Goal: Task Accomplishment & Management: Manage account settings

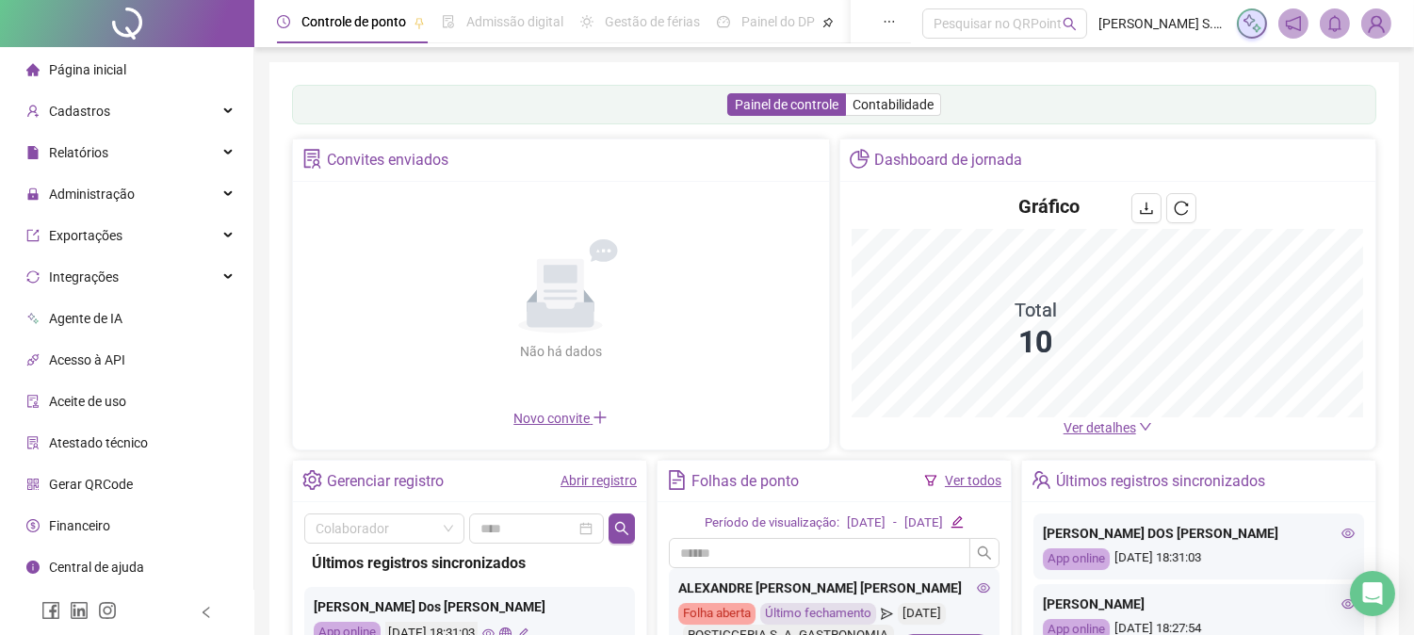
click at [95, 64] on span "Página inicial" at bounding box center [87, 69] width 77 height 15
click at [96, 189] on span "Administração" at bounding box center [92, 194] width 86 height 15
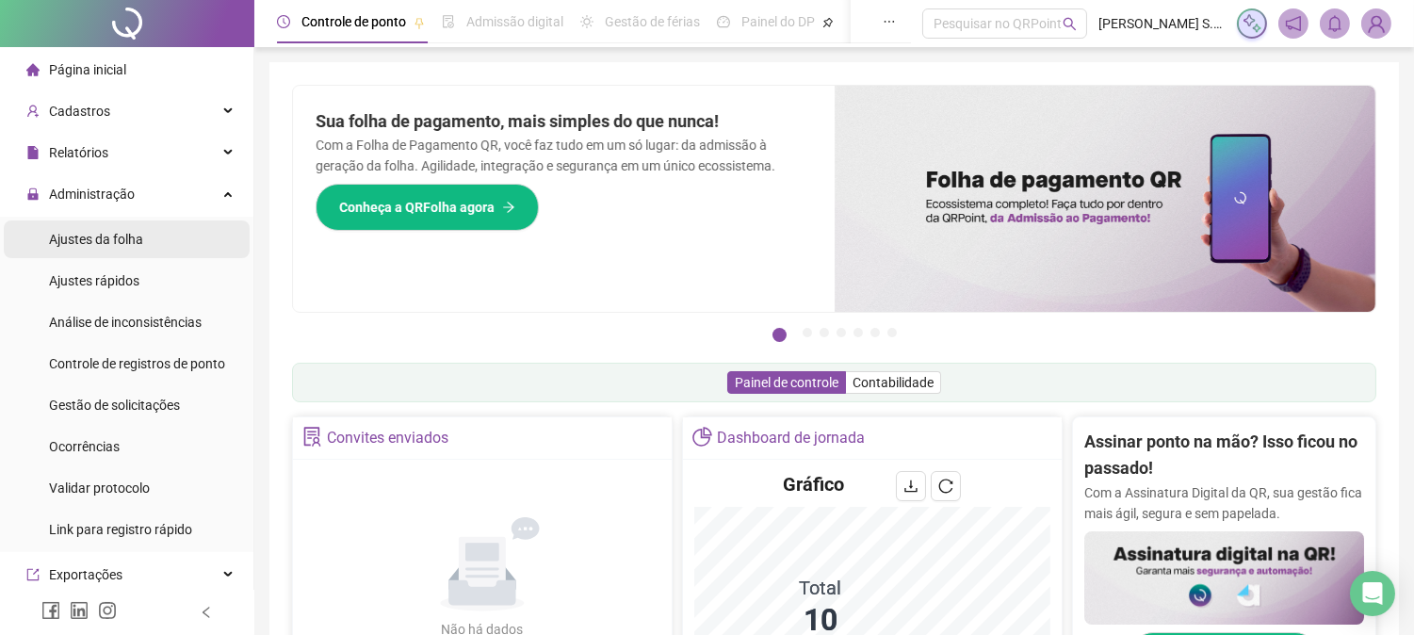
click at [111, 235] on span "Ajustes da folha" at bounding box center [96, 239] width 94 height 15
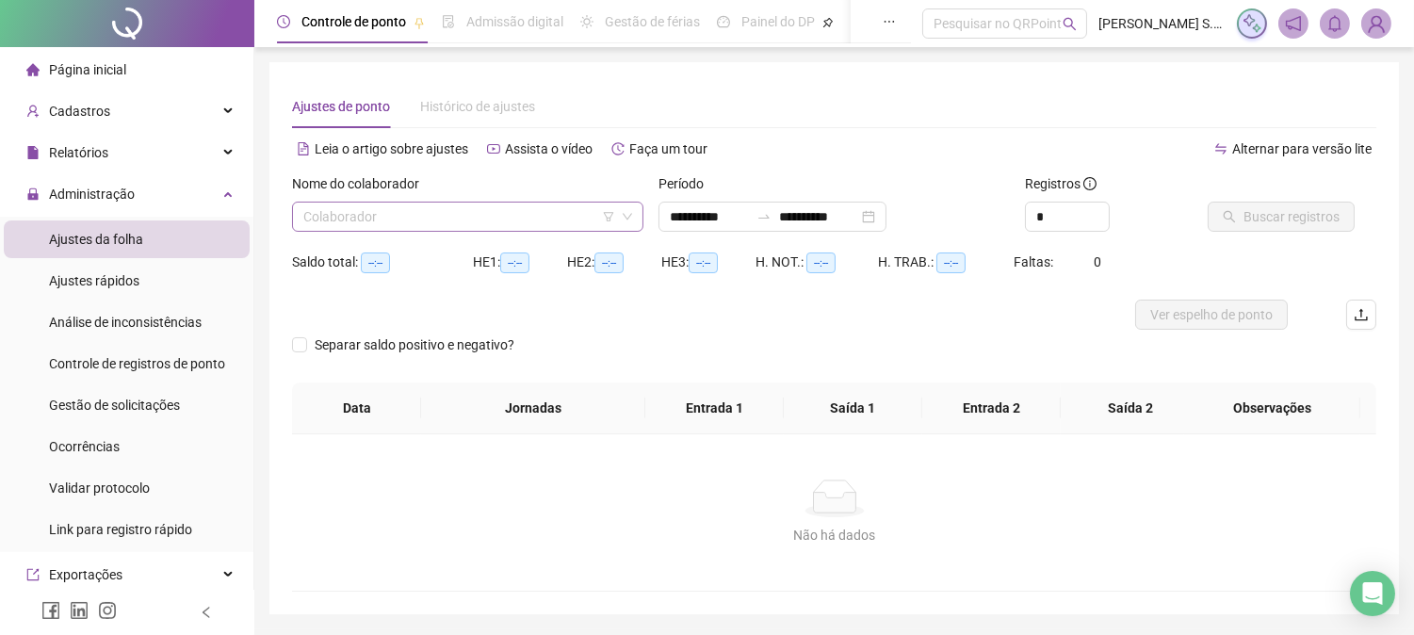
click at [335, 220] on input "search" at bounding box center [459, 217] width 312 height 28
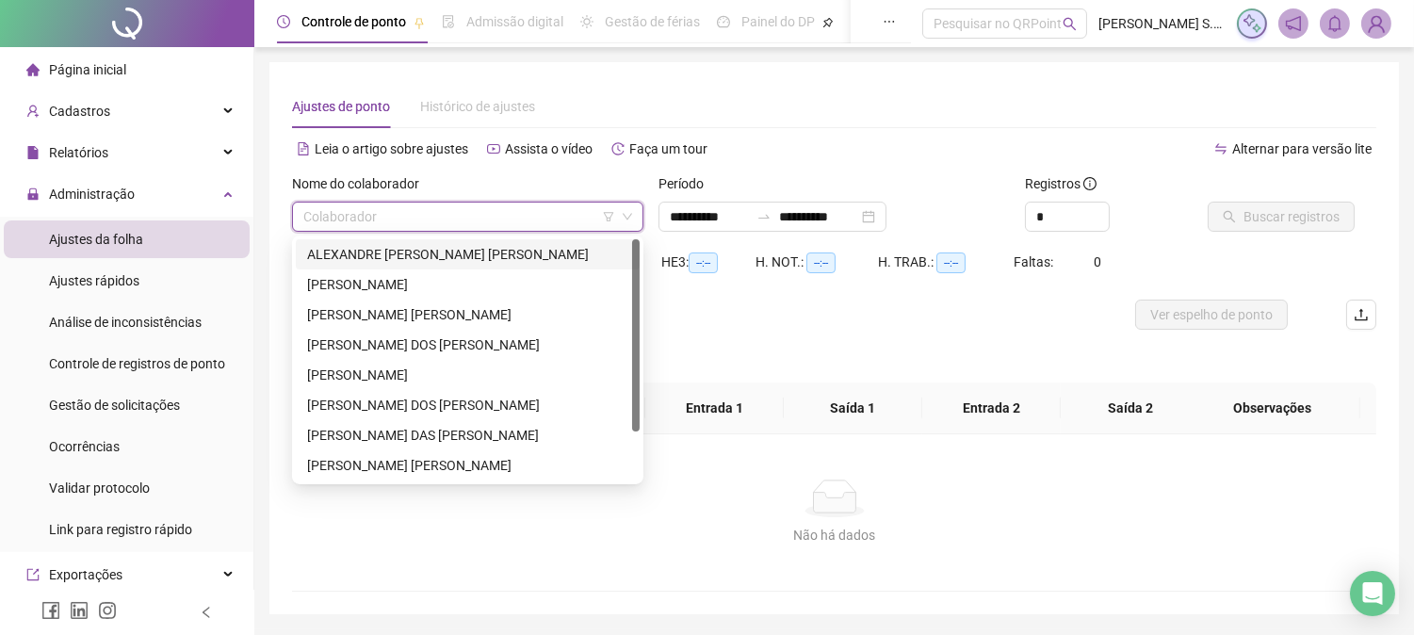
click at [358, 248] on div "ALEXANDRE [PERSON_NAME] [PERSON_NAME]" at bounding box center [467, 254] width 321 height 21
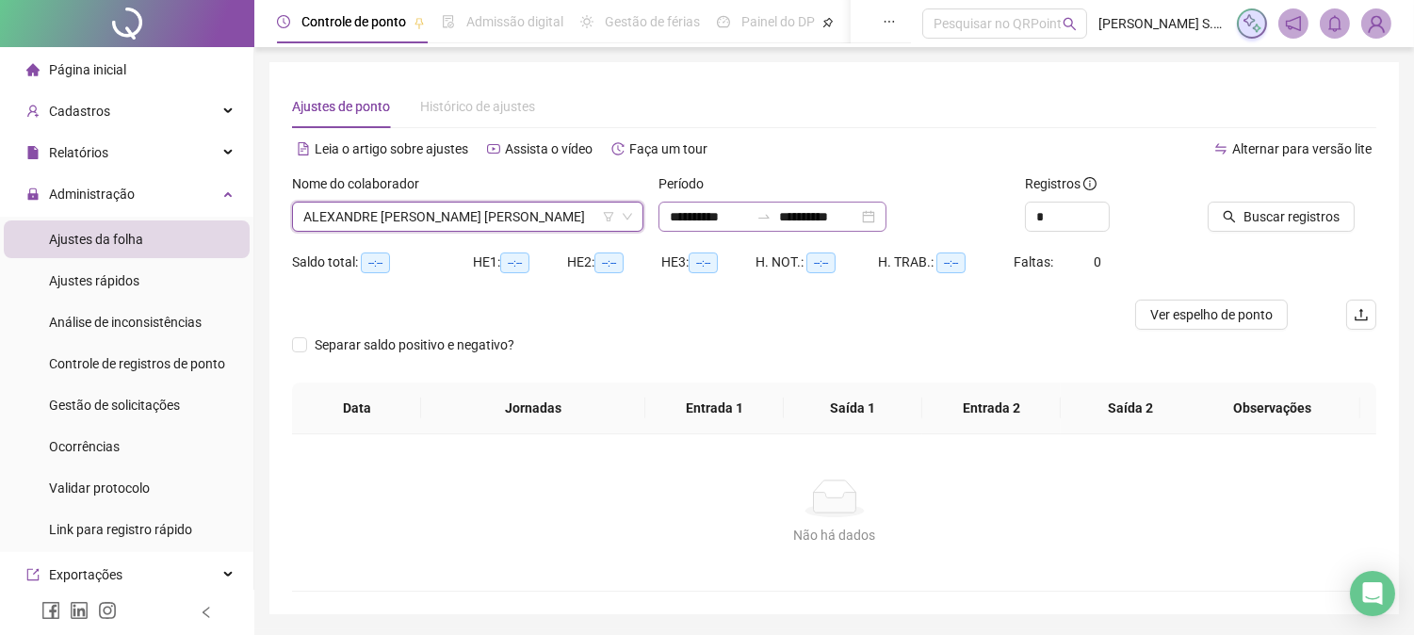
click at [886, 209] on div "**********" at bounding box center [772, 217] width 228 height 30
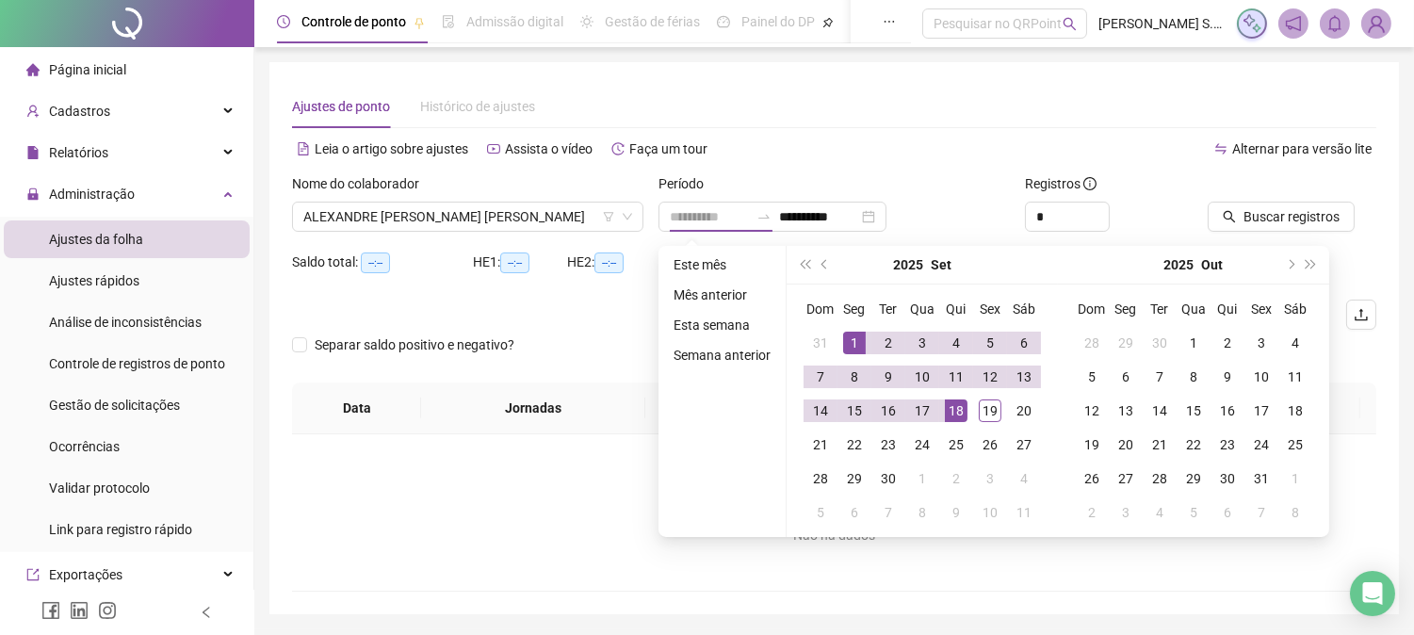
click at [852, 334] on div "1" at bounding box center [854, 343] width 23 height 23
type input "**********"
click at [992, 414] on div "19" at bounding box center [990, 410] width 23 height 23
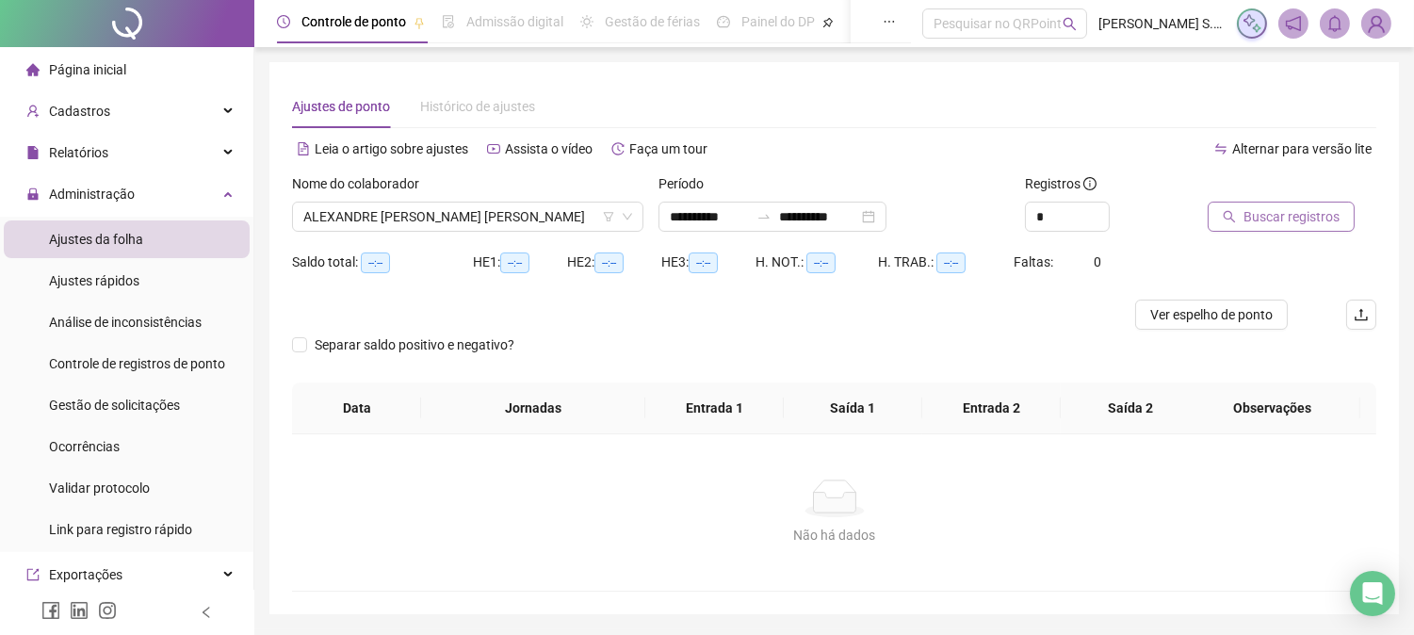
click at [1283, 221] on span "Buscar registros" at bounding box center [1291, 216] width 96 height 21
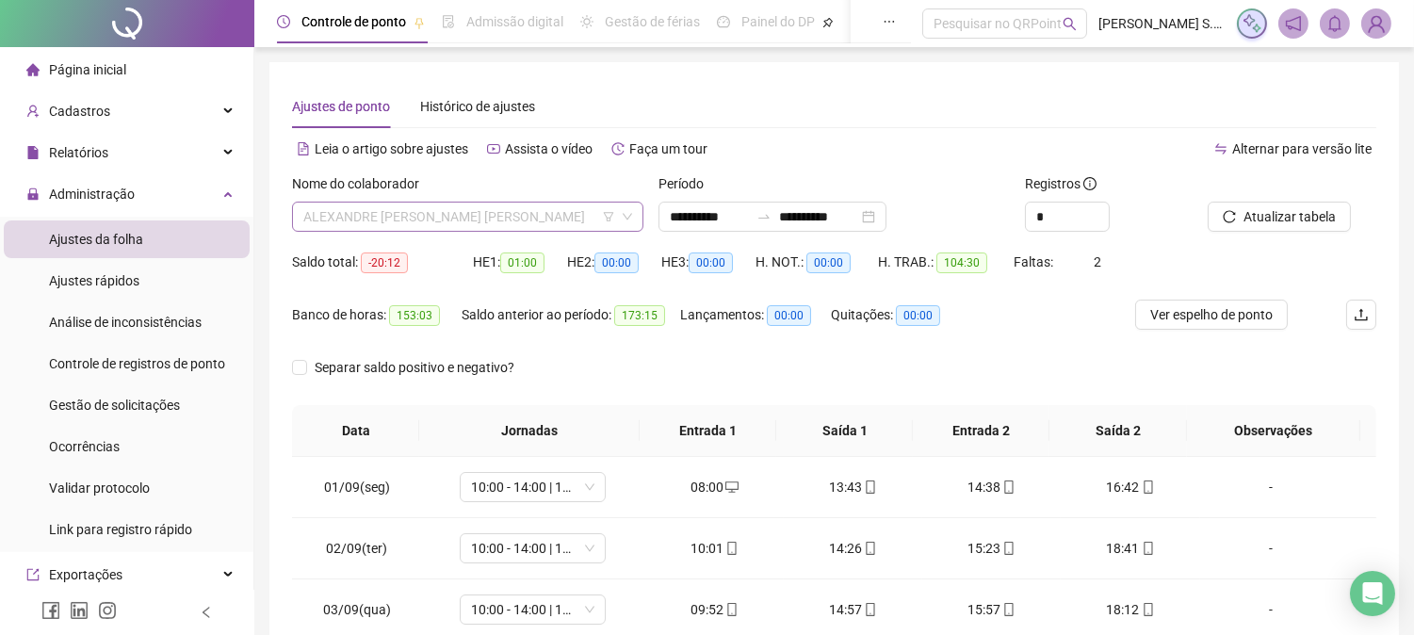
click at [430, 223] on span "ALEXANDRE [PERSON_NAME] [PERSON_NAME]" at bounding box center [467, 217] width 329 height 28
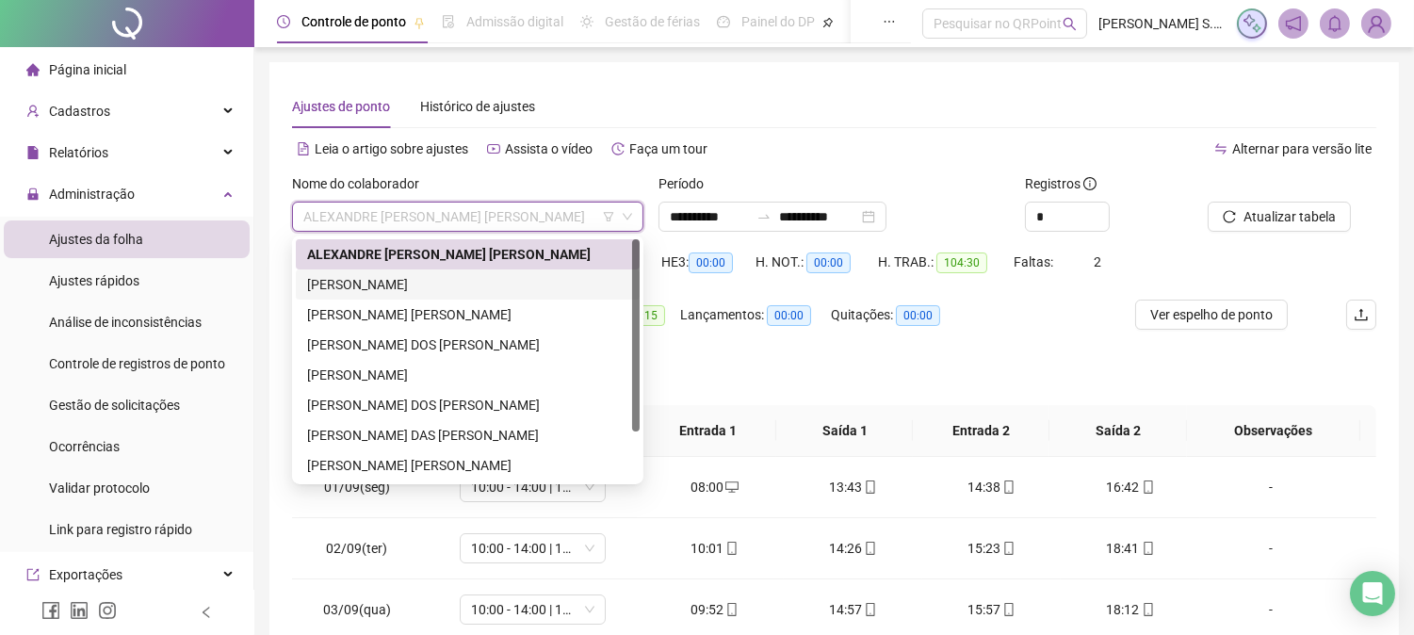
click at [416, 286] on div "[PERSON_NAME]" at bounding box center [467, 284] width 321 height 21
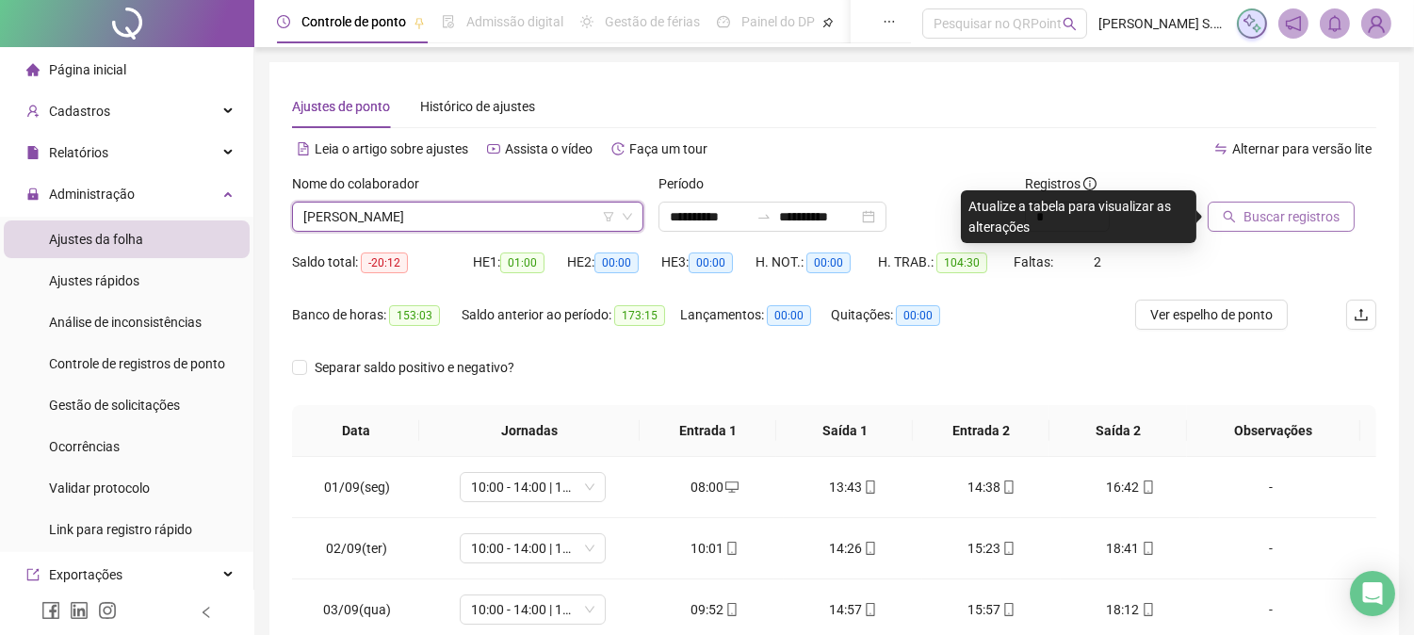
click at [1253, 218] on span "Buscar registros" at bounding box center [1291, 216] width 96 height 21
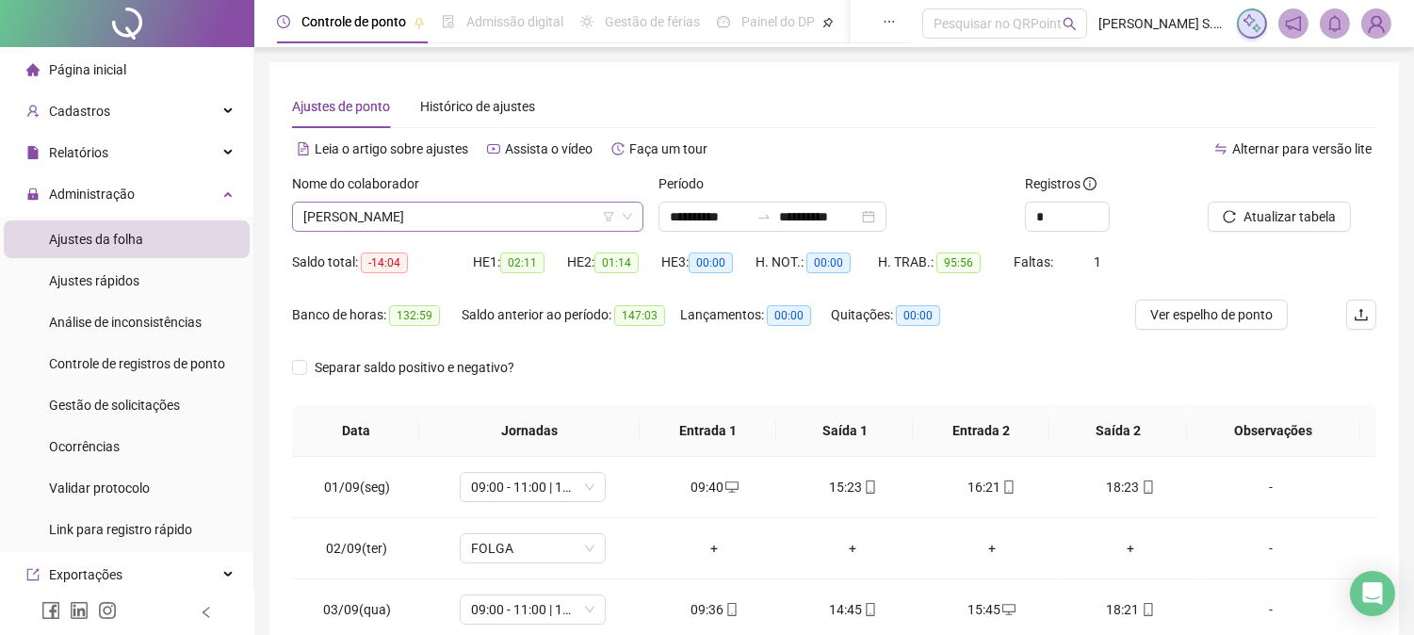
click at [445, 215] on span "[PERSON_NAME]" at bounding box center [467, 217] width 329 height 28
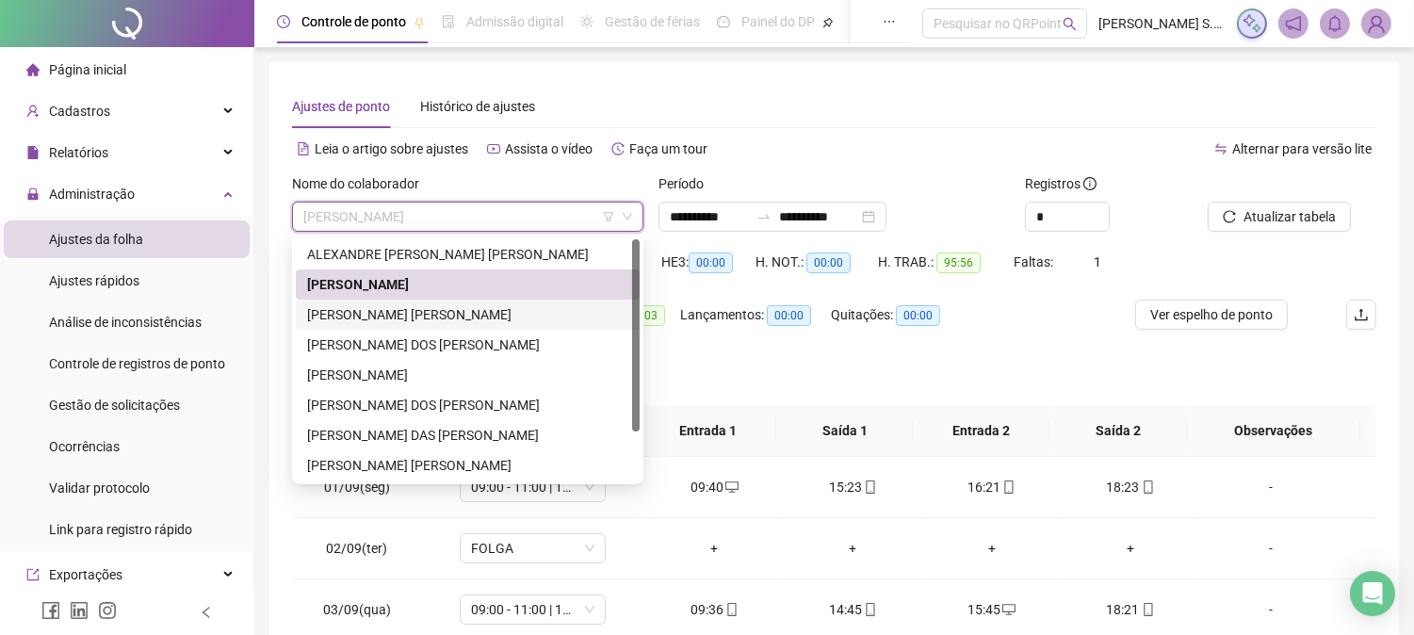
click at [422, 313] on div "[PERSON_NAME] [PERSON_NAME]" at bounding box center [467, 314] width 321 height 21
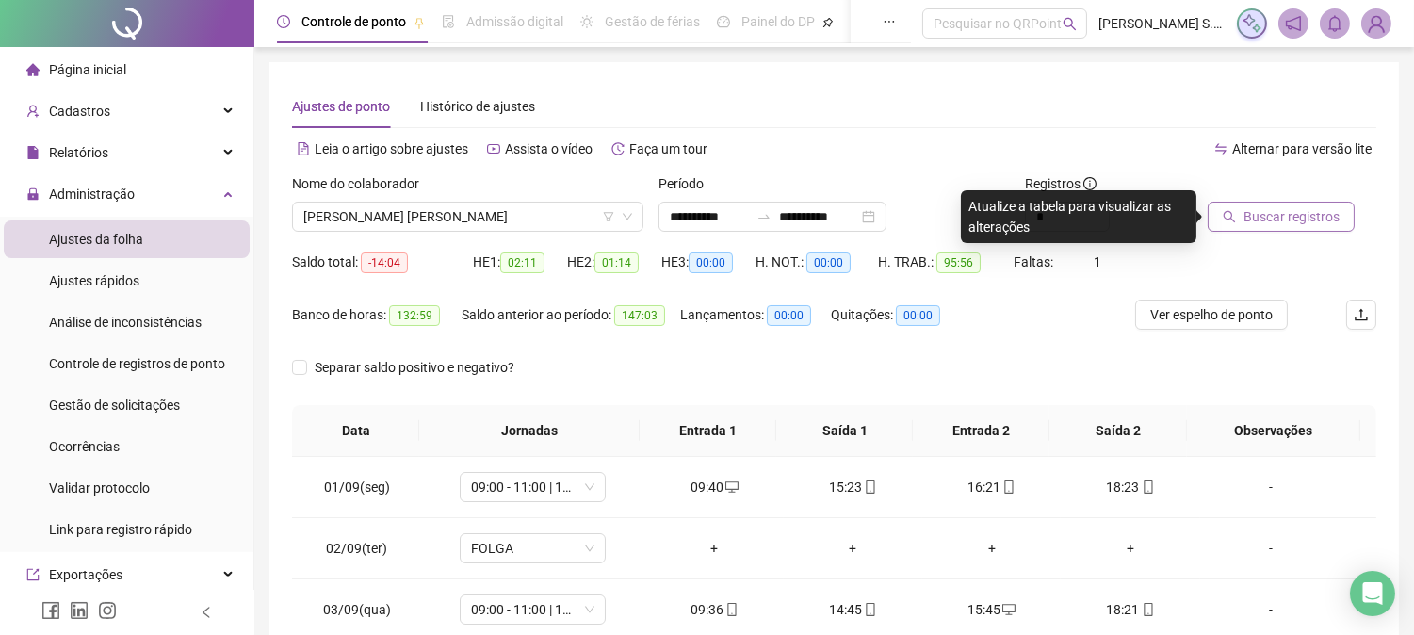
click at [1234, 210] on icon "search" at bounding box center [1229, 216] width 13 height 13
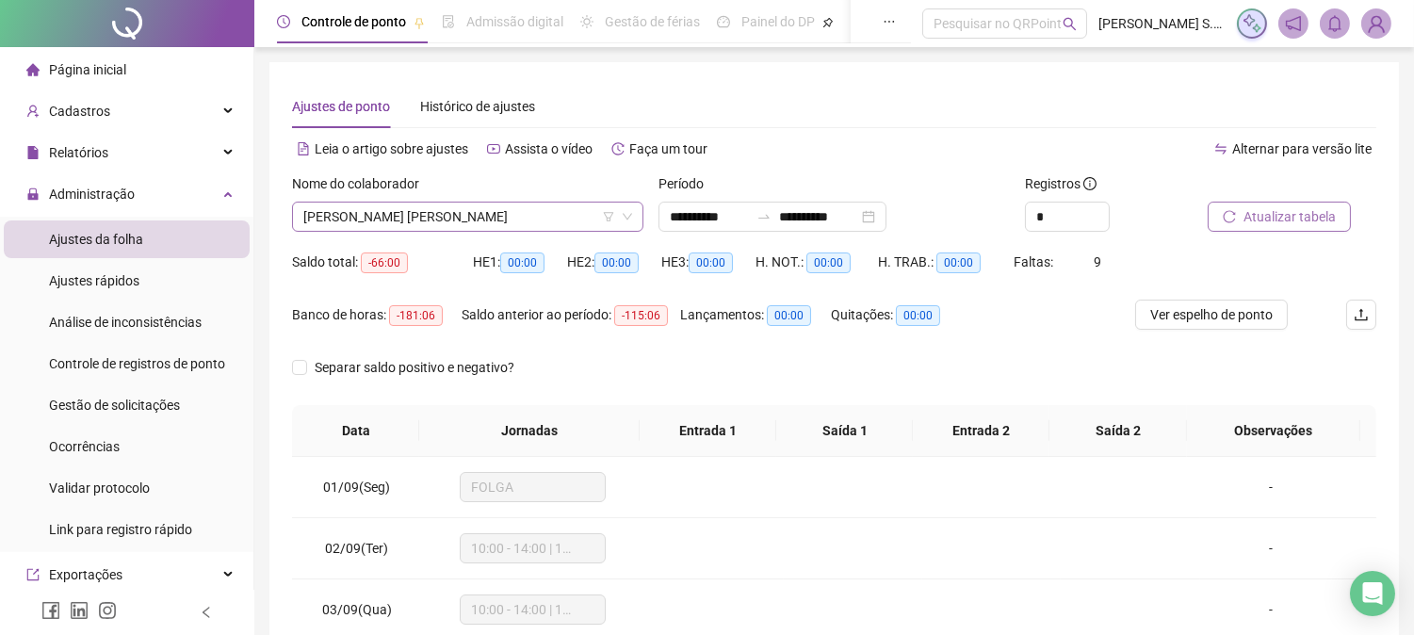
click at [403, 210] on span "[PERSON_NAME] [PERSON_NAME]" at bounding box center [467, 217] width 329 height 28
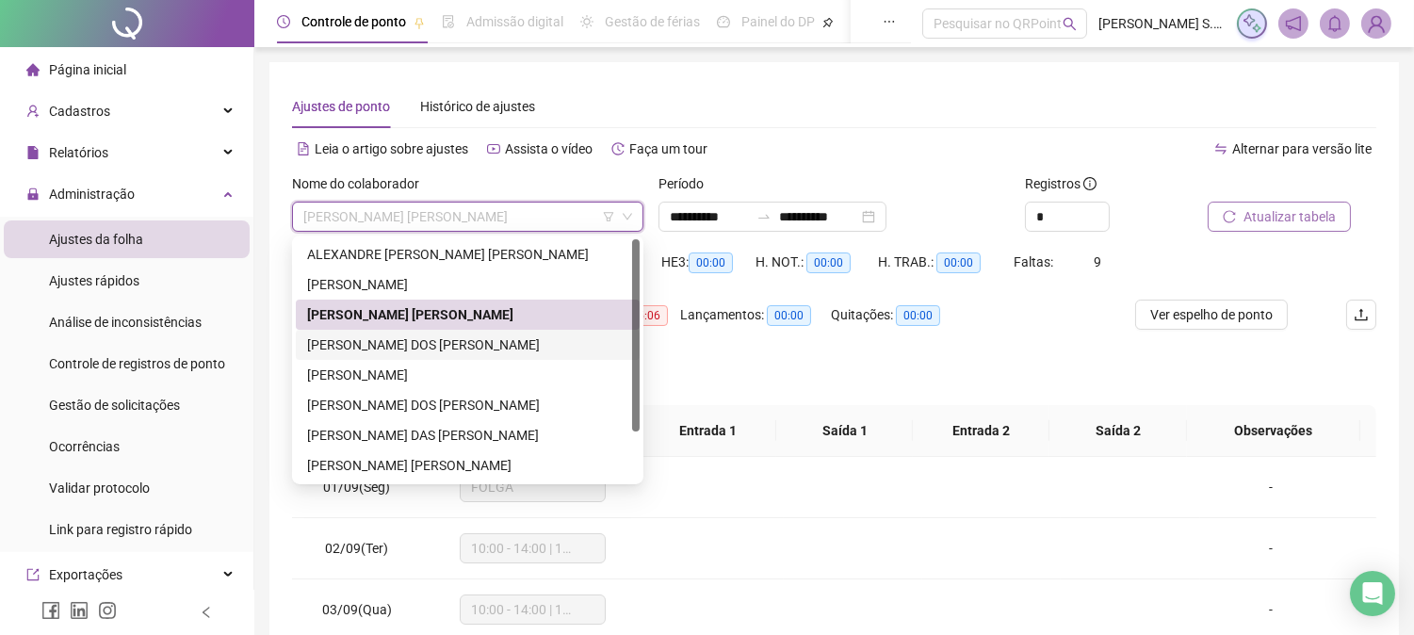
click at [367, 351] on div "[PERSON_NAME] DOS [PERSON_NAME]" at bounding box center [467, 344] width 321 height 21
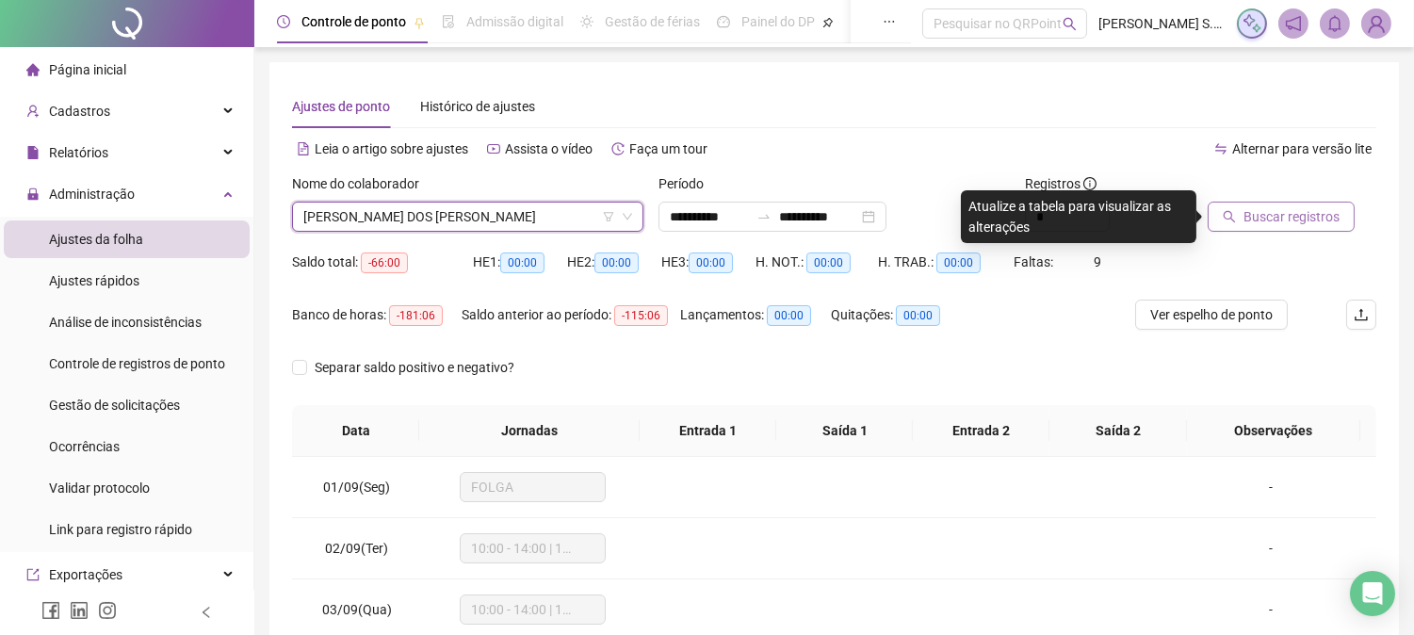
click at [1265, 221] on span "Buscar registros" at bounding box center [1291, 216] width 96 height 21
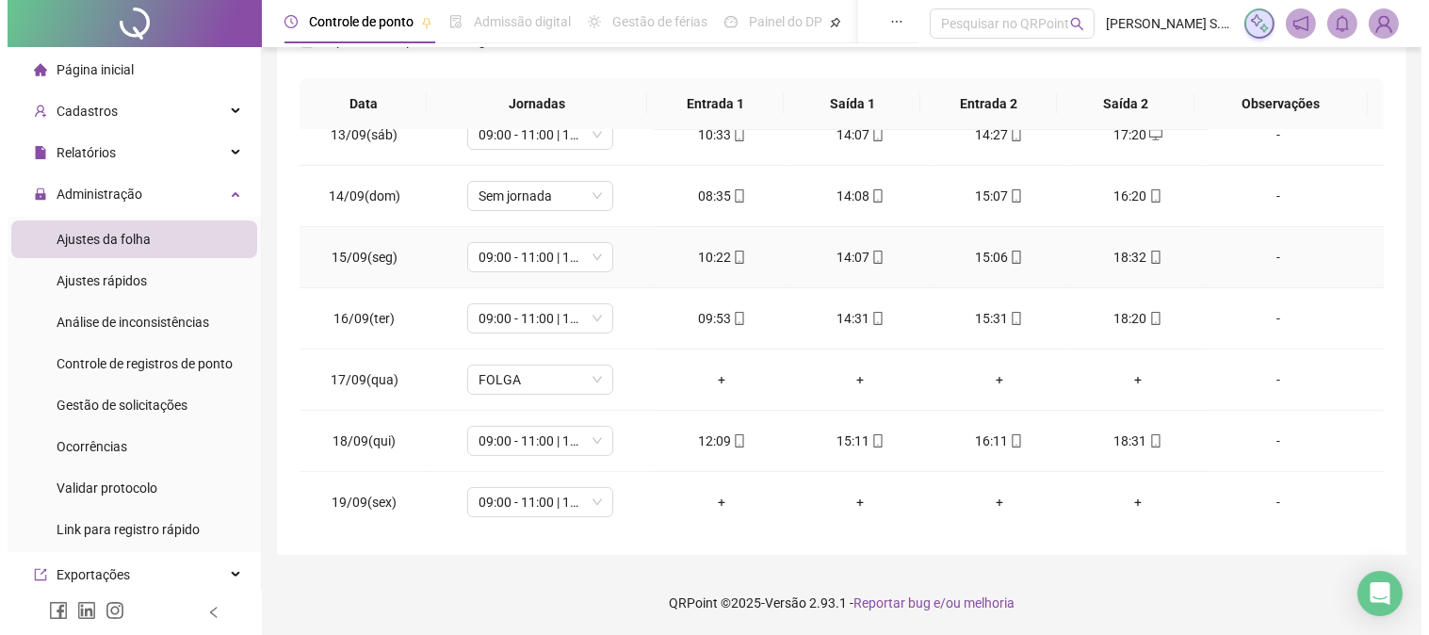
scroll to position [763, 0]
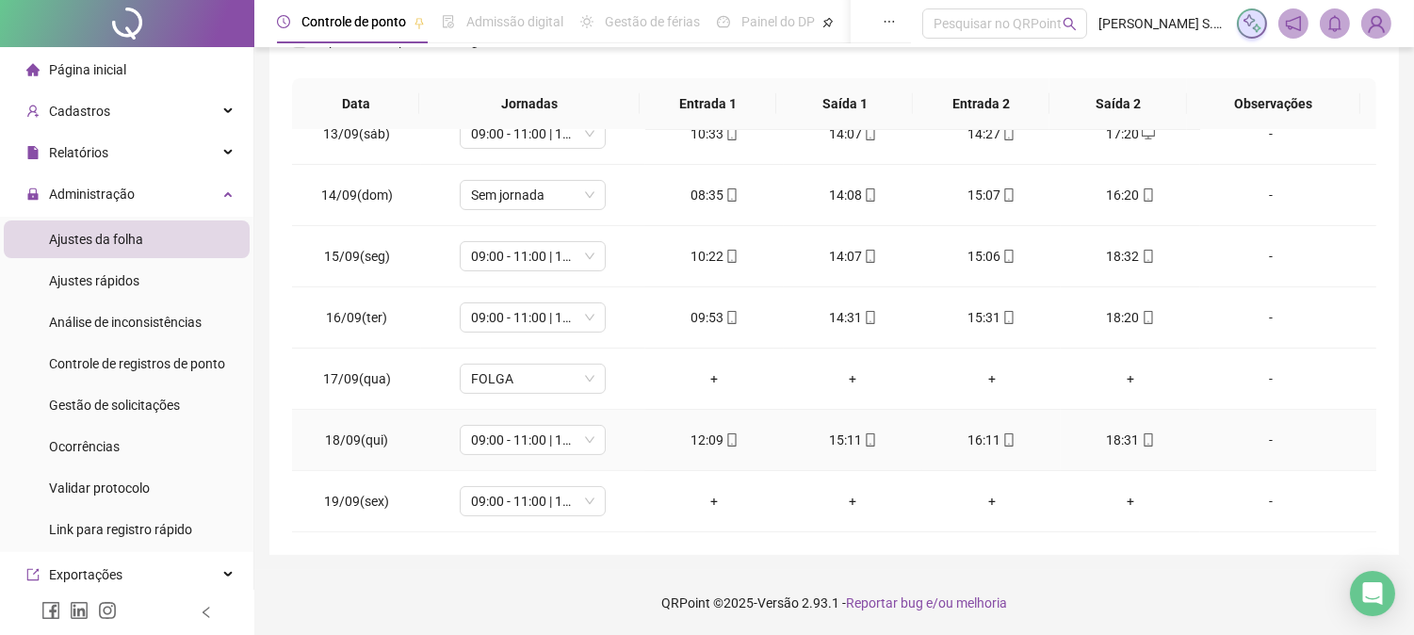
click at [1260, 438] on div "-" at bounding box center [1270, 440] width 111 height 21
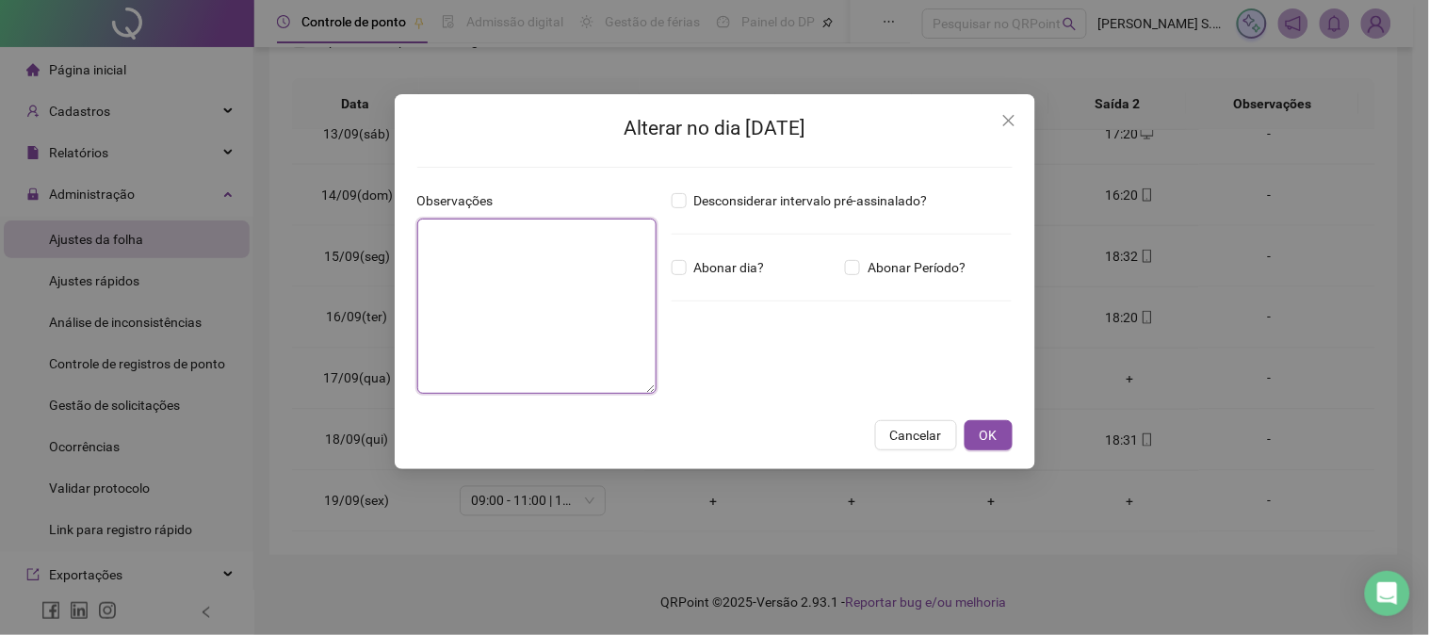
click at [452, 268] on textarea at bounding box center [536, 306] width 239 height 175
type textarea "**********"
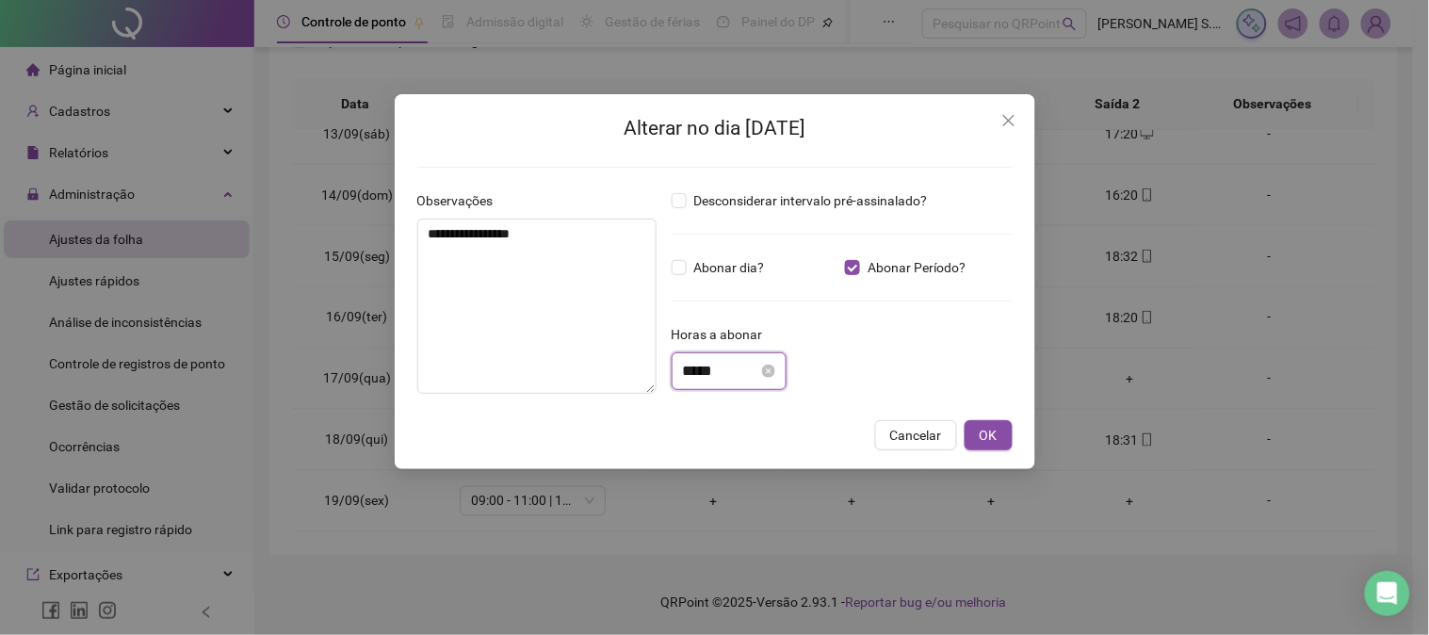
click at [694, 369] on input "*****" at bounding box center [720, 371] width 75 height 23
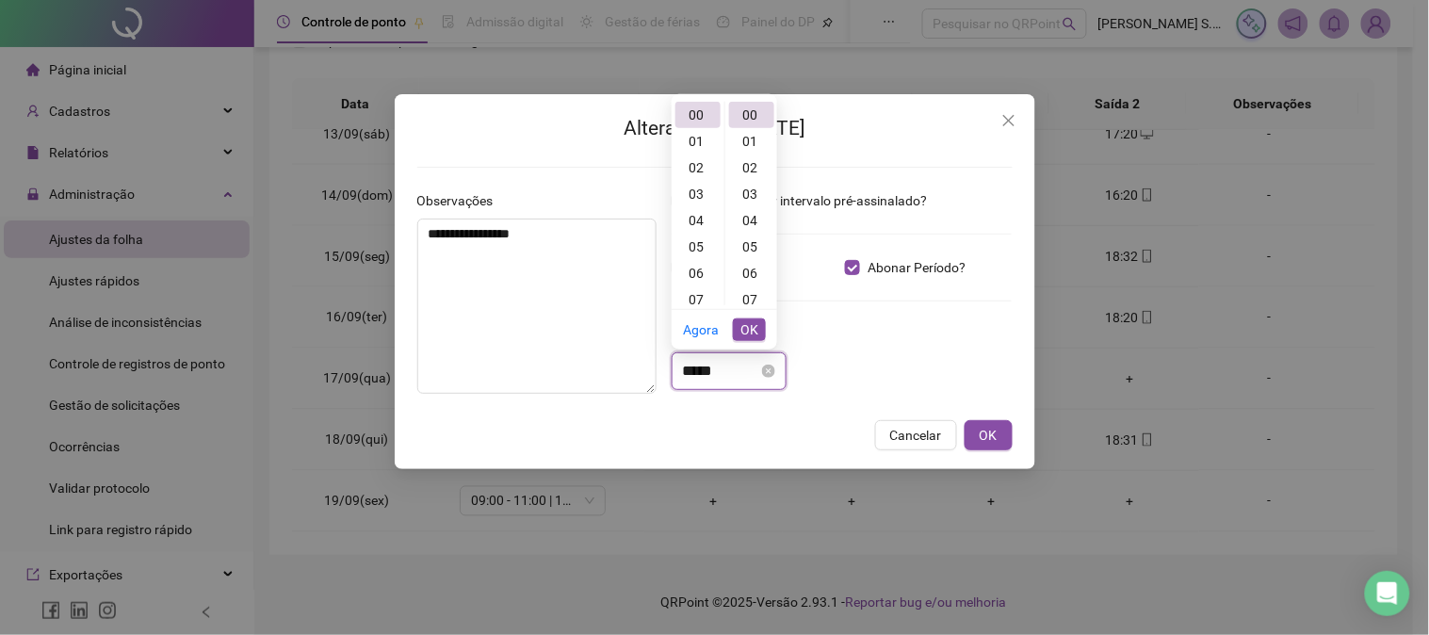
click at [694, 369] on input "*****" at bounding box center [720, 371] width 75 height 23
click at [698, 367] on input "*****" at bounding box center [720, 371] width 75 height 23
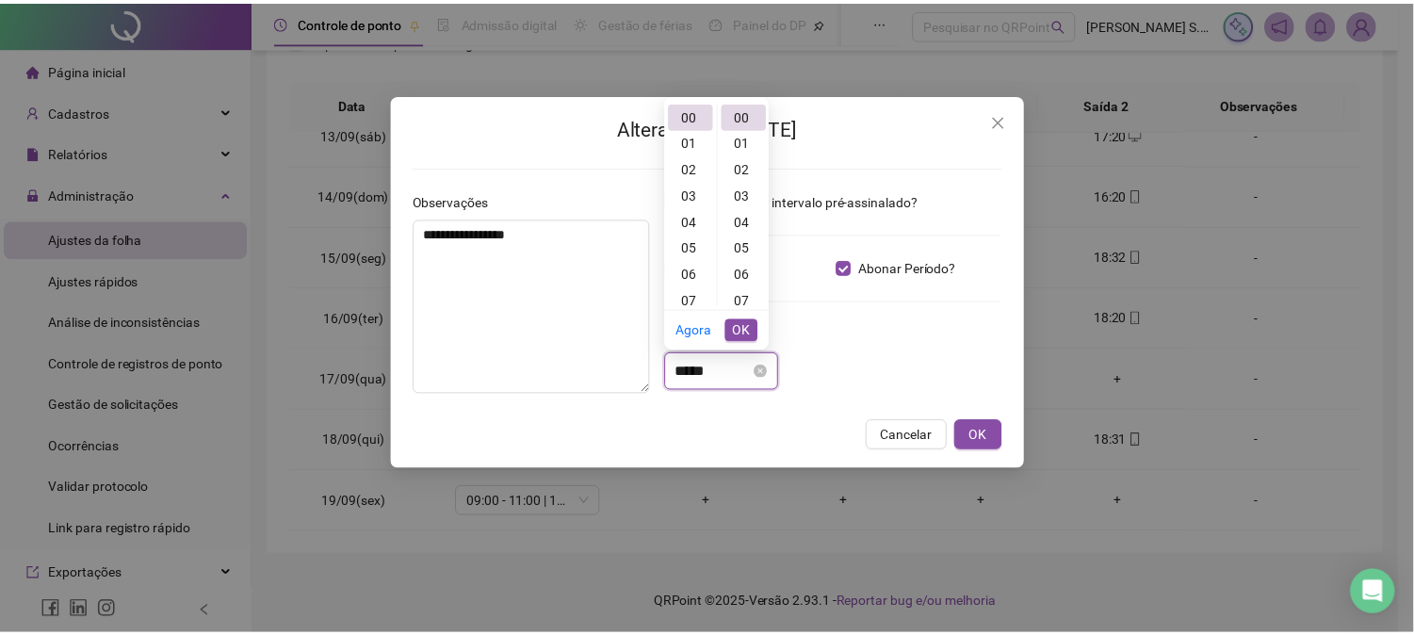
scroll to position [51, 0]
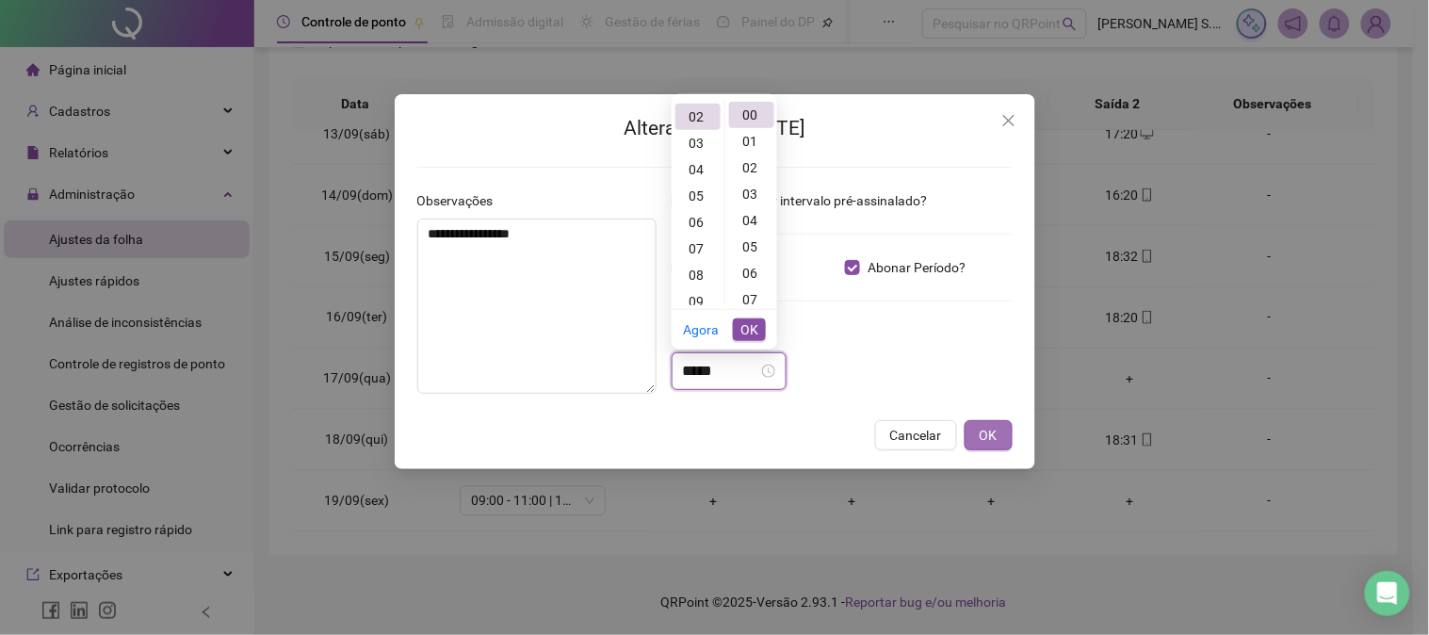
type input "*****"
click at [984, 426] on span "OK" at bounding box center [989, 435] width 18 height 21
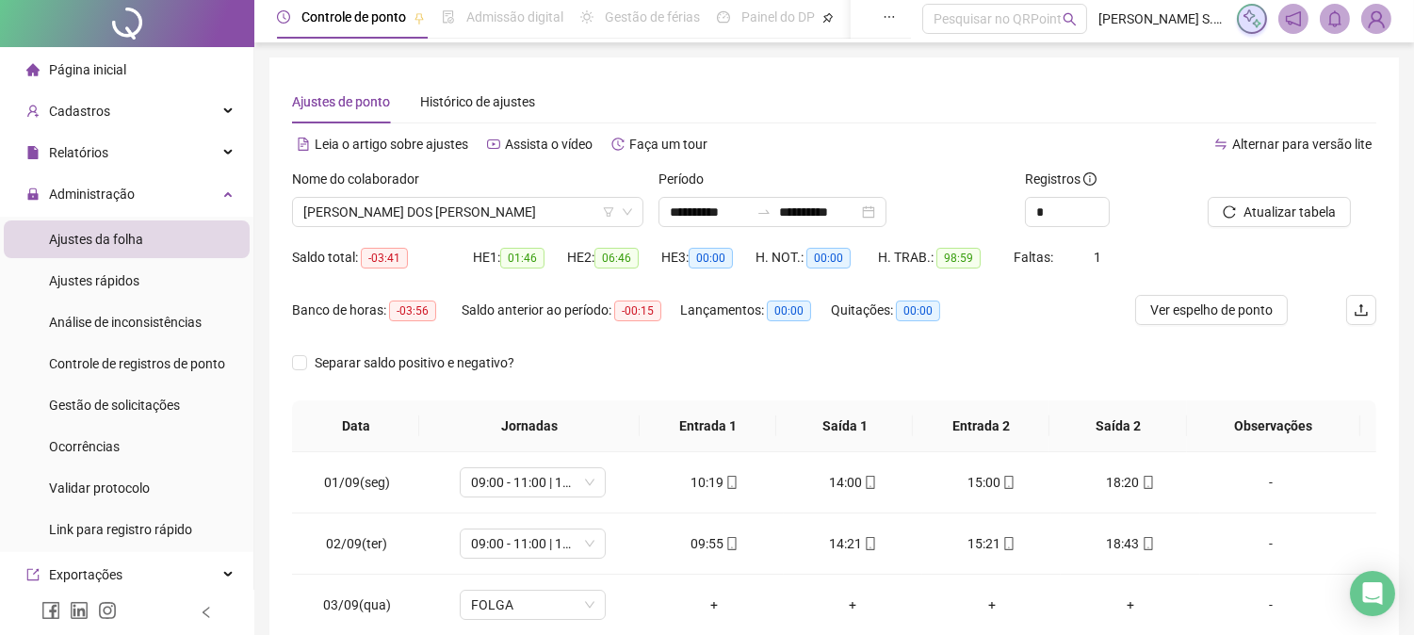
scroll to position [0, 0]
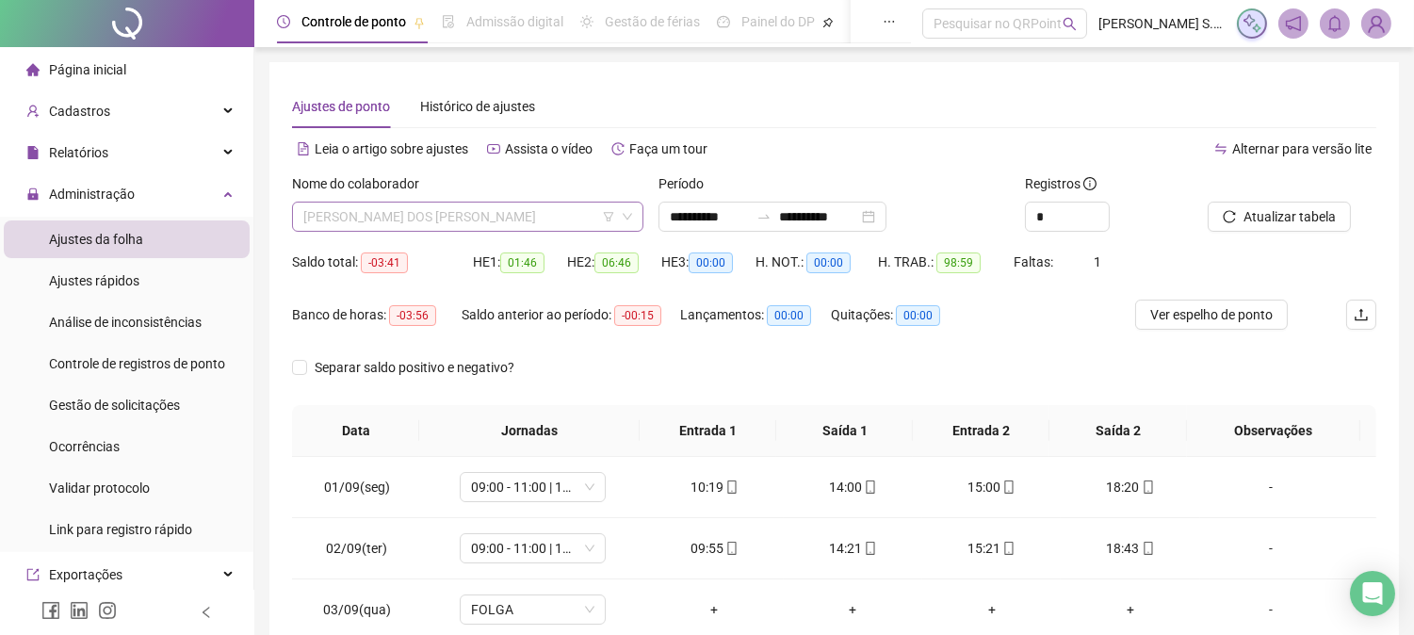
click at [424, 212] on span "[PERSON_NAME] DOS [PERSON_NAME]" at bounding box center [467, 217] width 329 height 28
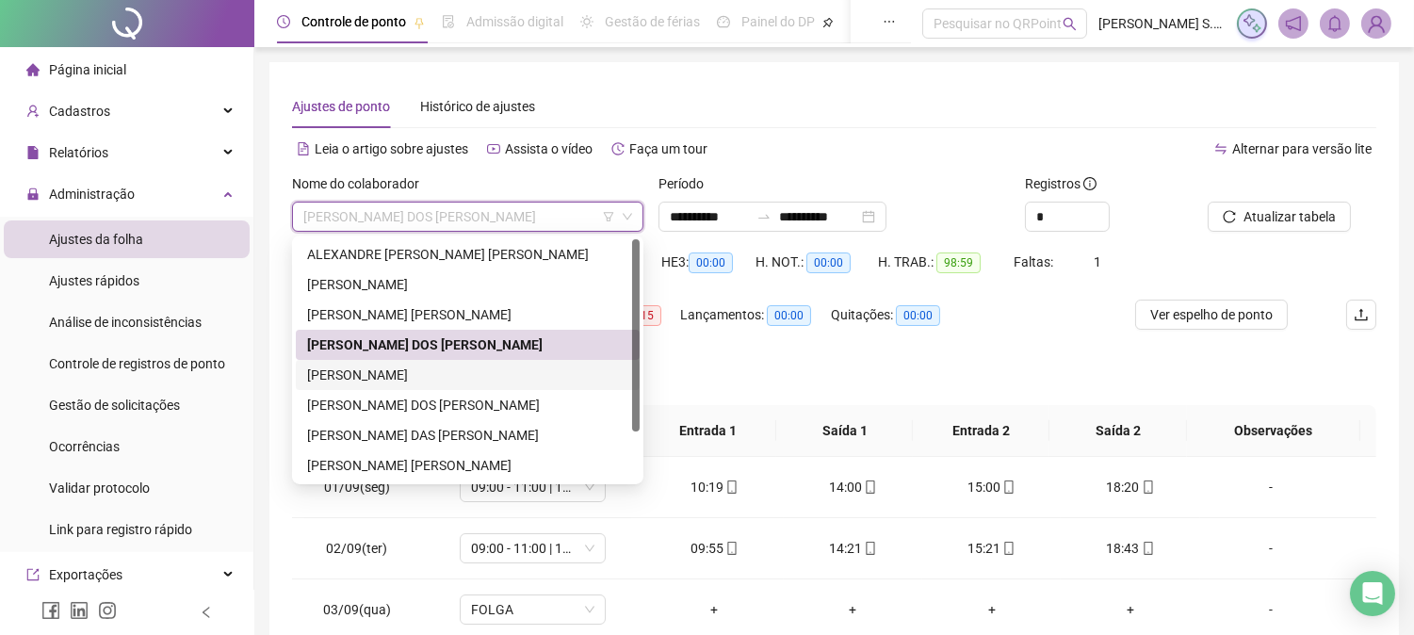
click at [389, 381] on div "[PERSON_NAME]" at bounding box center [467, 375] width 321 height 21
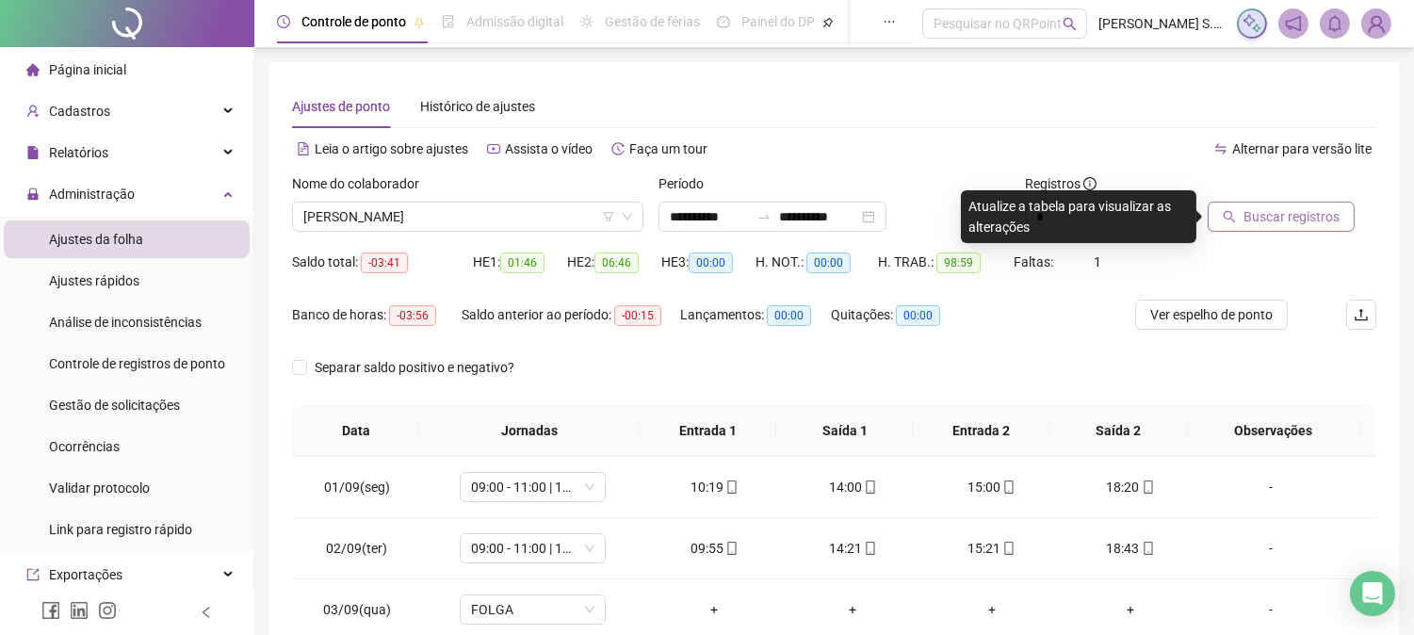
click at [1259, 222] on span "Buscar registros" at bounding box center [1291, 216] width 96 height 21
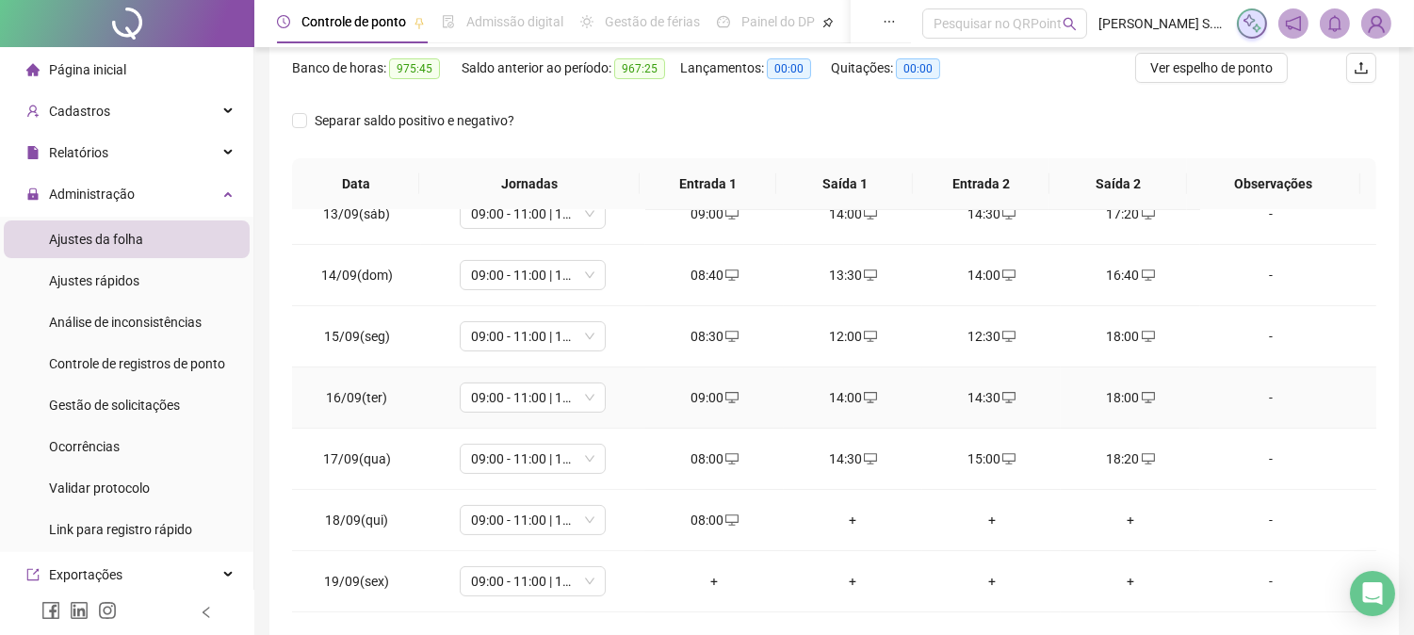
scroll to position [327, 0]
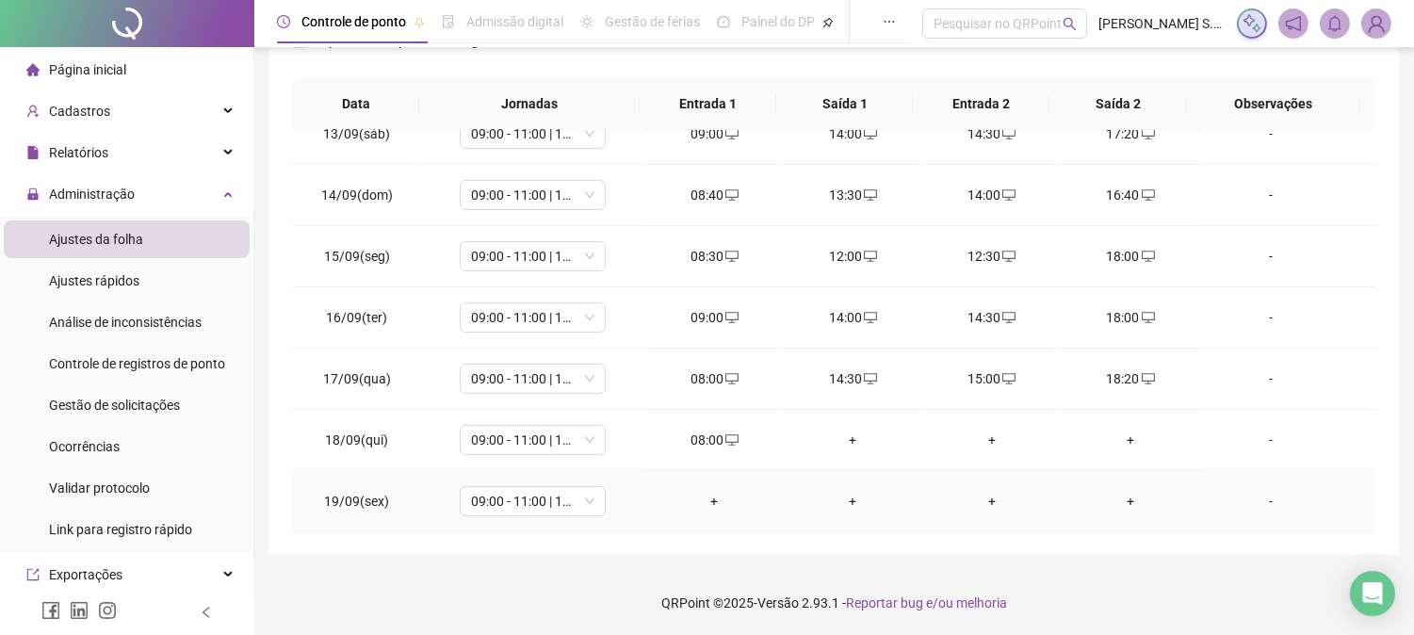
click at [706, 492] on div "+" at bounding box center [714, 501] width 108 height 21
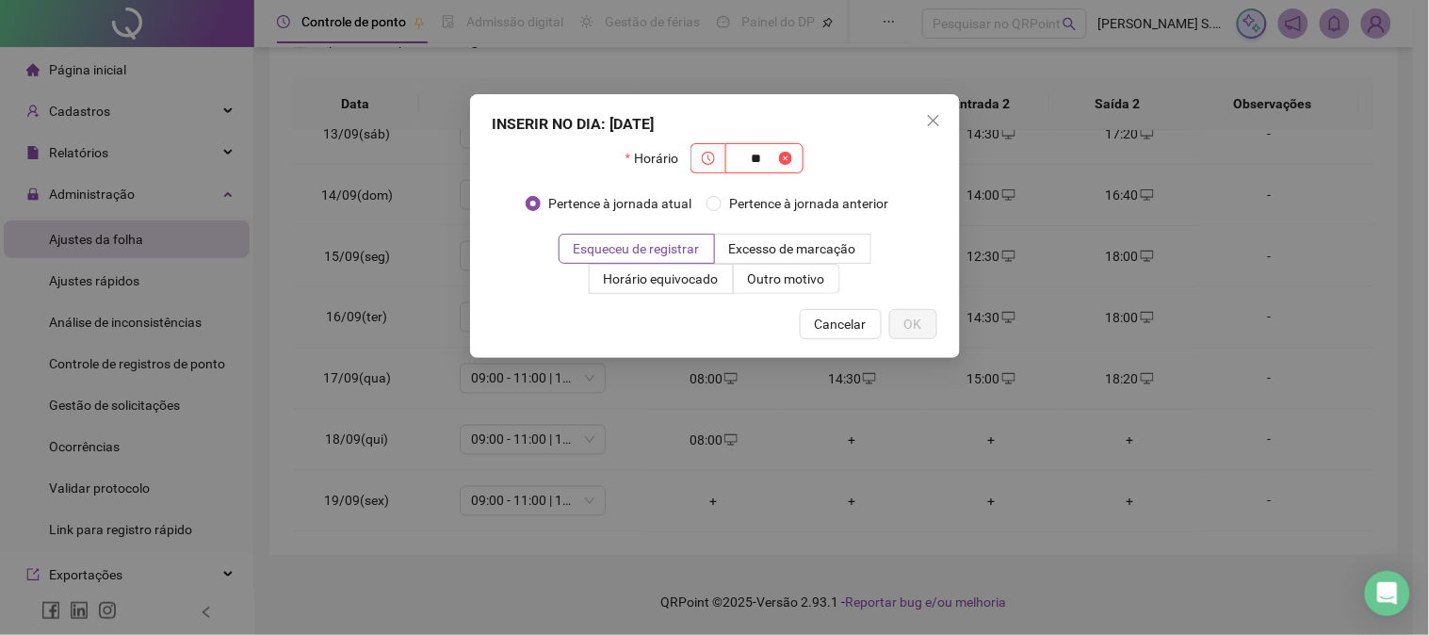
type input "*"
type input "*****"
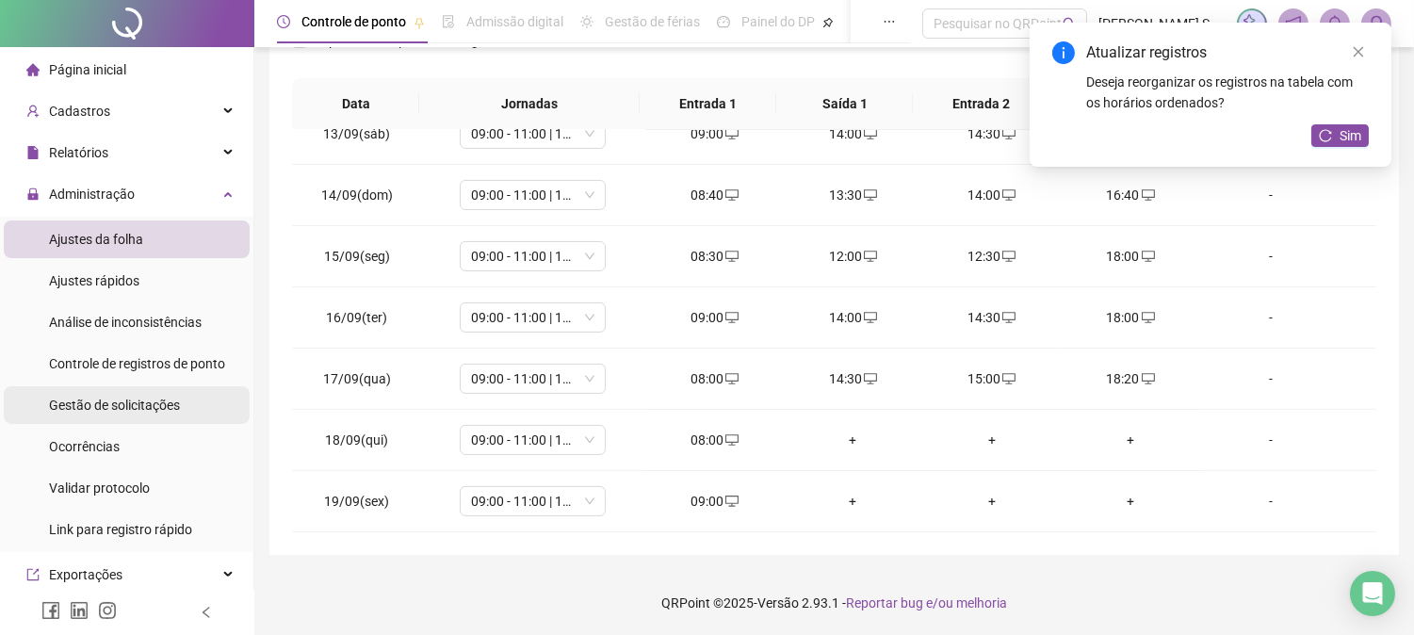
click at [129, 407] on span "Gestão de solicitações" at bounding box center [114, 405] width 131 height 15
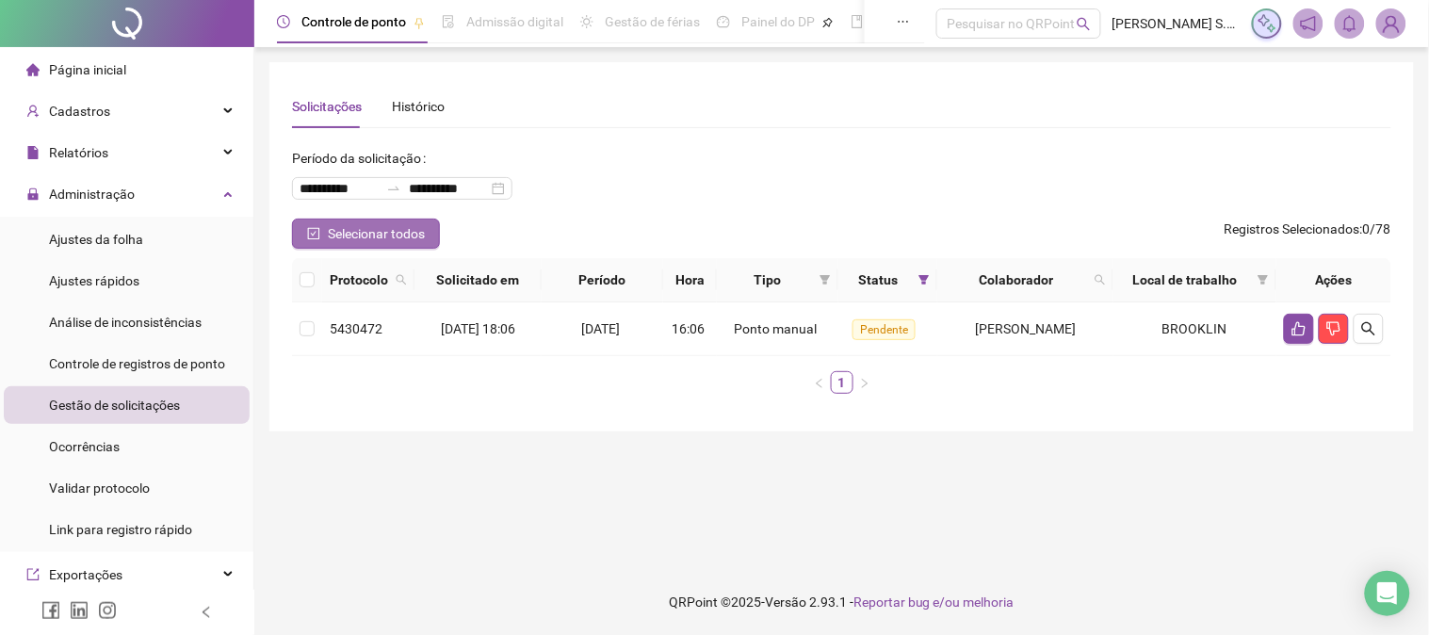
click at [332, 231] on span "Selecionar todos" at bounding box center [376, 233] width 97 height 21
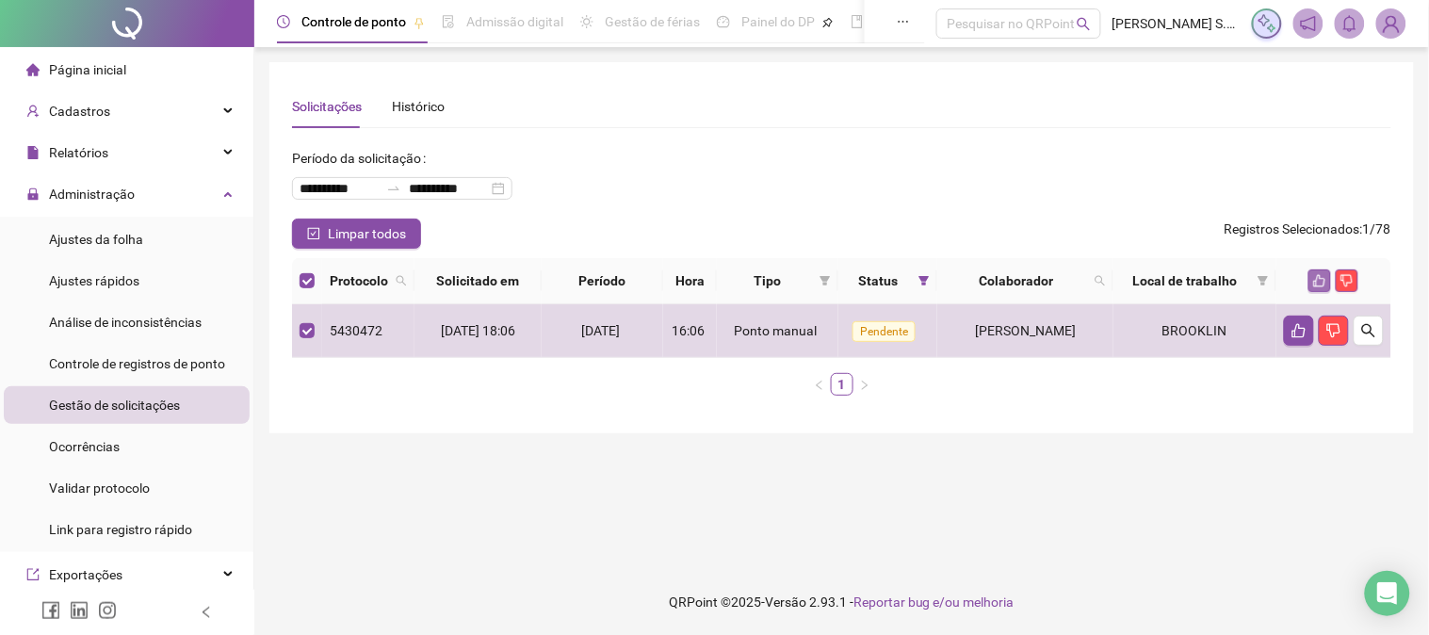
click at [1319, 276] on icon "like" at bounding box center [1320, 281] width 12 height 12
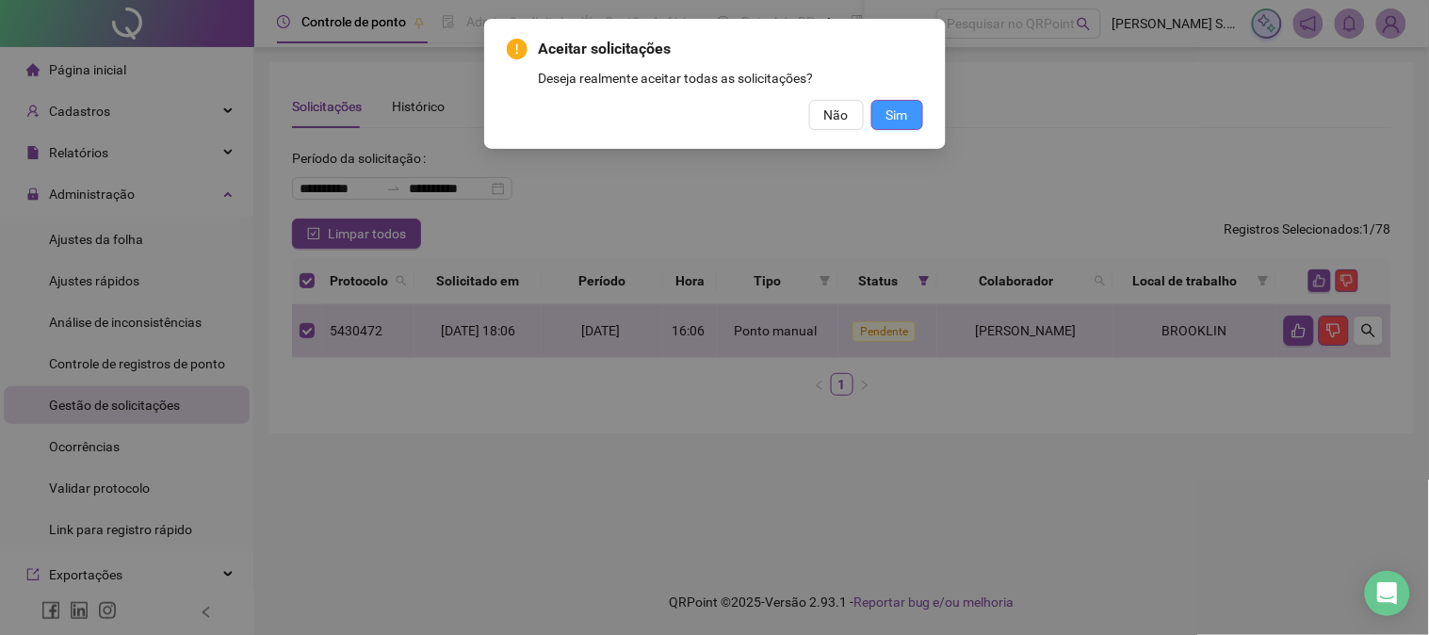
click at [899, 114] on span "Sim" at bounding box center [897, 115] width 22 height 21
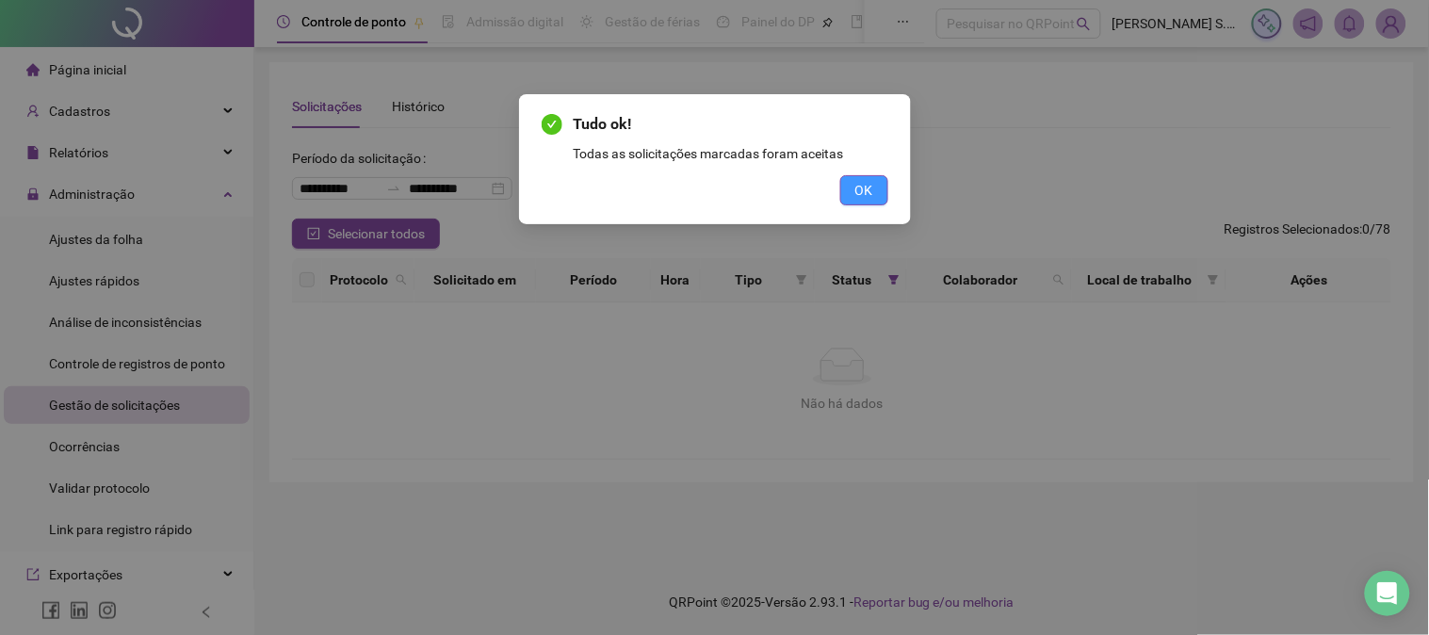
click at [880, 193] on button "OK" at bounding box center [864, 190] width 48 height 30
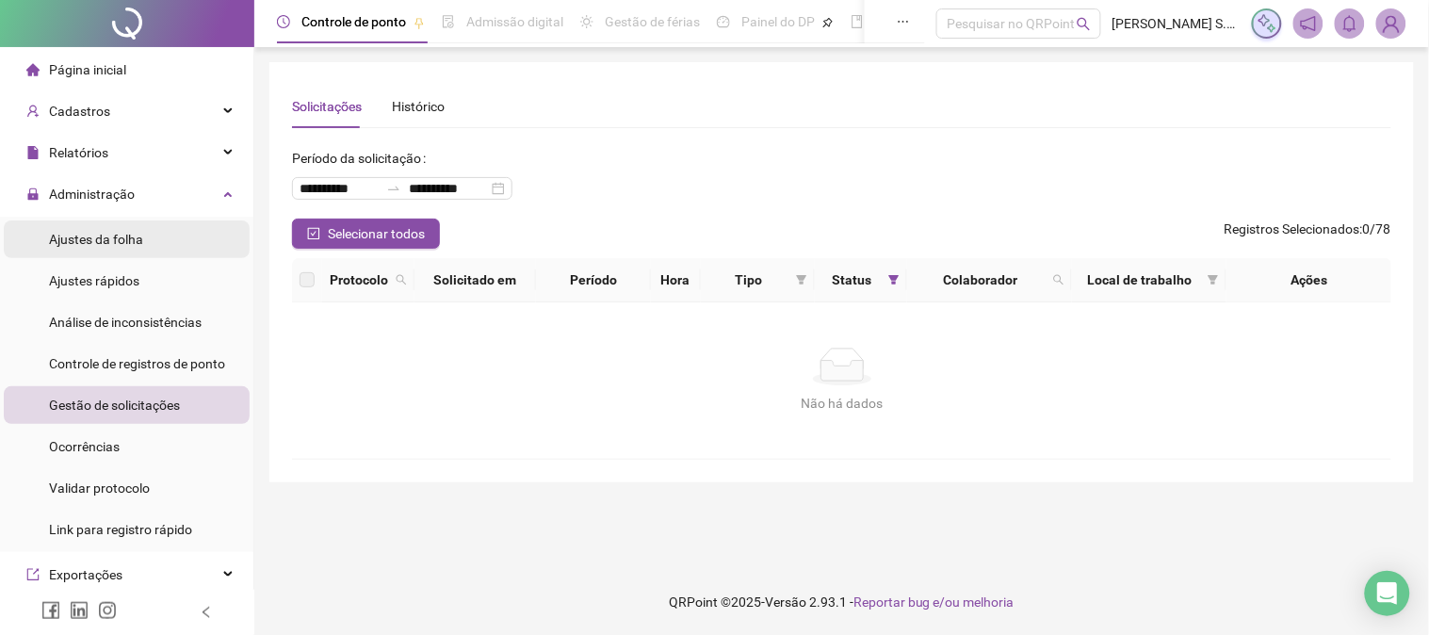
click at [72, 239] on span "Ajustes da folha" at bounding box center [96, 239] width 94 height 15
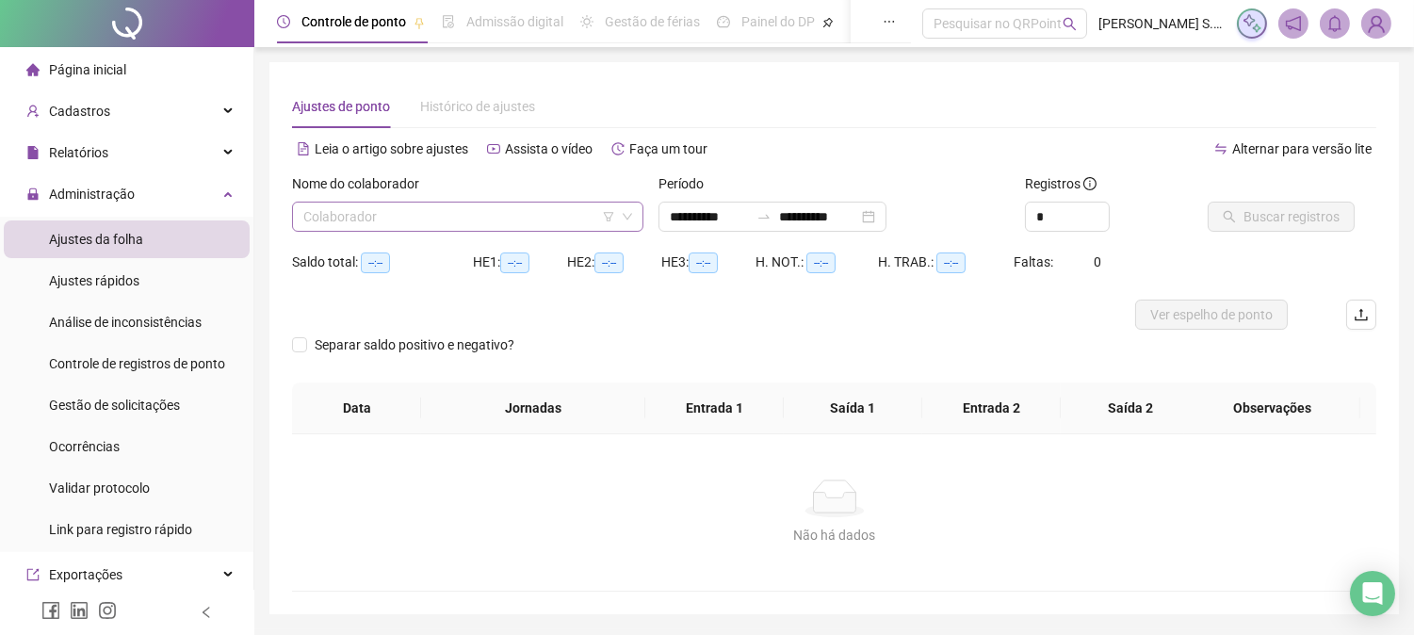
click at [465, 212] on input "search" at bounding box center [459, 217] width 312 height 28
type input "**********"
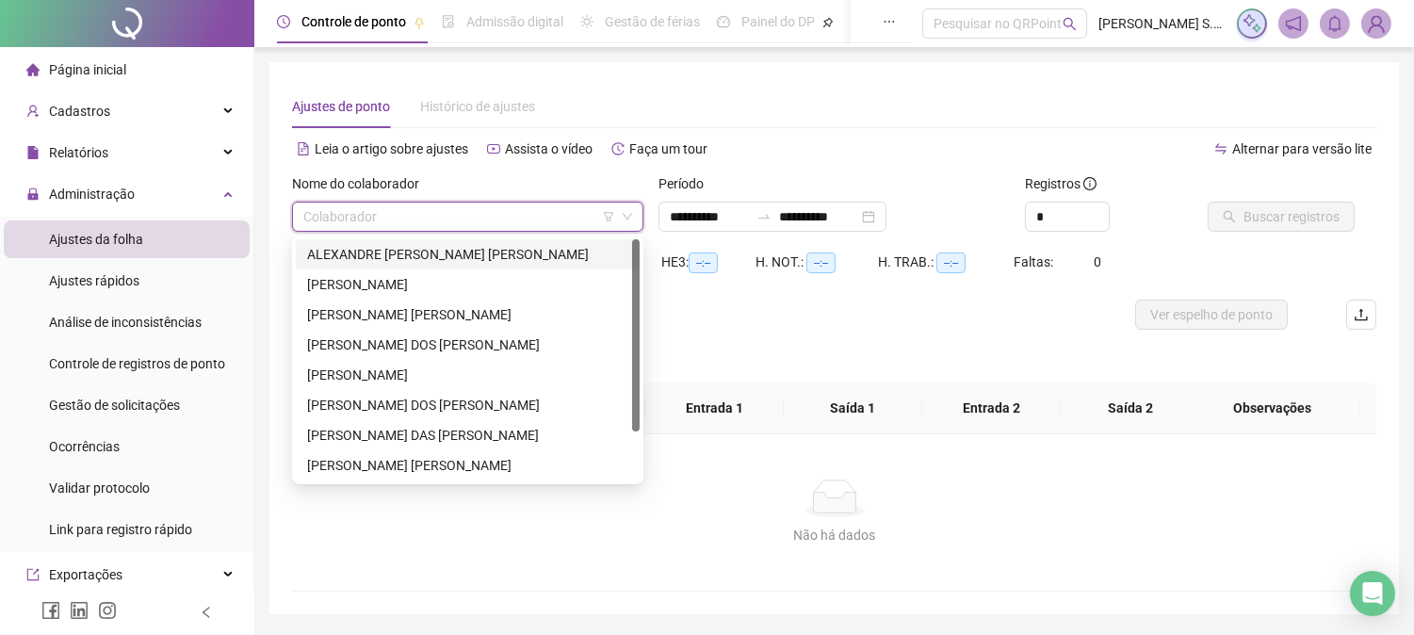
click at [408, 215] on input "search" at bounding box center [459, 217] width 312 height 28
drag, startPoint x: 393, startPoint y: 371, endPoint x: 454, endPoint y: 361, distance: 62.1
click at [396, 371] on div "[PERSON_NAME]" at bounding box center [467, 375] width 321 height 21
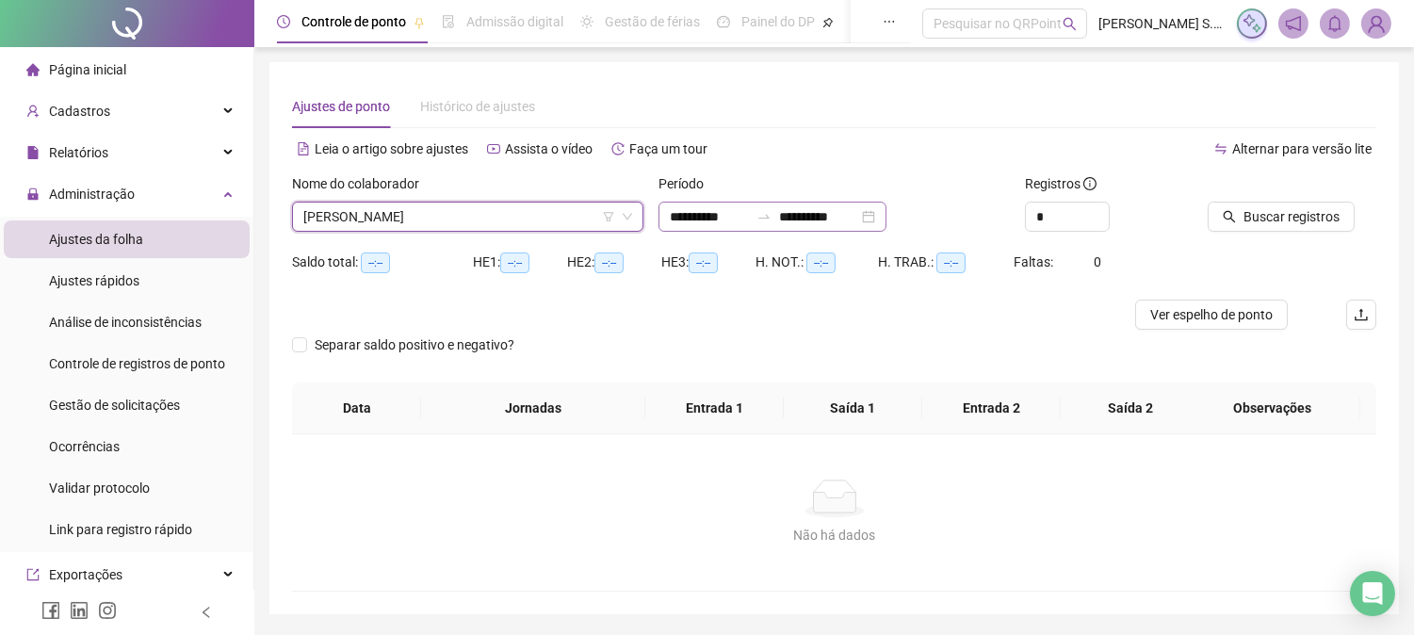
click at [886, 220] on div "**********" at bounding box center [772, 217] width 228 height 30
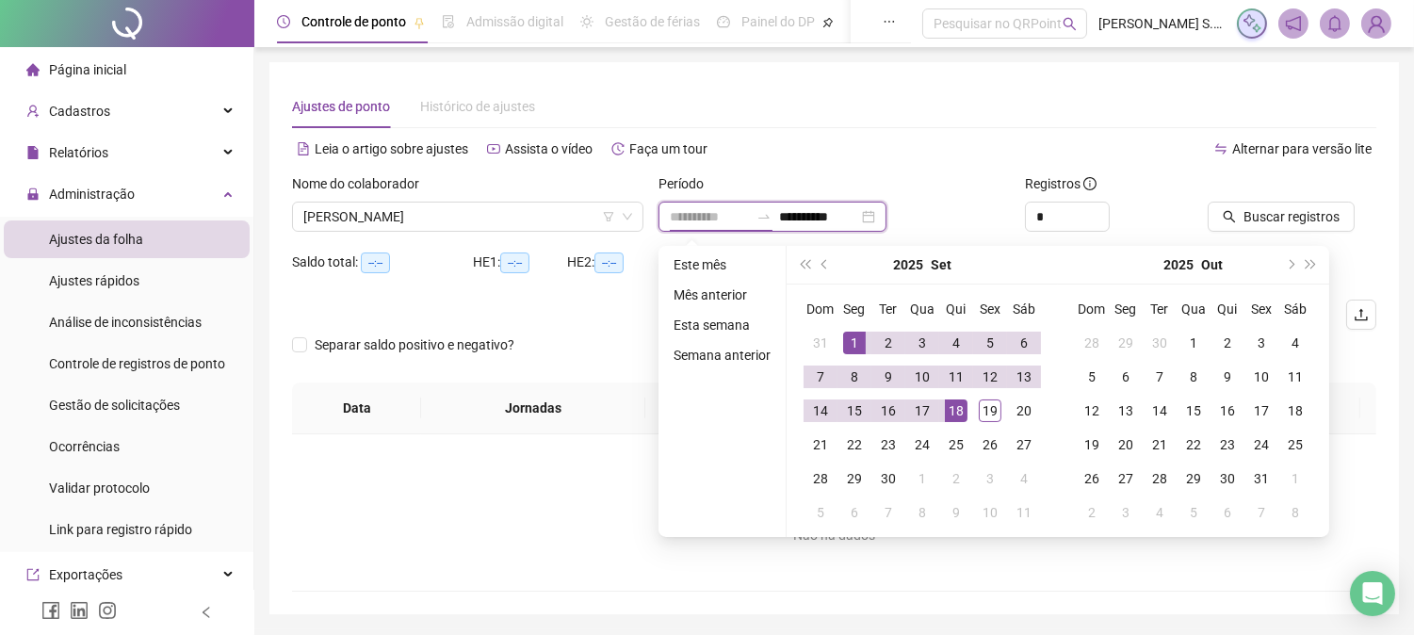
type input "**********"
drag, startPoint x: 857, startPoint y: 339, endPoint x: 934, endPoint y: 368, distance: 82.6
click at [858, 341] on div "1" at bounding box center [854, 343] width 23 height 23
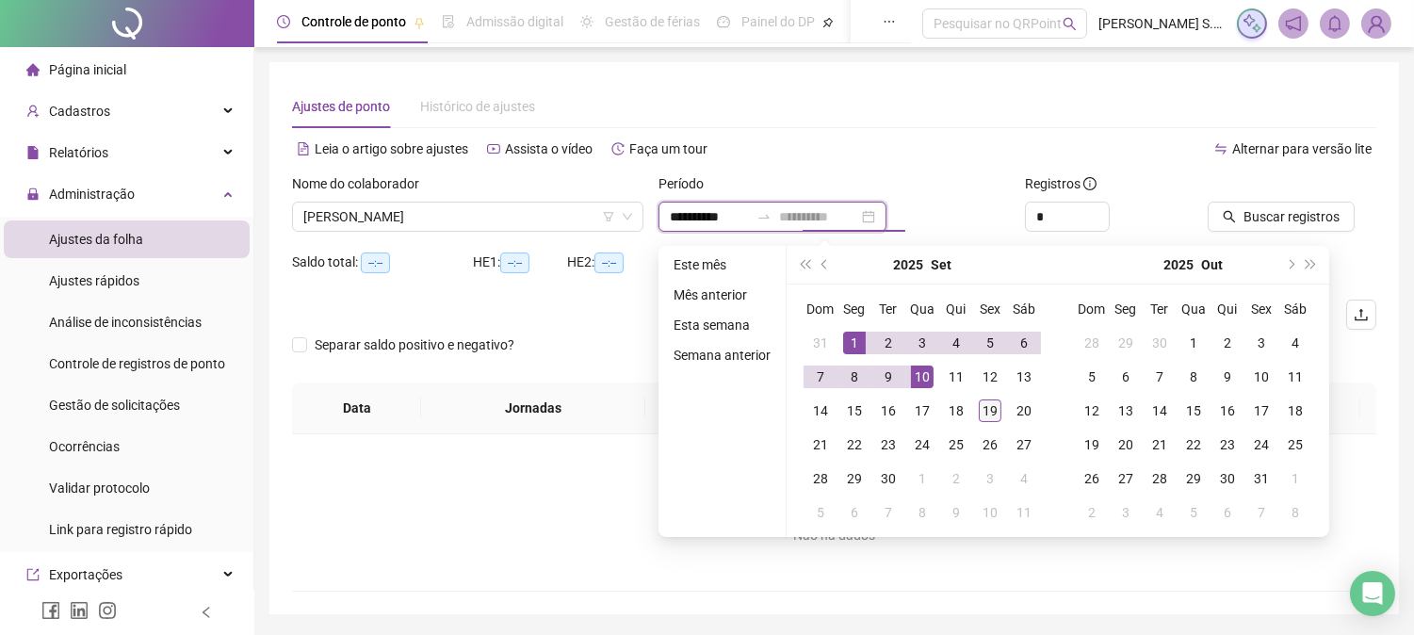
type input "**********"
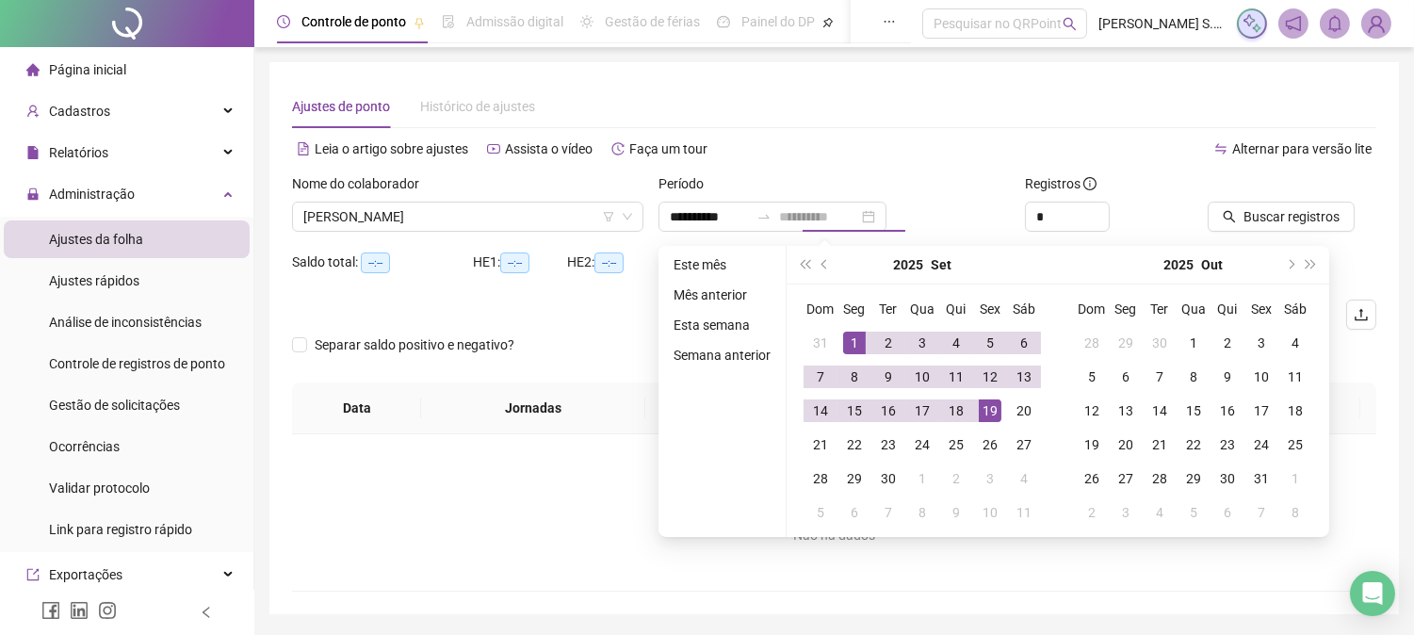
click at [985, 405] on div "19" at bounding box center [990, 410] width 23 height 23
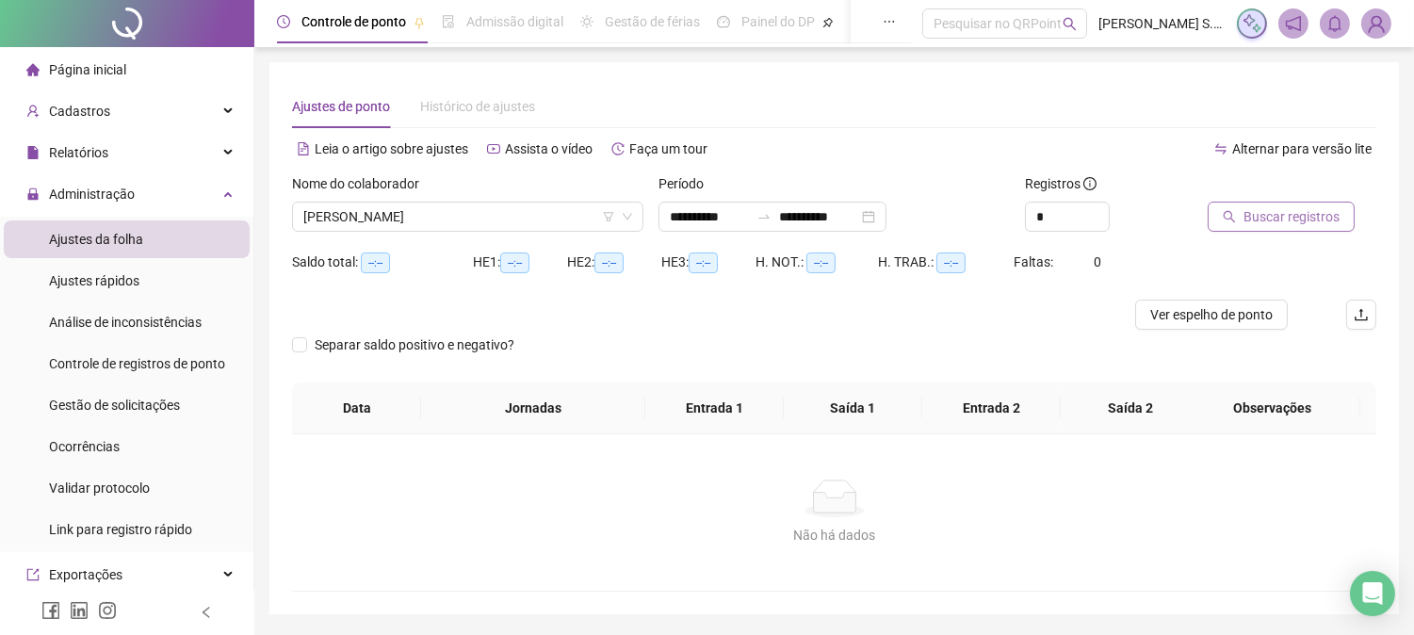
click at [1276, 219] on span "Buscar registros" at bounding box center [1291, 216] width 96 height 21
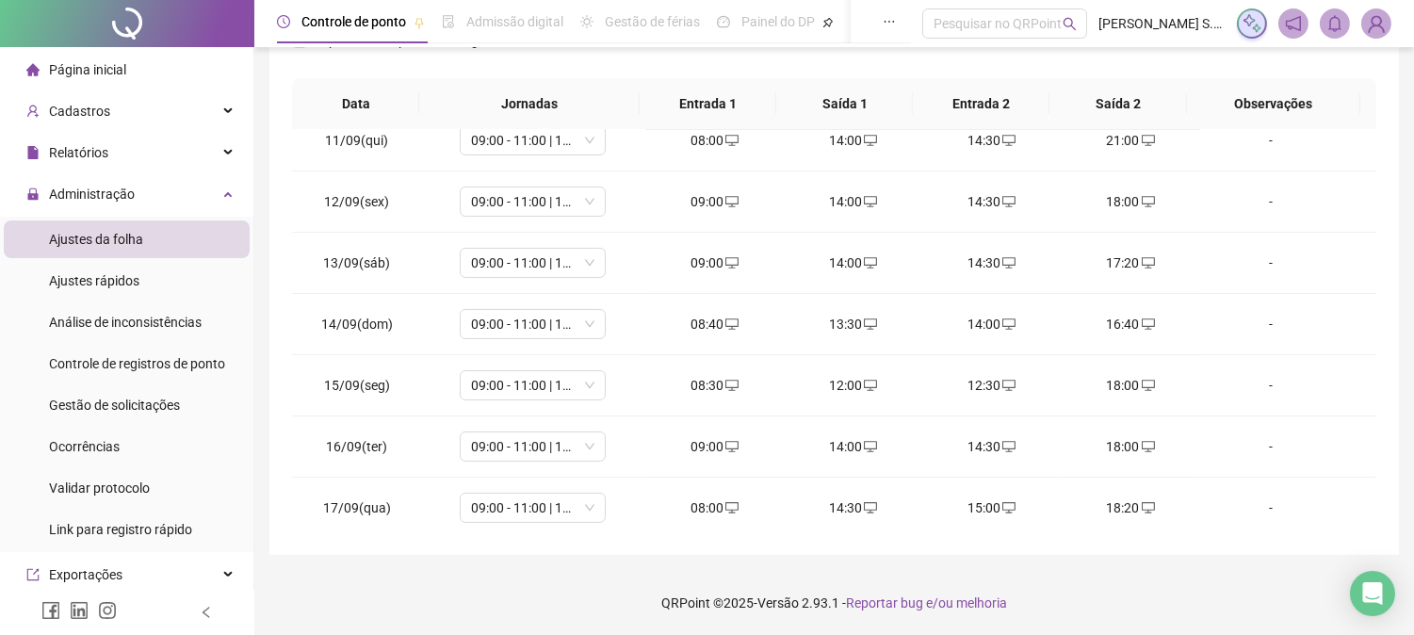
scroll to position [763, 0]
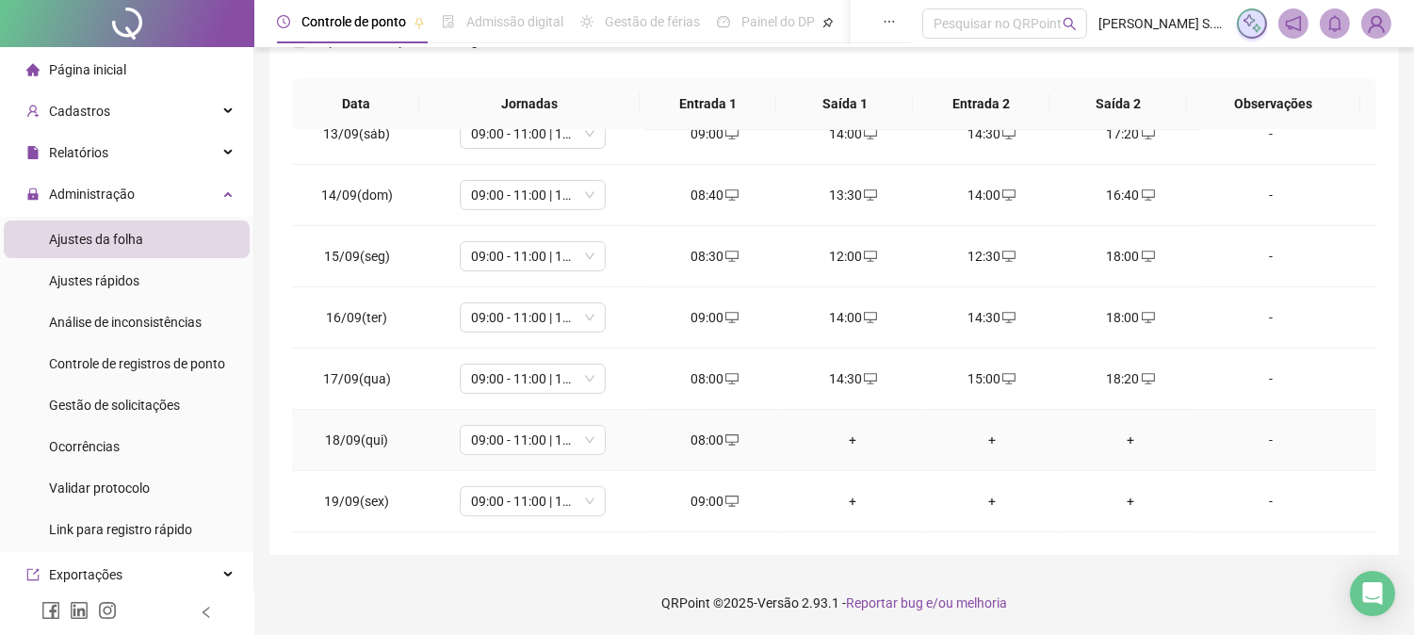
click at [841, 438] on div "+" at bounding box center [853, 440] width 108 height 21
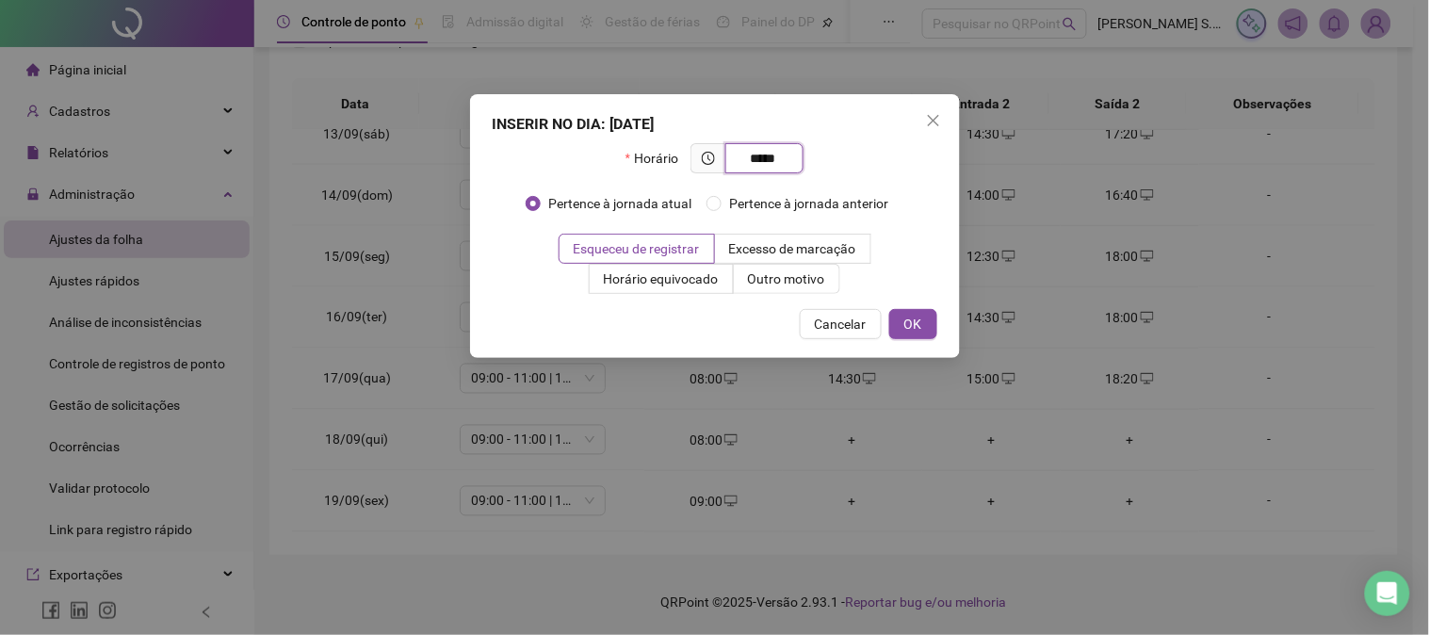
type input "*****"
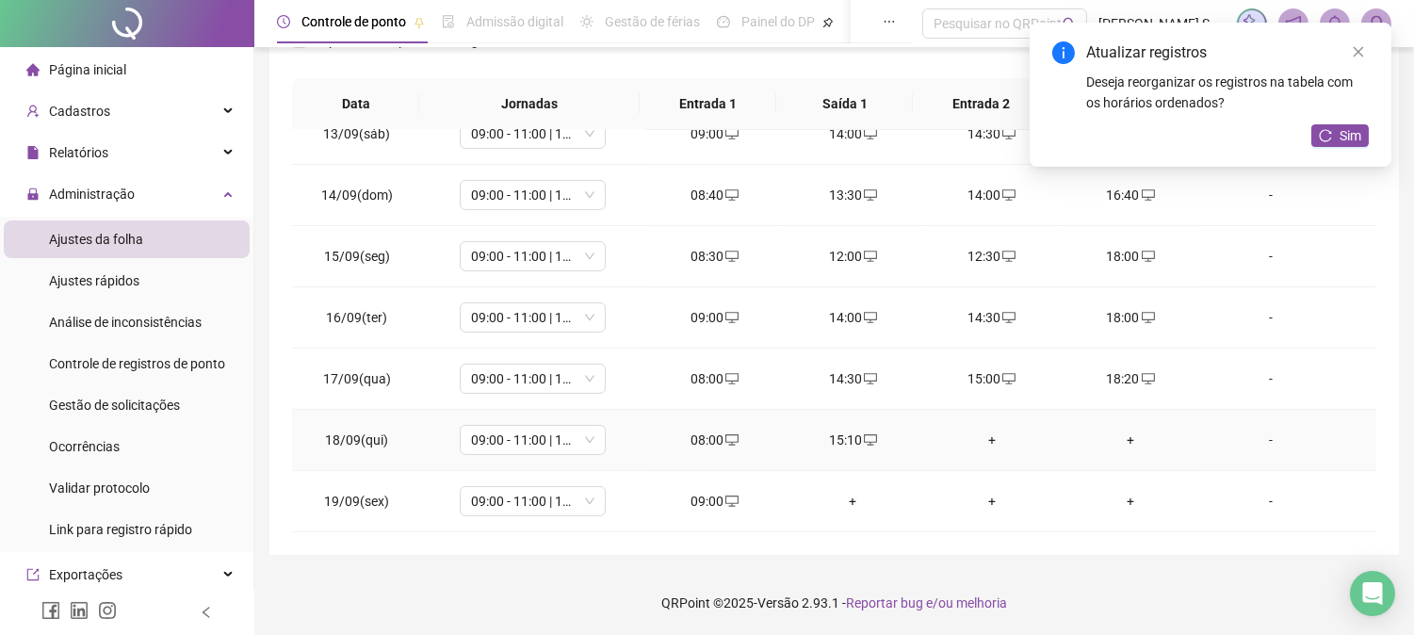
click at [983, 439] on div "+" at bounding box center [991, 440] width 108 height 21
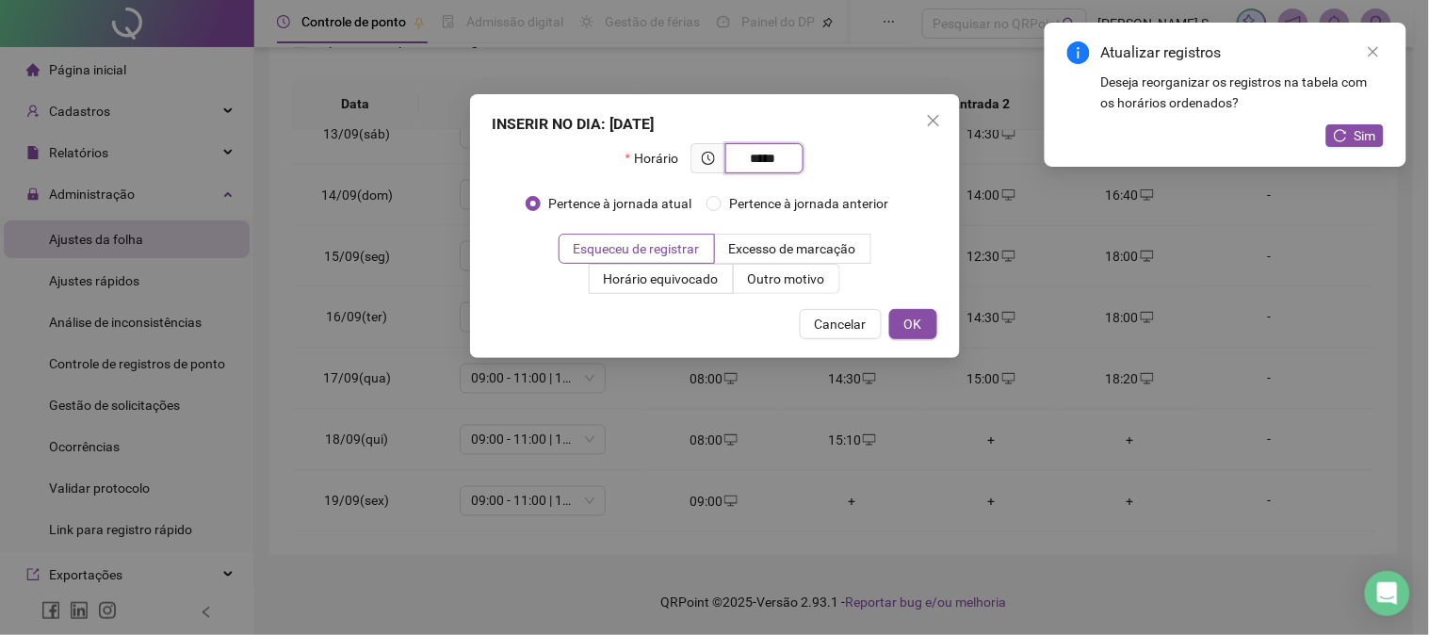
type input "*****"
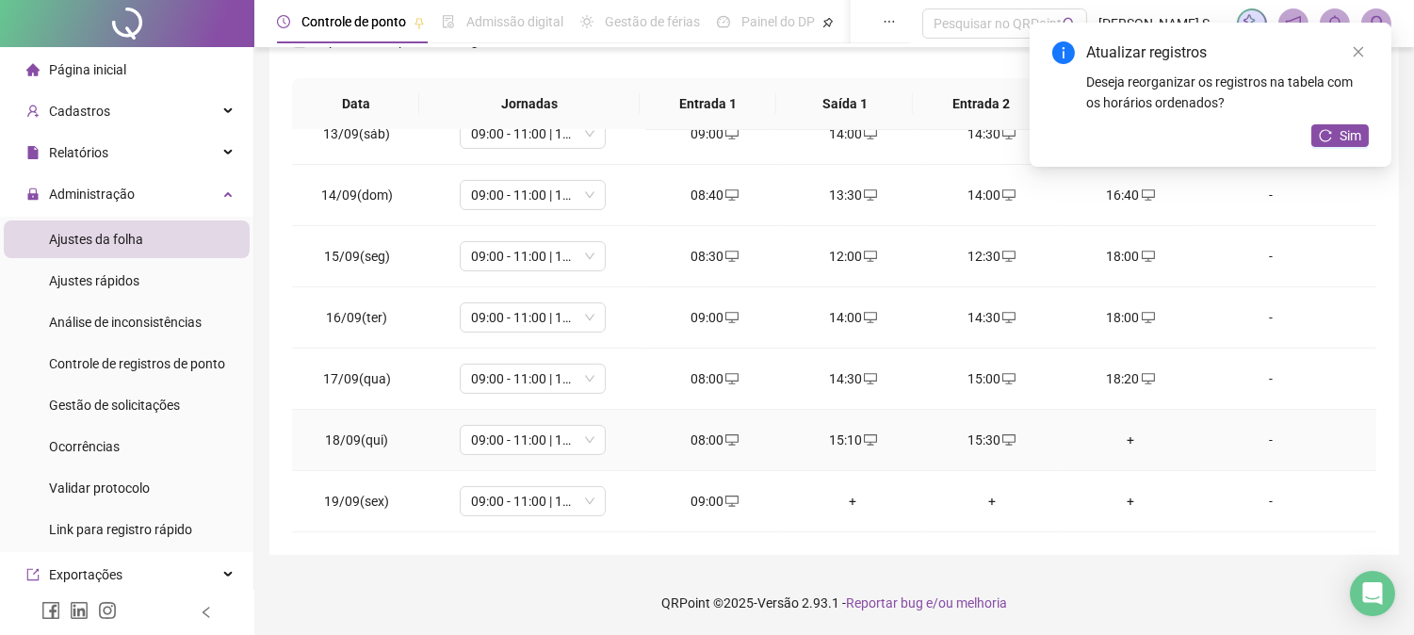
click at [1123, 438] on div "+" at bounding box center [1130, 440] width 108 height 21
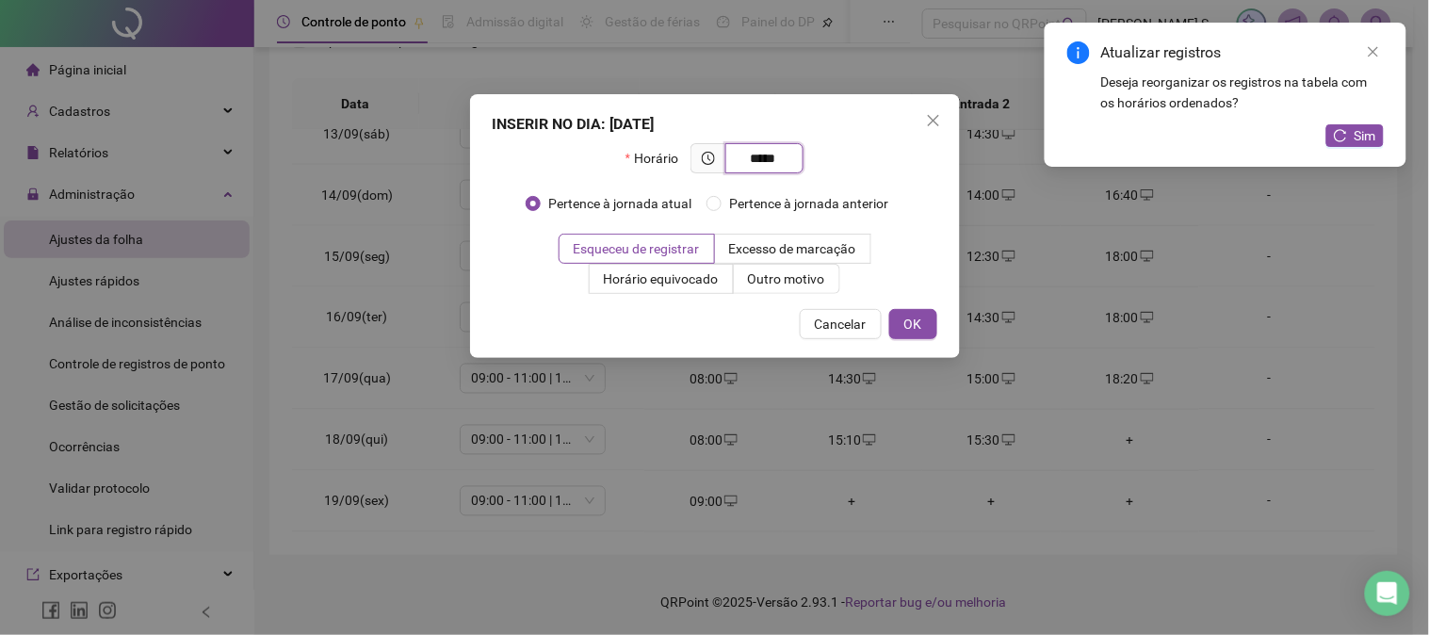
type input "*****"
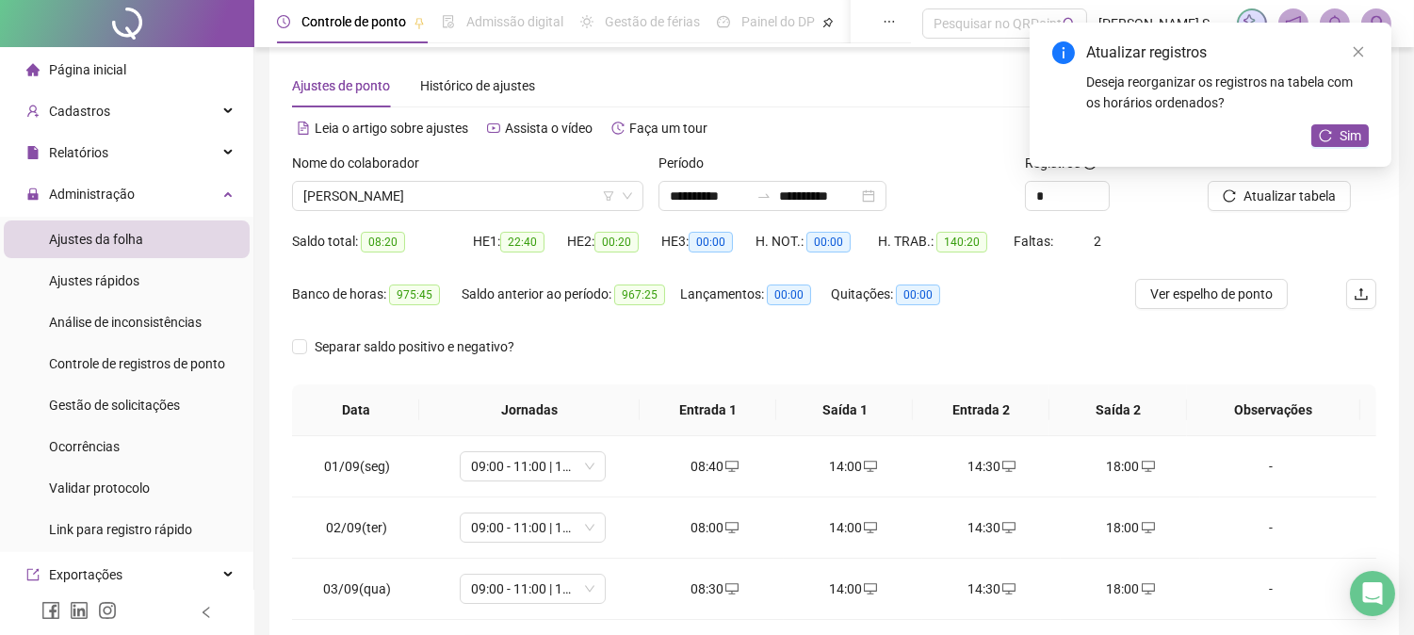
scroll to position [0, 0]
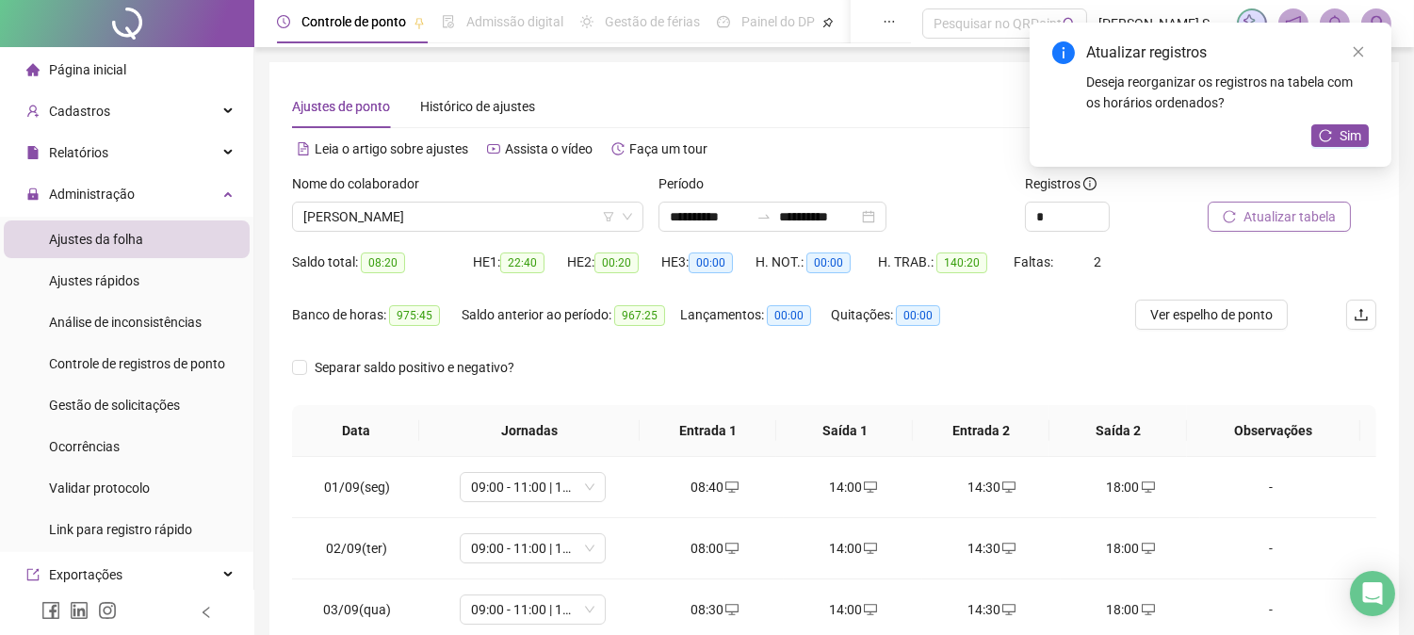
click at [1278, 218] on span "Atualizar tabela" at bounding box center [1289, 216] width 92 height 21
click at [431, 224] on span "[PERSON_NAME]" at bounding box center [467, 217] width 329 height 28
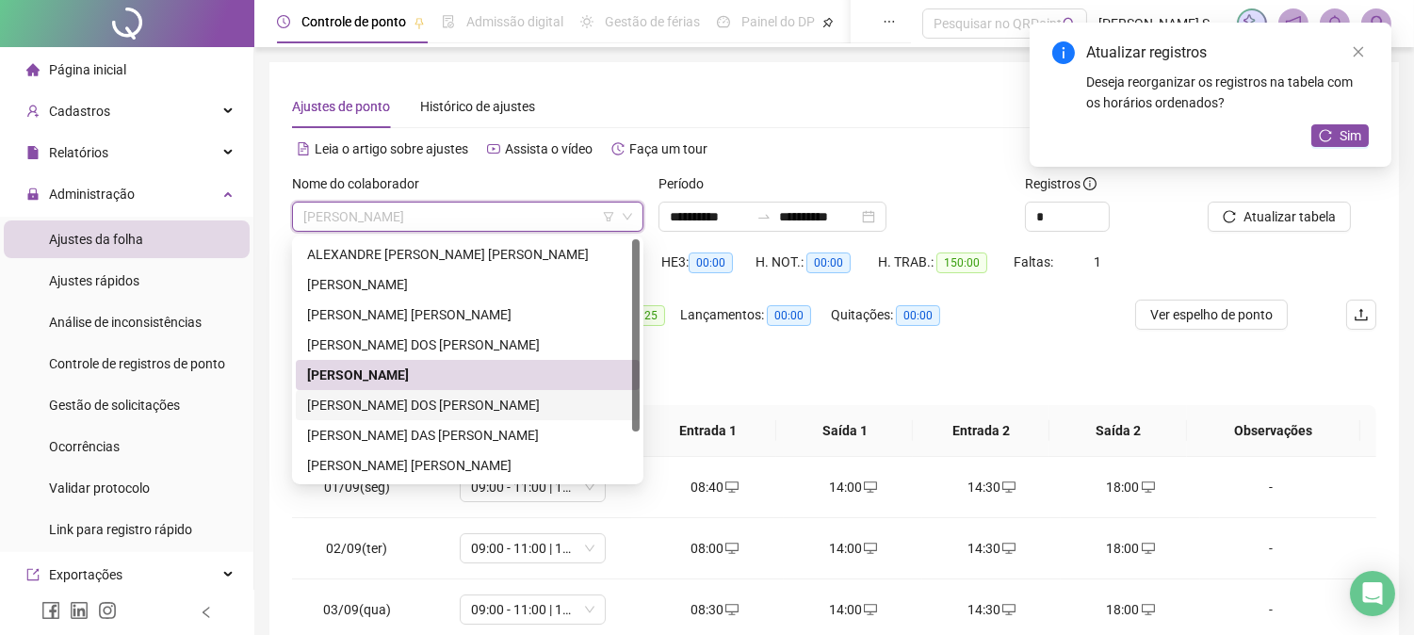
click at [436, 406] on div "[PERSON_NAME] DOS [PERSON_NAME]" at bounding box center [467, 405] width 321 height 21
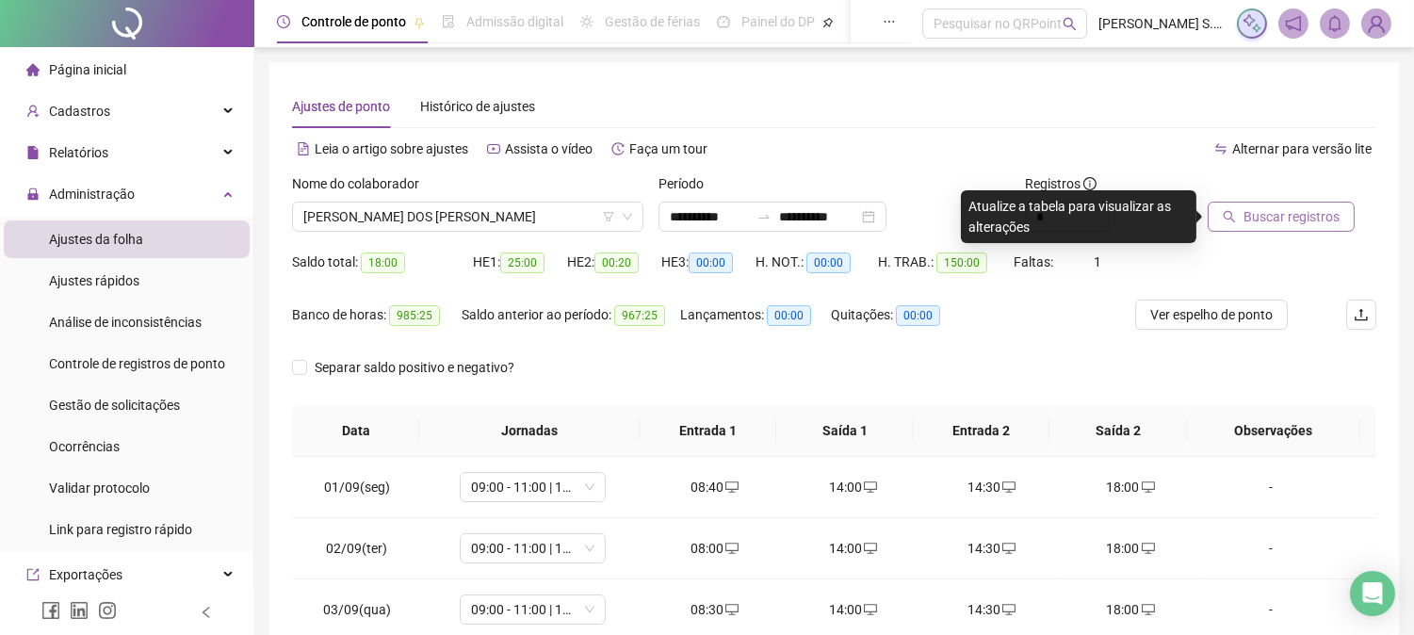
click at [1277, 210] on span "Buscar registros" at bounding box center [1291, 216] width 96 height 21
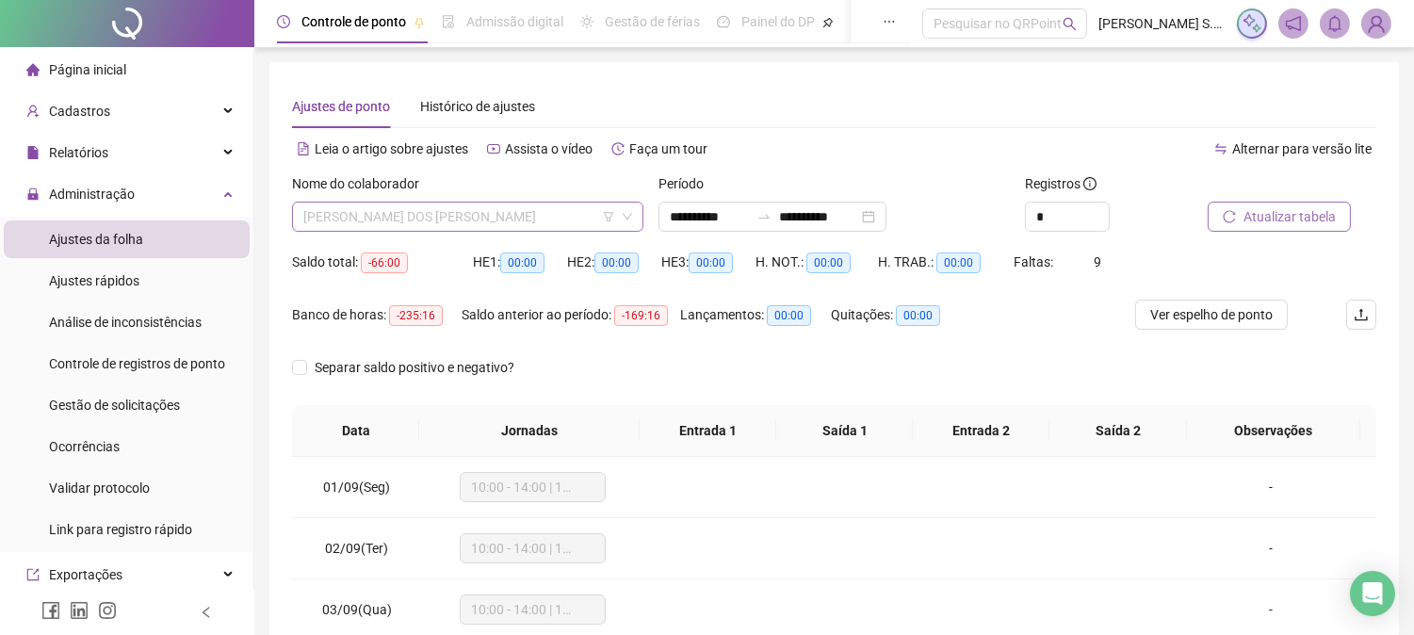
click at [370, 223] on span "[PERSON_NAME] DOS [PERSON_NAME]" at bounding box center [467, 217] width 329 height 28
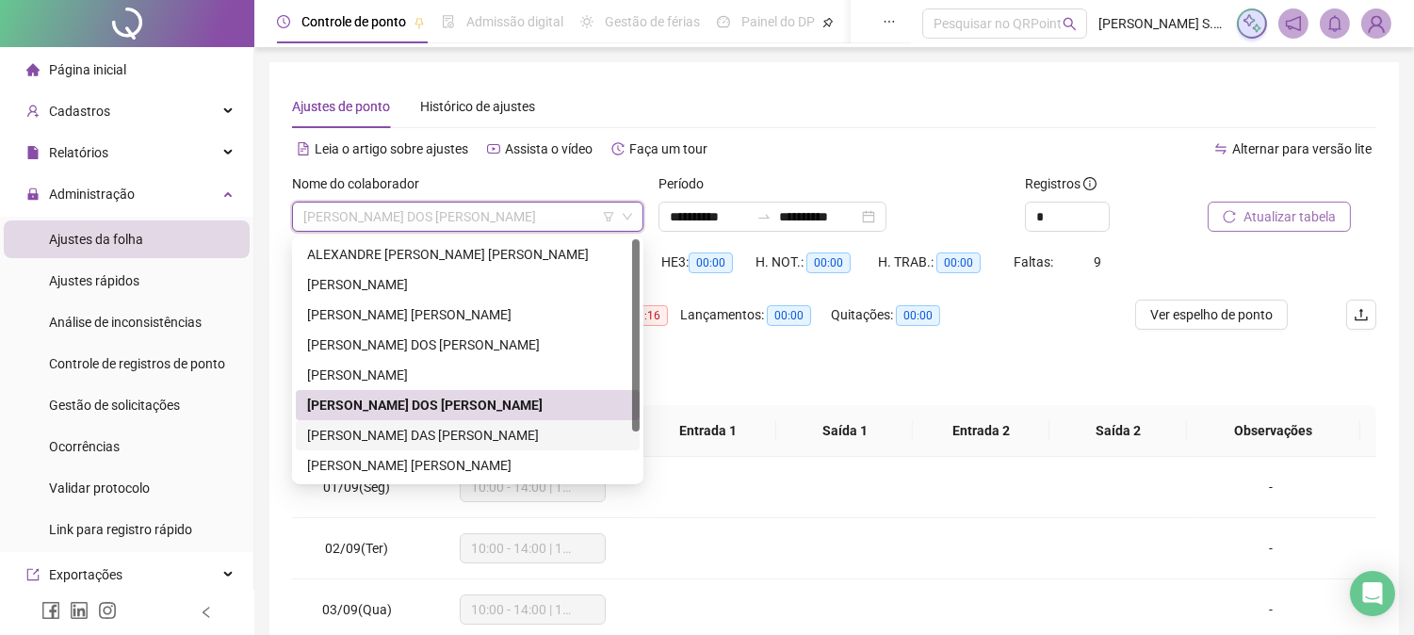
click at [409, 434] on div "[PERSON_NAME] DAS [PERSON_NAME]" at bounding box center [467, 435] width 321 height 21
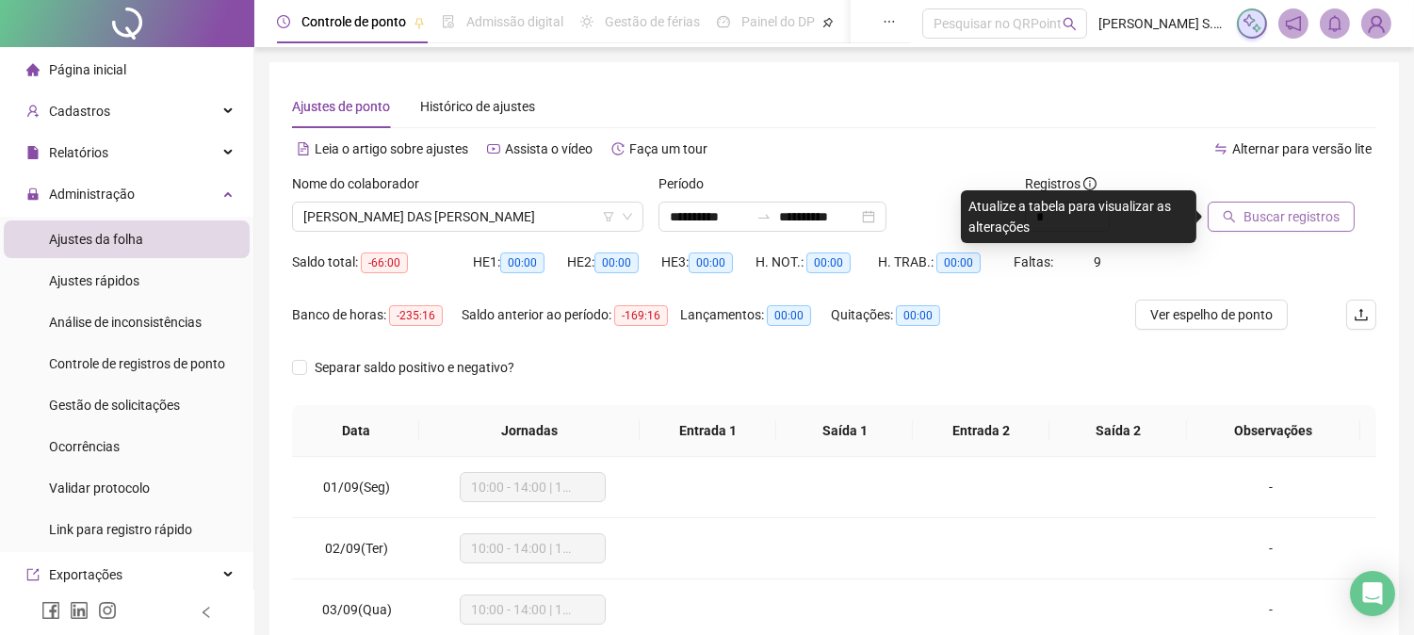
click at [1282, 215] on span "Buscar registros" at bounding box center [1291, 216] width 96 height 21
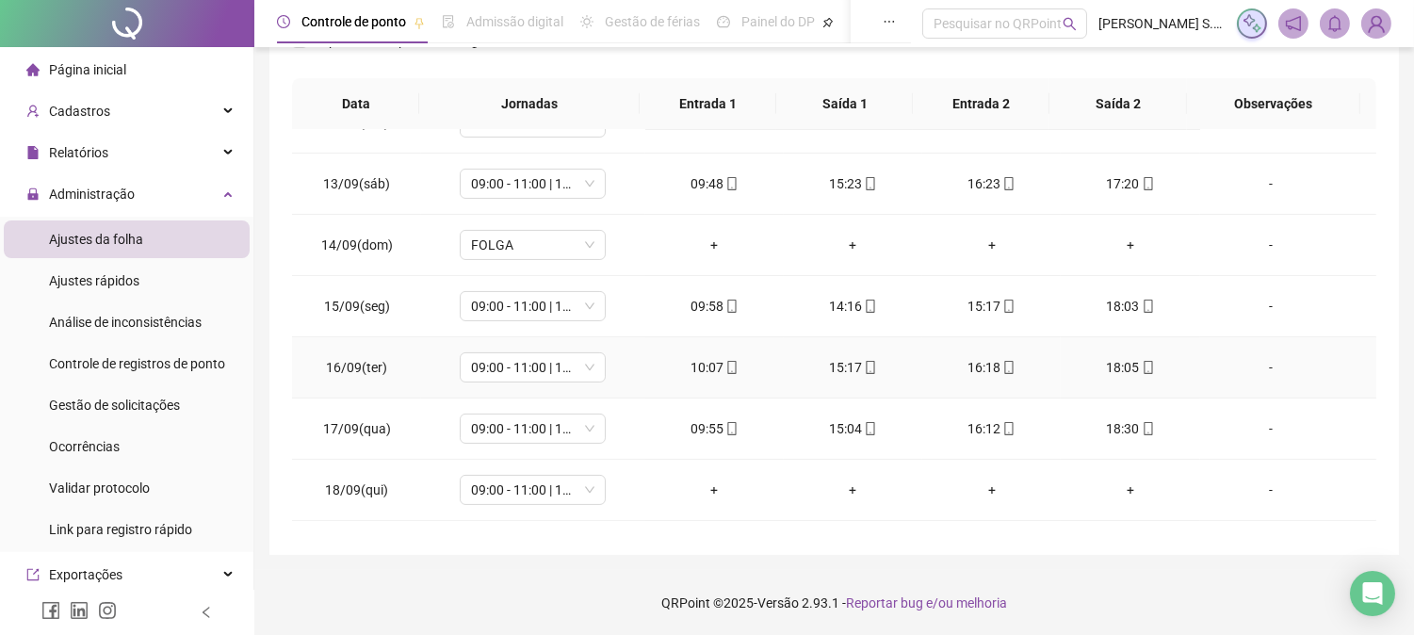
scroll to position [763, 0]
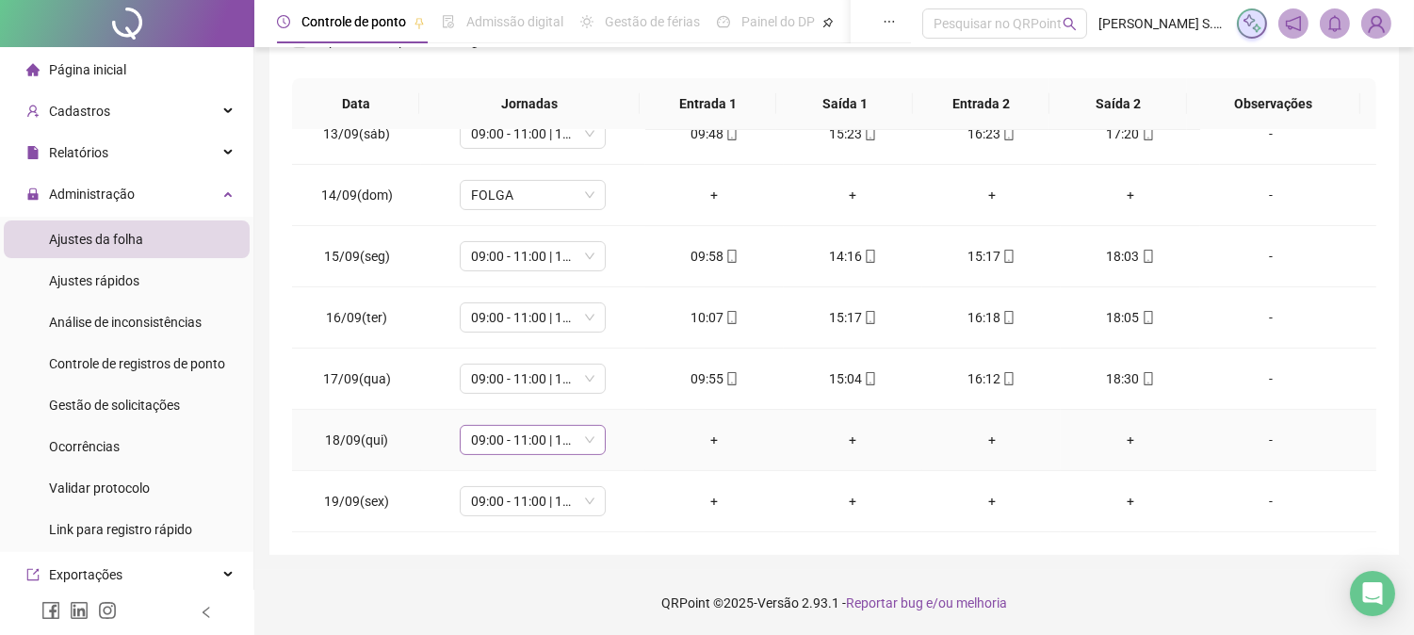
click at [581, 438] on span "09:00 - 11:00 | 12:00 - 17:20" at bounding box center [532, 440] width 123 height 28
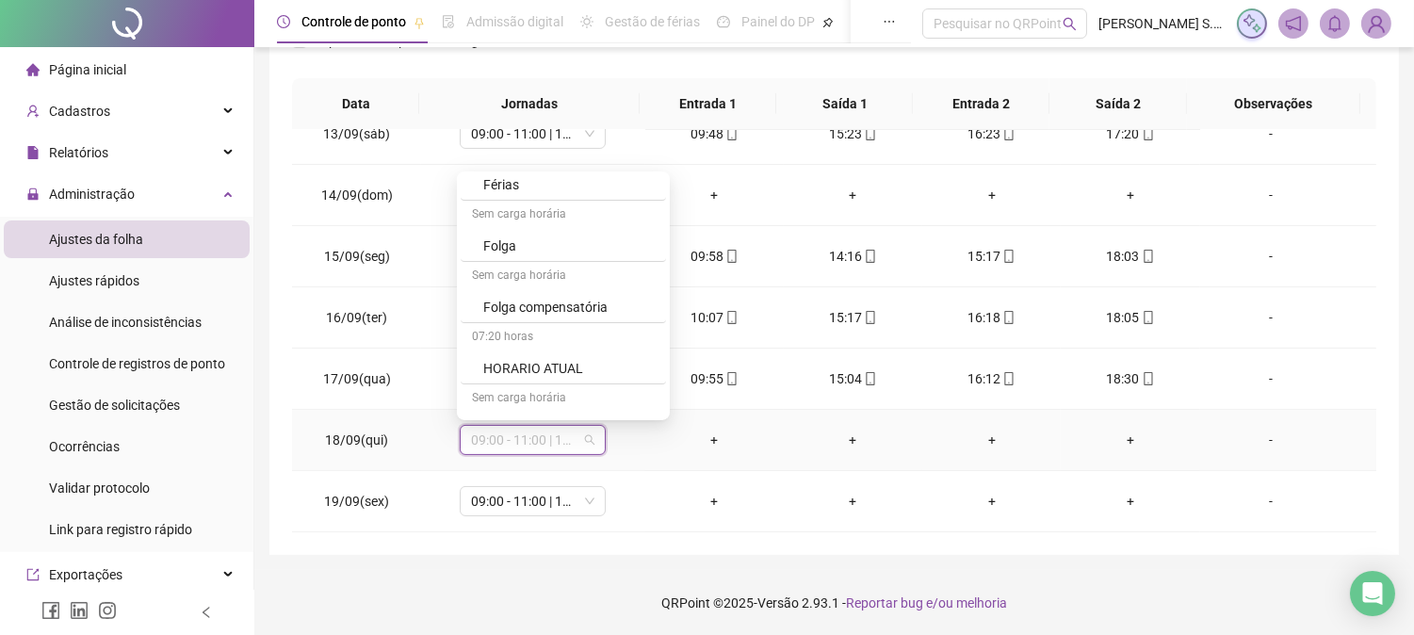
scroll to position [523, 0]
click at [511, 365] on div "Folga" at bounding box center [568, 371] width 171 height 21
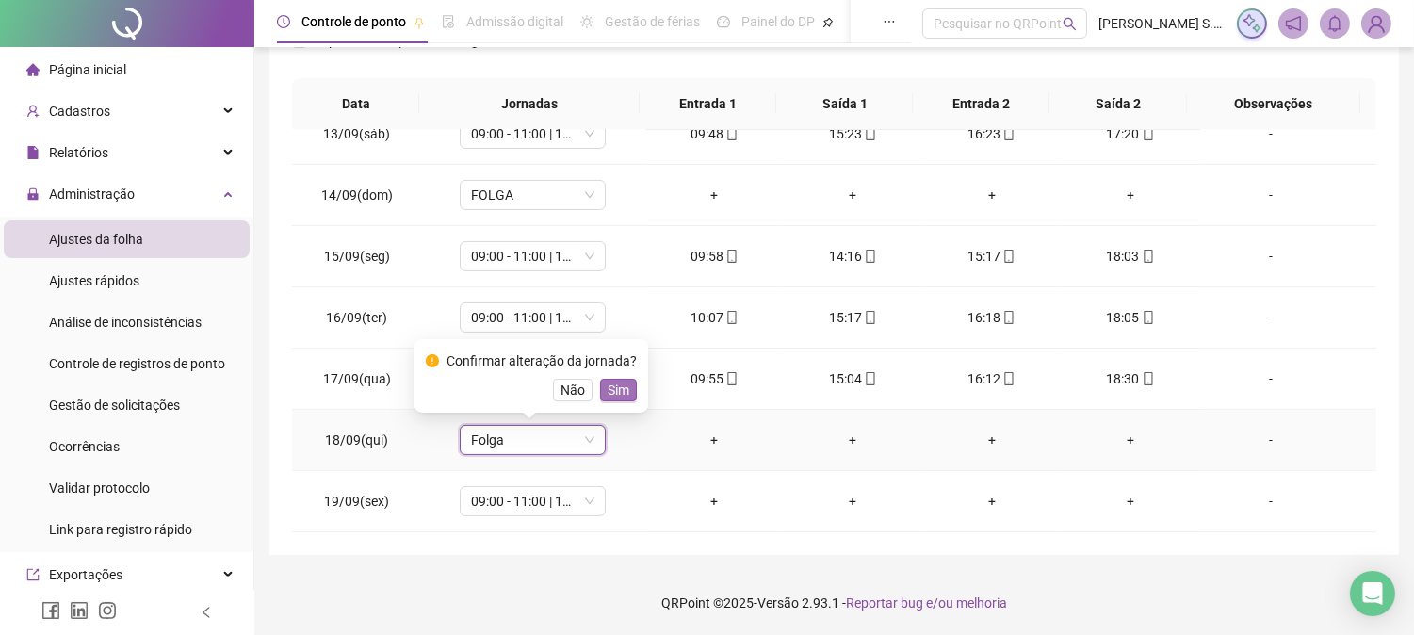
click at [610, 389] on span "Sim" at bounding box center [619, 390] width 22 height 21
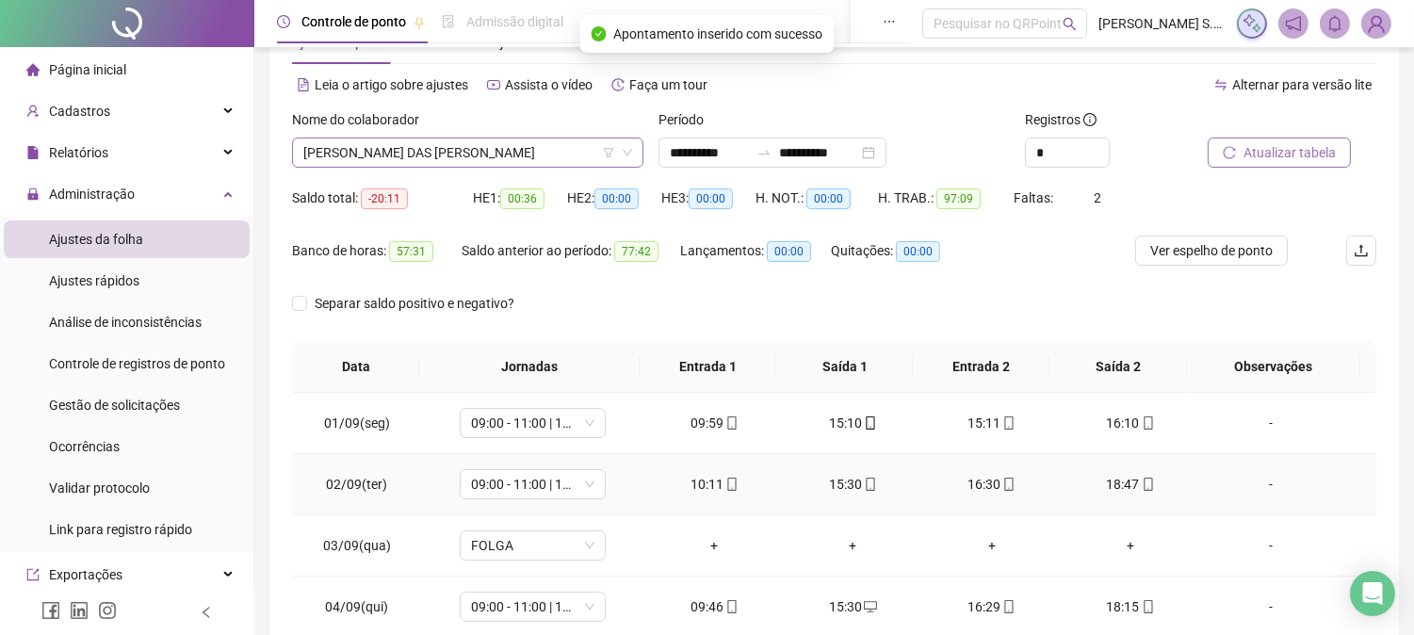
scroll to position [0, 0]
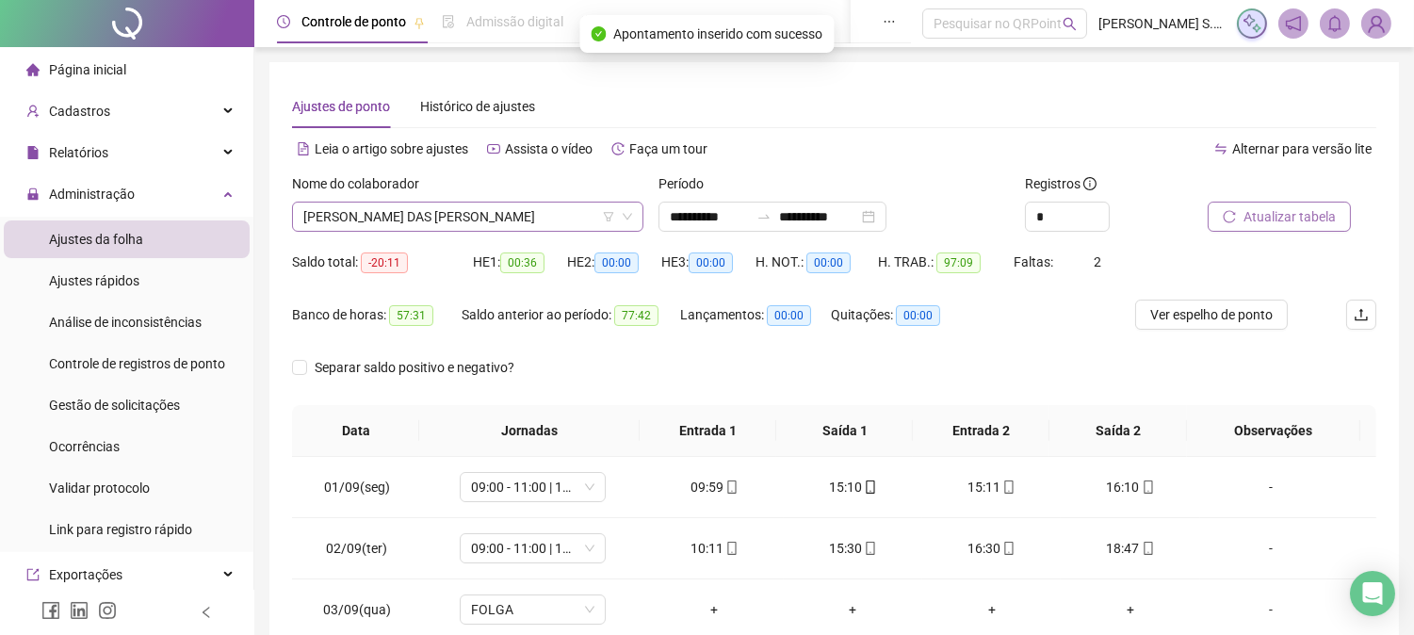
click at [418, 219] on span "[PERSON_NAME] DAS [PERSON_NAME]" at bounding box center [467, 217] width 329 height 28
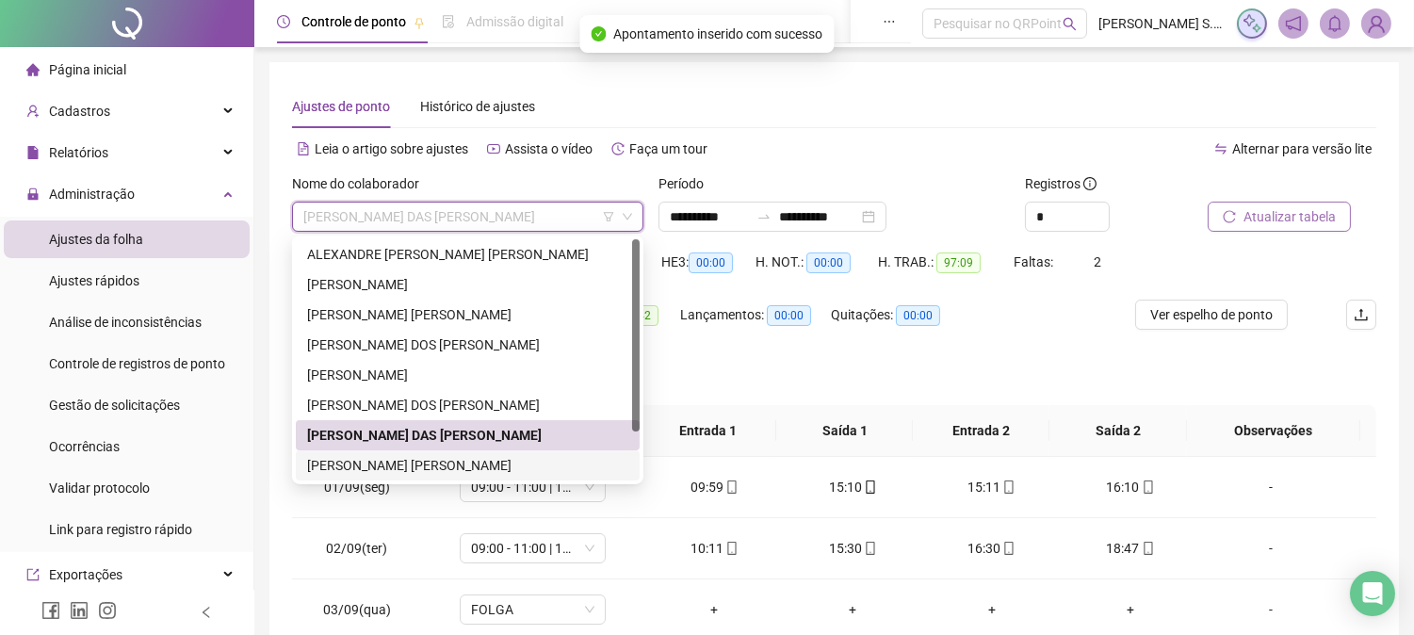
click at [388, 458] on div "[PERSON_NAME] [PERSON_NAME]" at bounding box center [467, 465] width 321 height 21
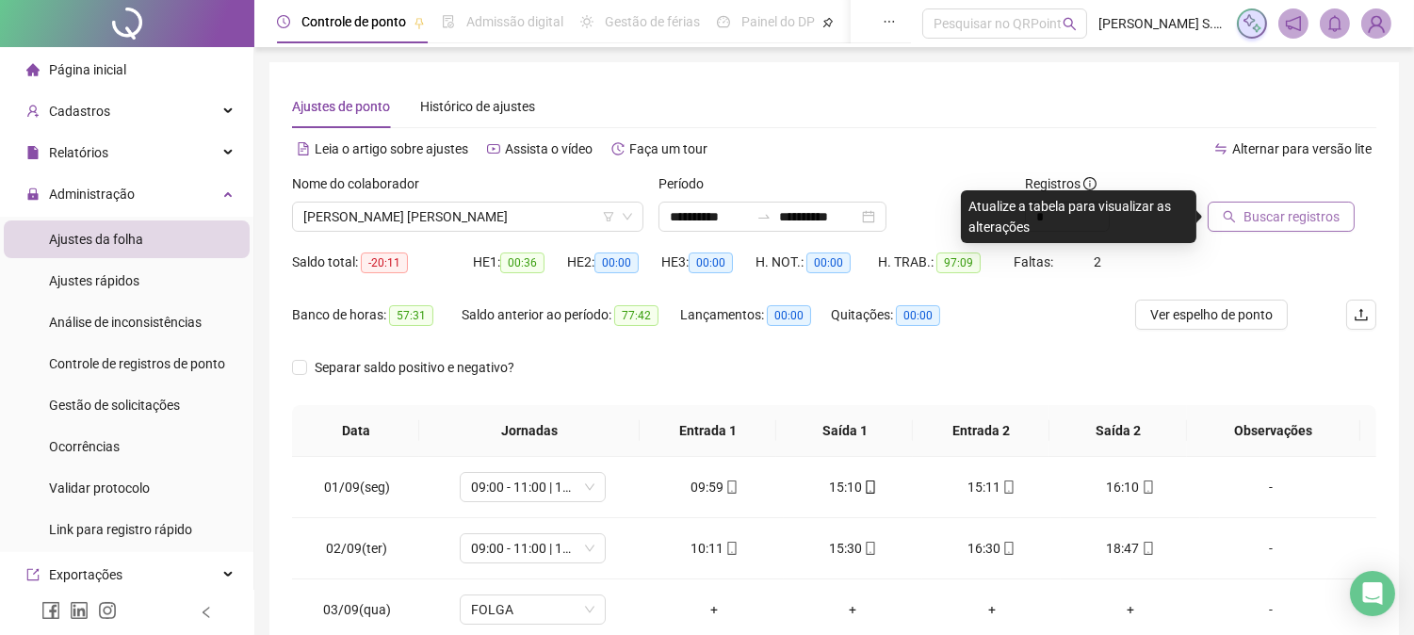
click at [1274, 202] on button "Buscar registros" at bounding box center [1281, 217] width 147 height 30
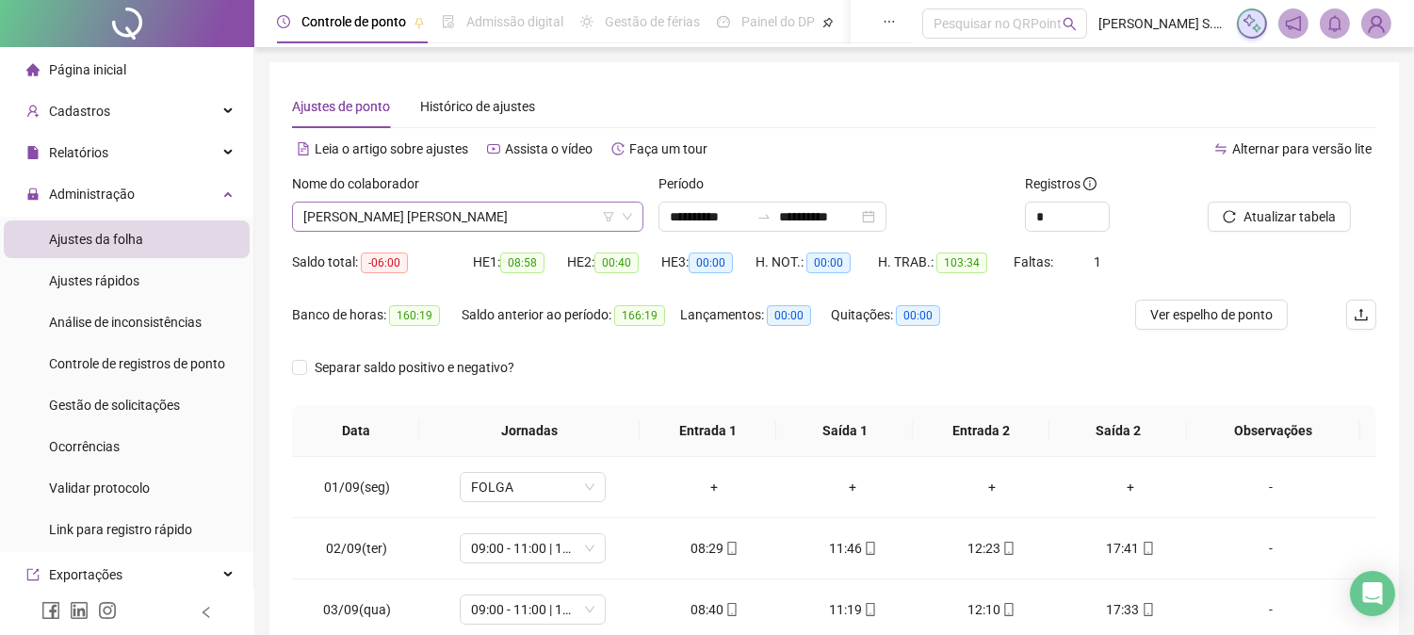
click at [384, 214] on span "[PERSON_NAME] [PERSON_NAME]" at bounding box center [467, 217] width 329 height 28
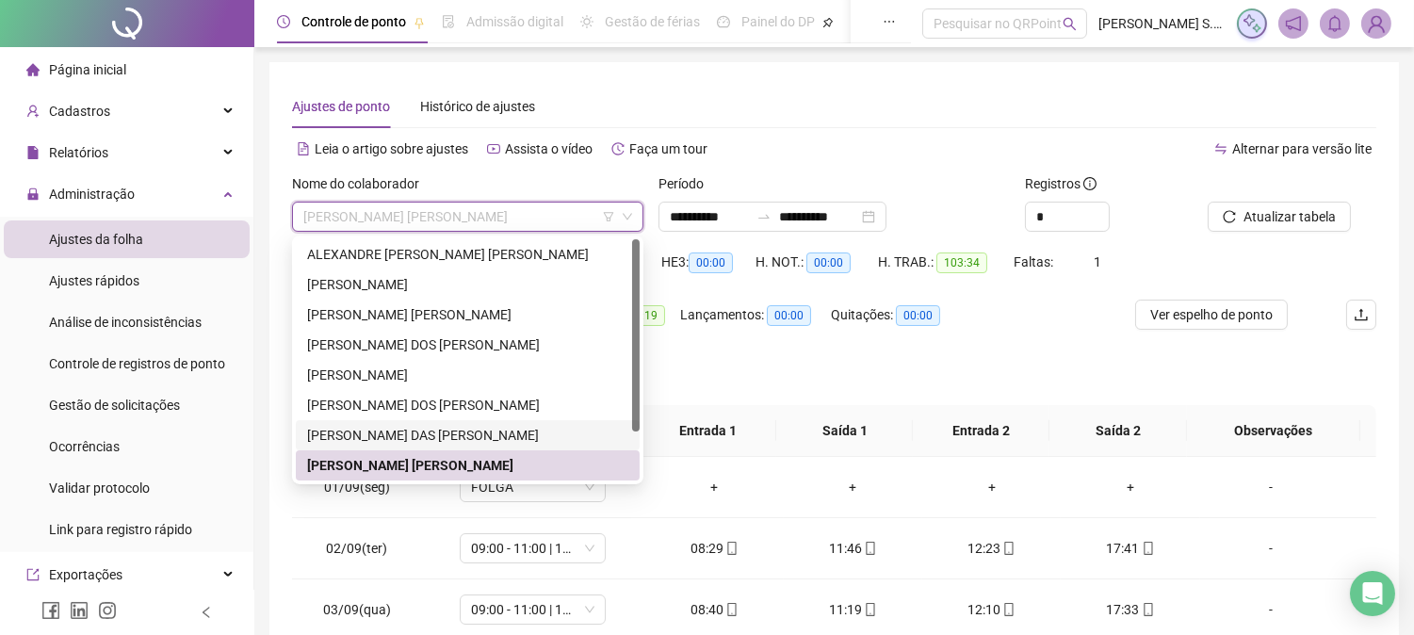
scroll to position [60, 0]
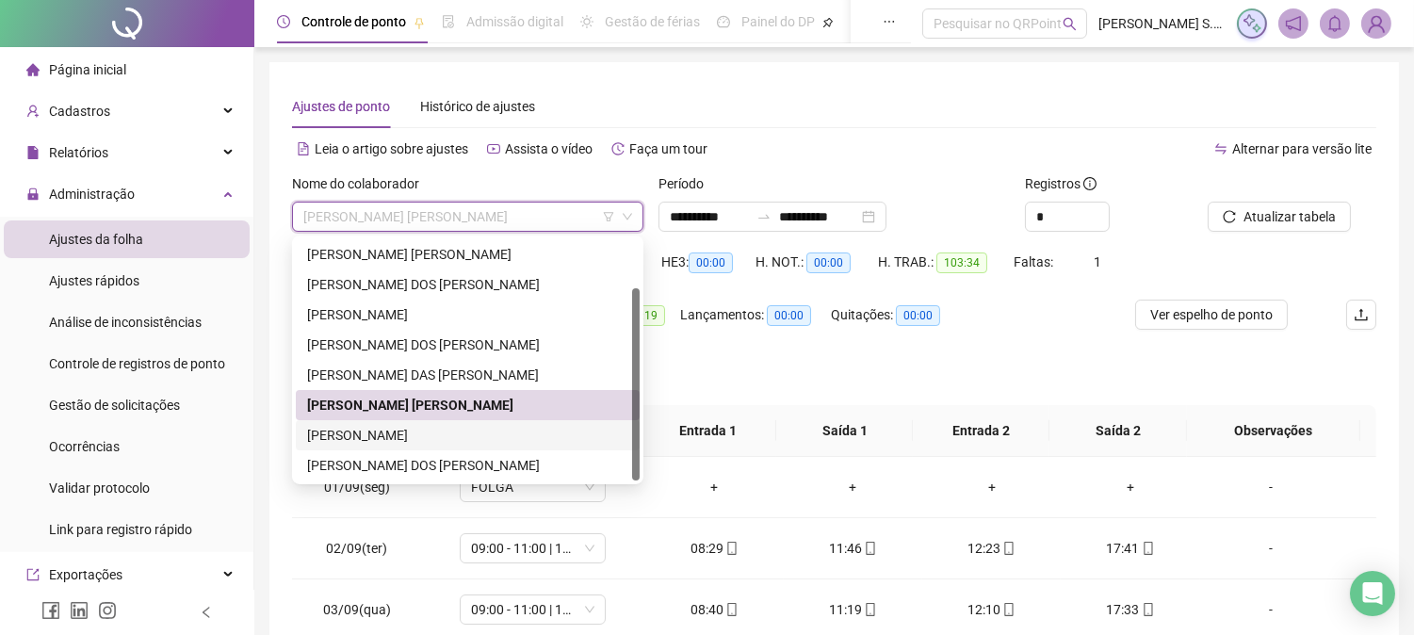
click at [436, 428] on div "[PERSON_NAME]" at bounding box center [467, 435] width 321 height 21
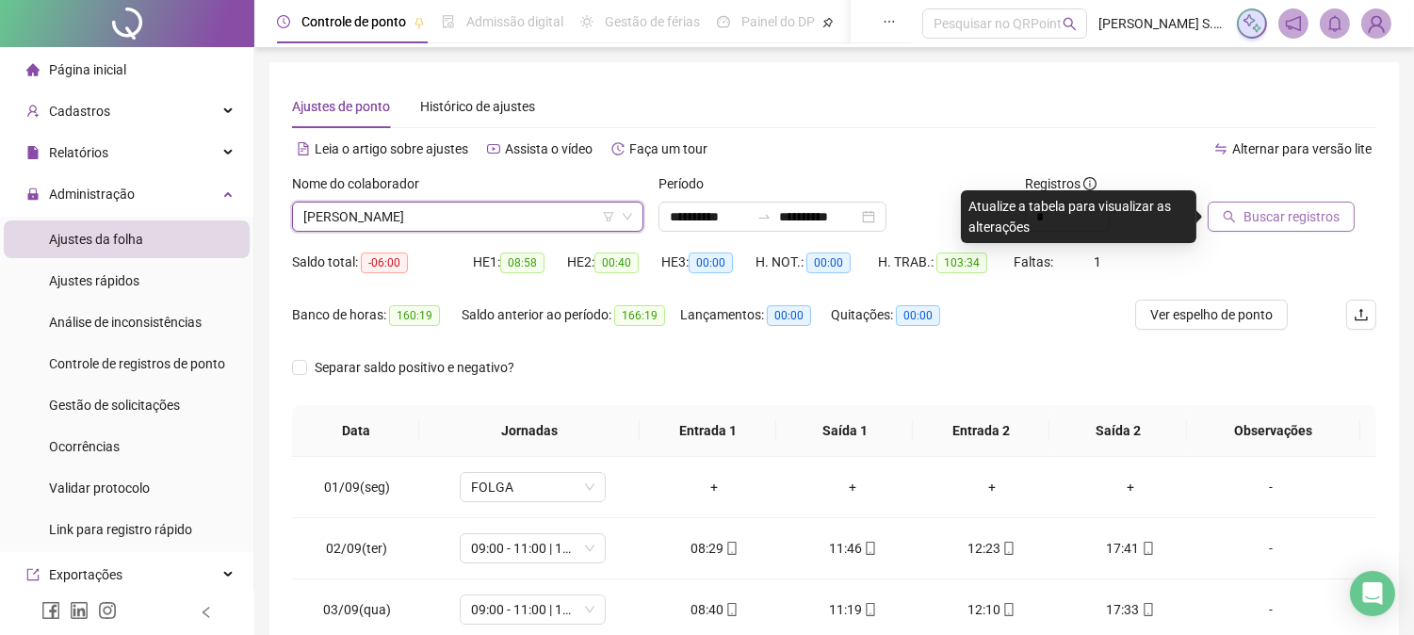
click at [1287, 222] on span "Buscar registros" at bounding box center [1291, 216] width 96 height 21
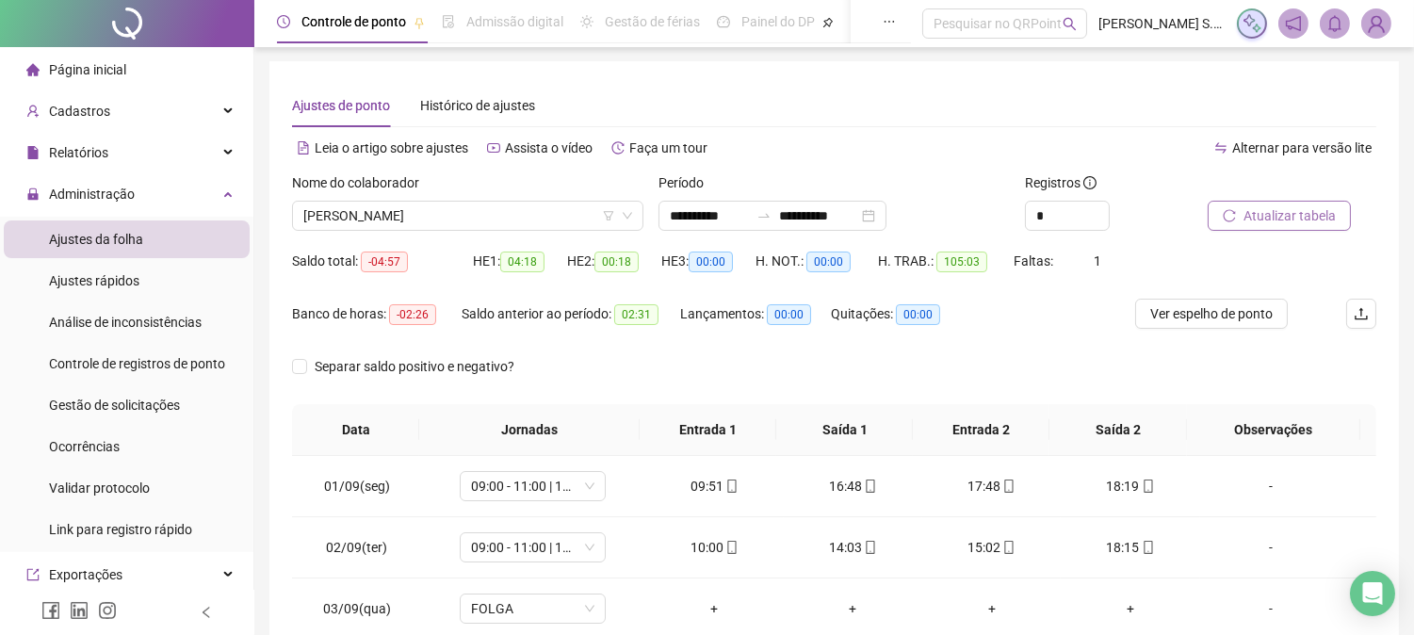
scroll to position [0, 0]
click at [1276, 220] on span "Atualizar tabela" at bounding box center [1289, 216] width 92 height 21
click at [453, 226] on span "[PERSON_NAME]" at bounding box center [467, 217] width 329 height 28
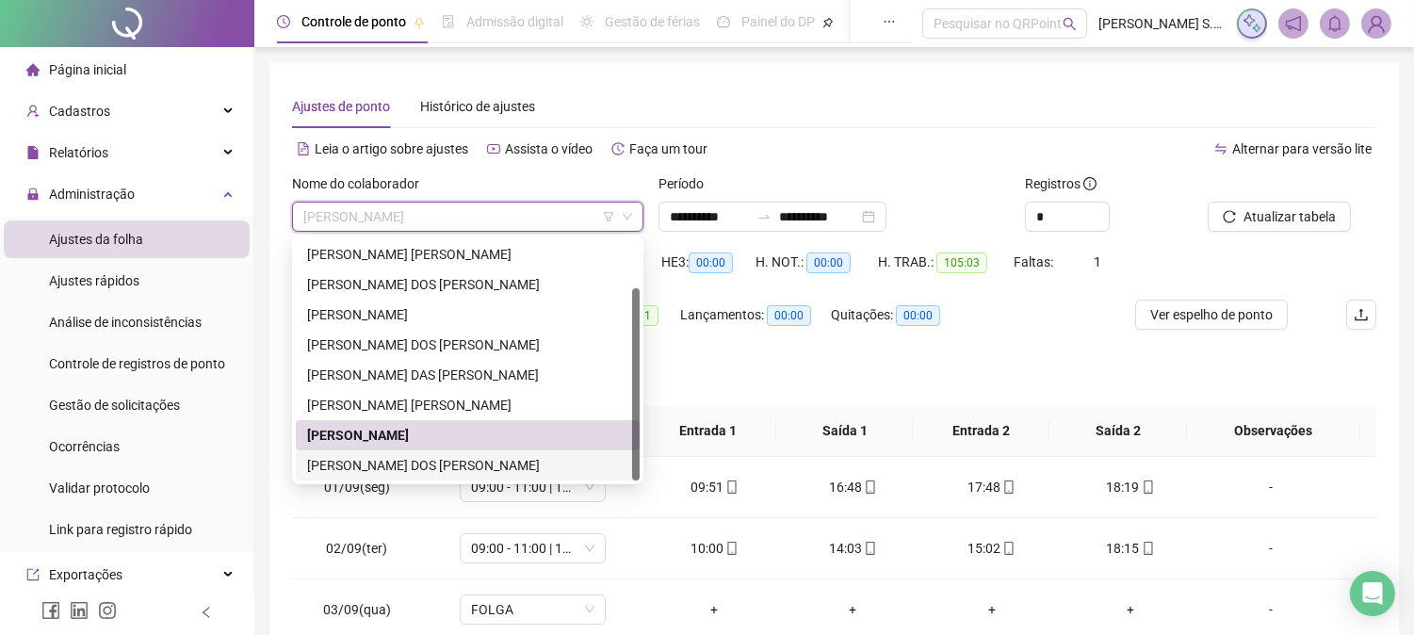
click at [364, 463] on div "[PERSON_NAME] DOS [PERSON_NAME]" at bounding box center [467, 465] width 321 height 21
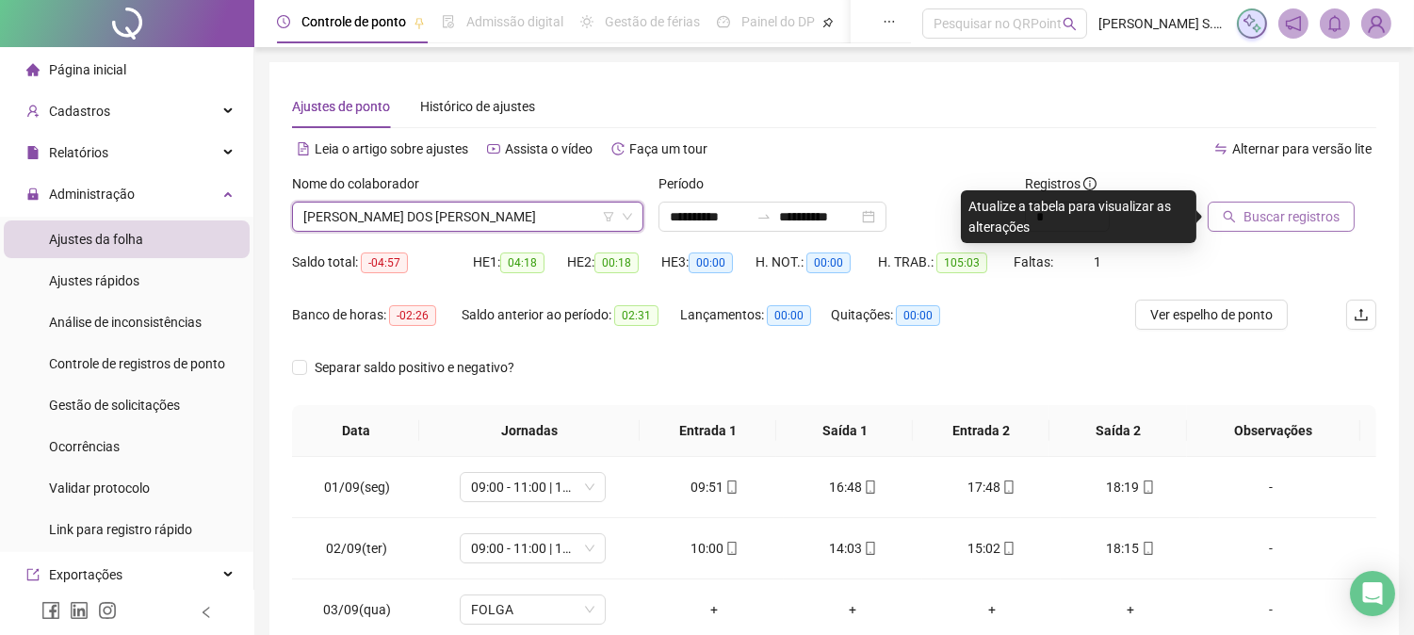
click at [1289, 211] on span "Buscar registros" at bounding box center [1291, 216] width 96 height 21
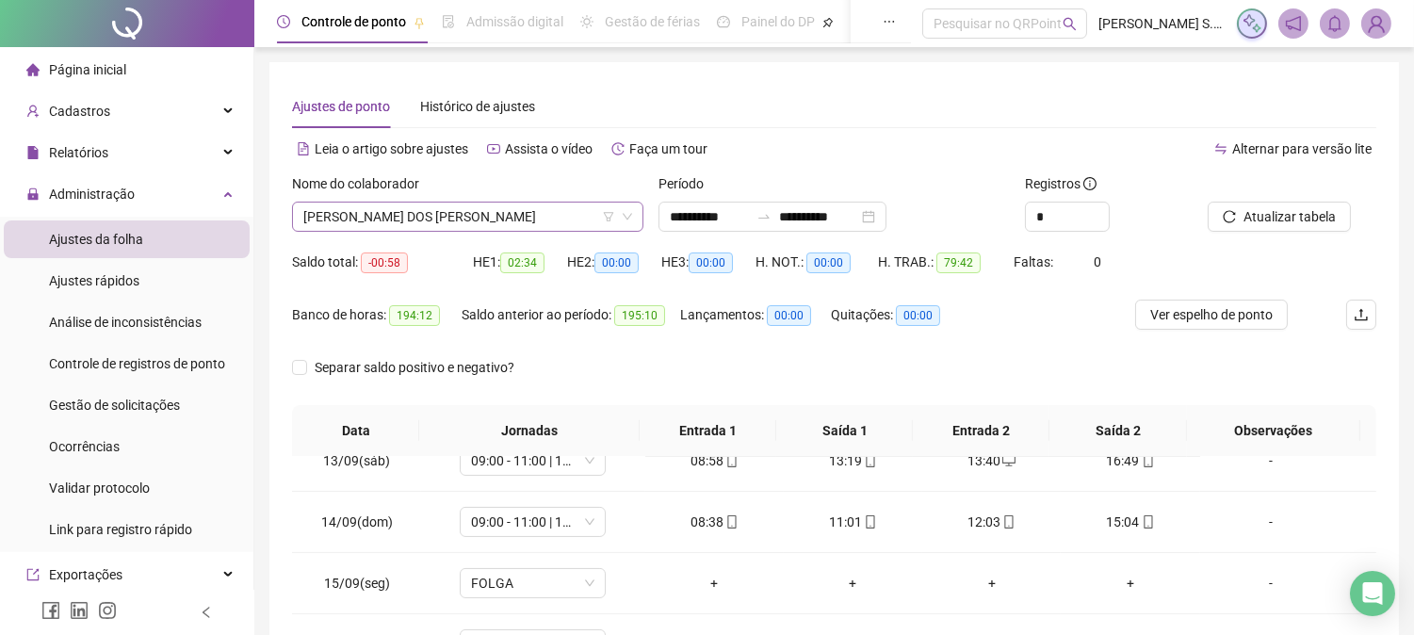
click at [411, 213] on span "[PERSON_NAME] DOS [PERSON_NAME]" at bounding box center [467, 217] width 329 height 28
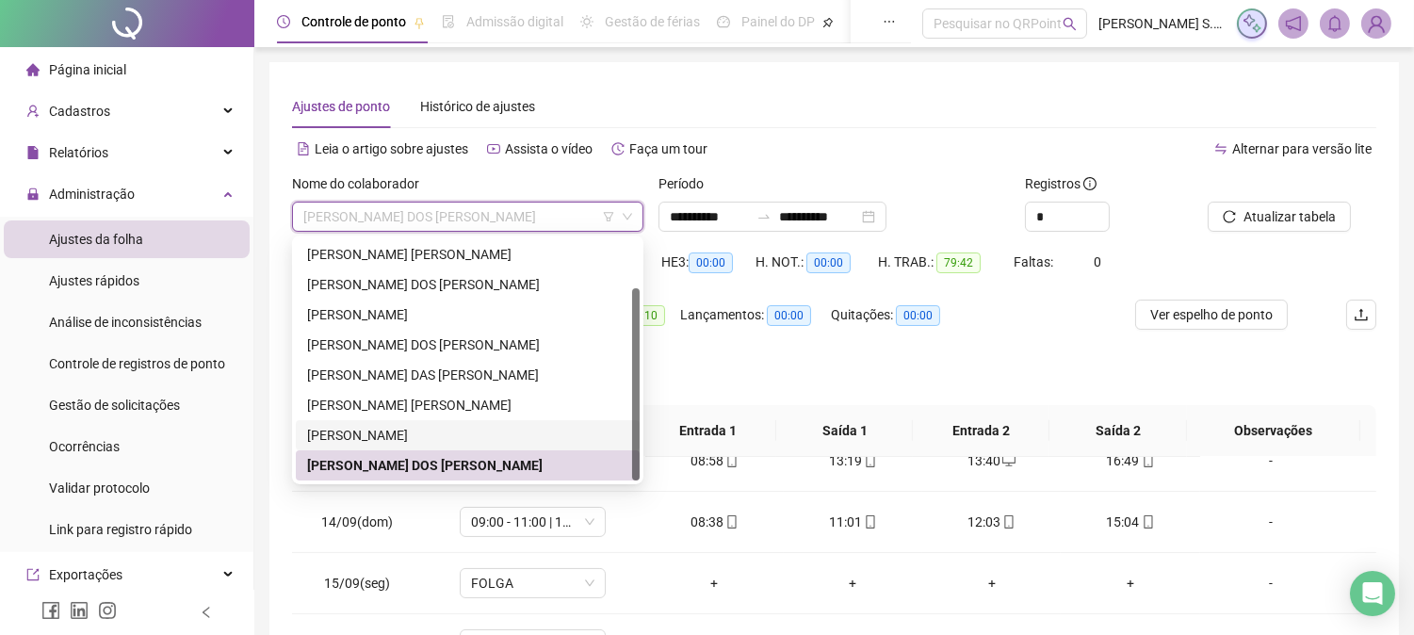
click at [393, 425] on div "[PERSON_NAME]" at bounding box center [467, 435] width 321 height 21
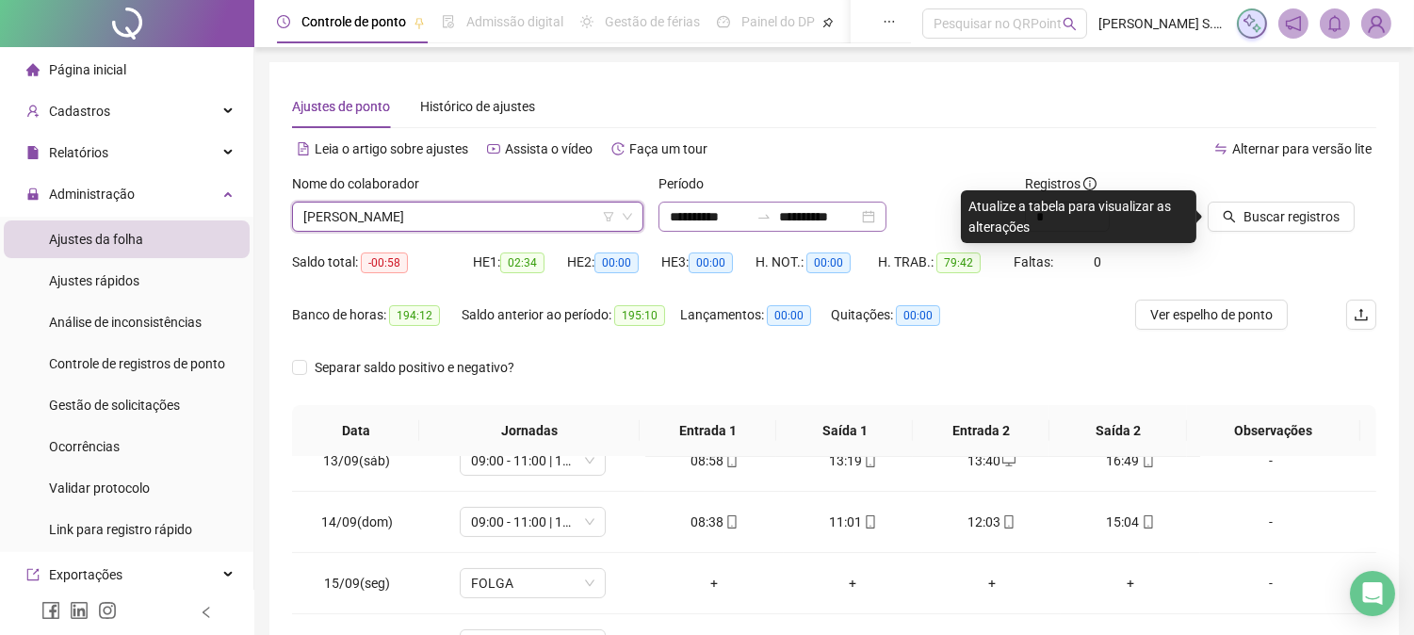
click at [886, 210] on div "**********" at bounding box center [772, 217] width 228 height 30
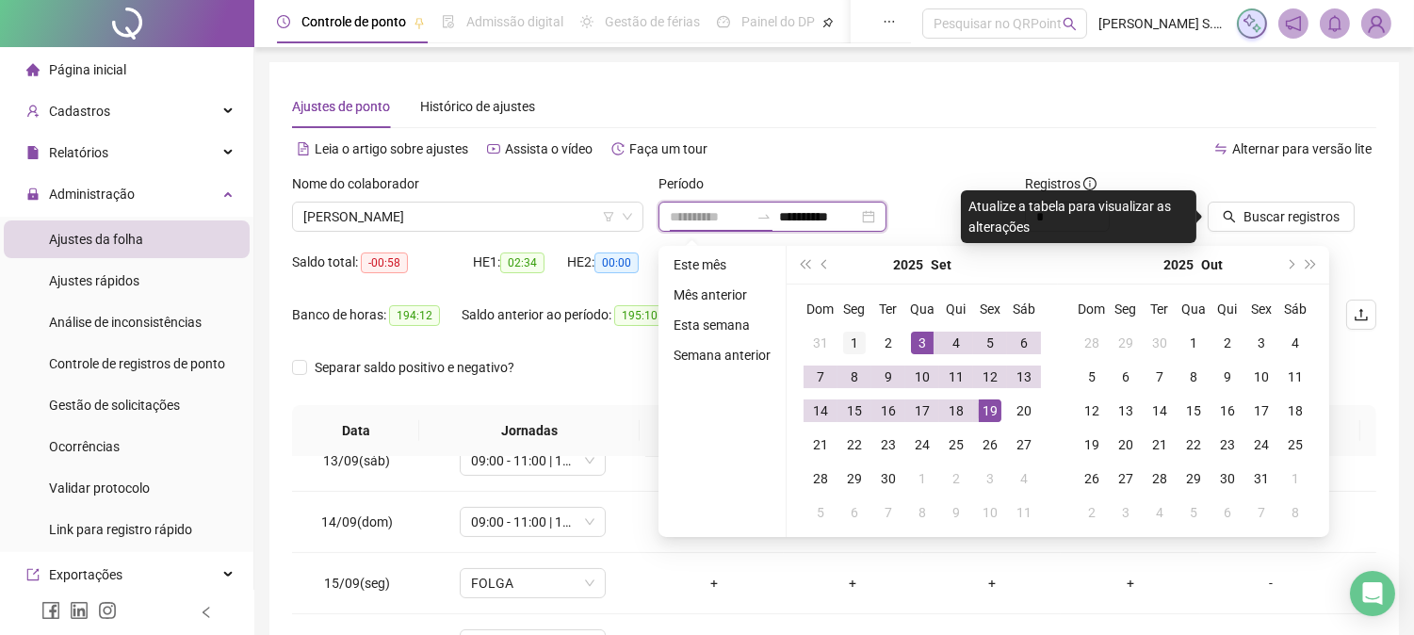
type input "**********"
click at [843, 344] on div "1" at bounding box center [854, 343] width 23 height 23
type input "**********"
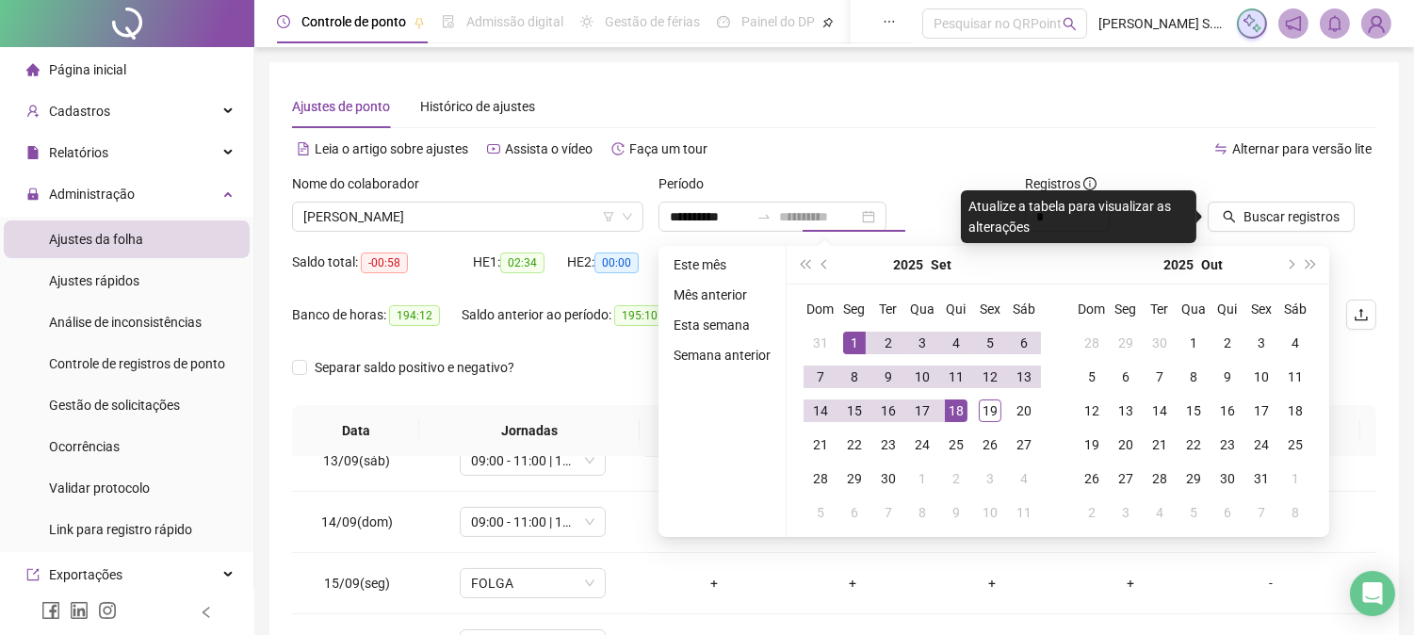
drag, startPoint x: 958, startPoint y: 416, endPoint x: 1070, endPoint y: 401, distance: 113.1
click at [958, 415] on div "18" at bounding box center [956, 410] width 23 height 23
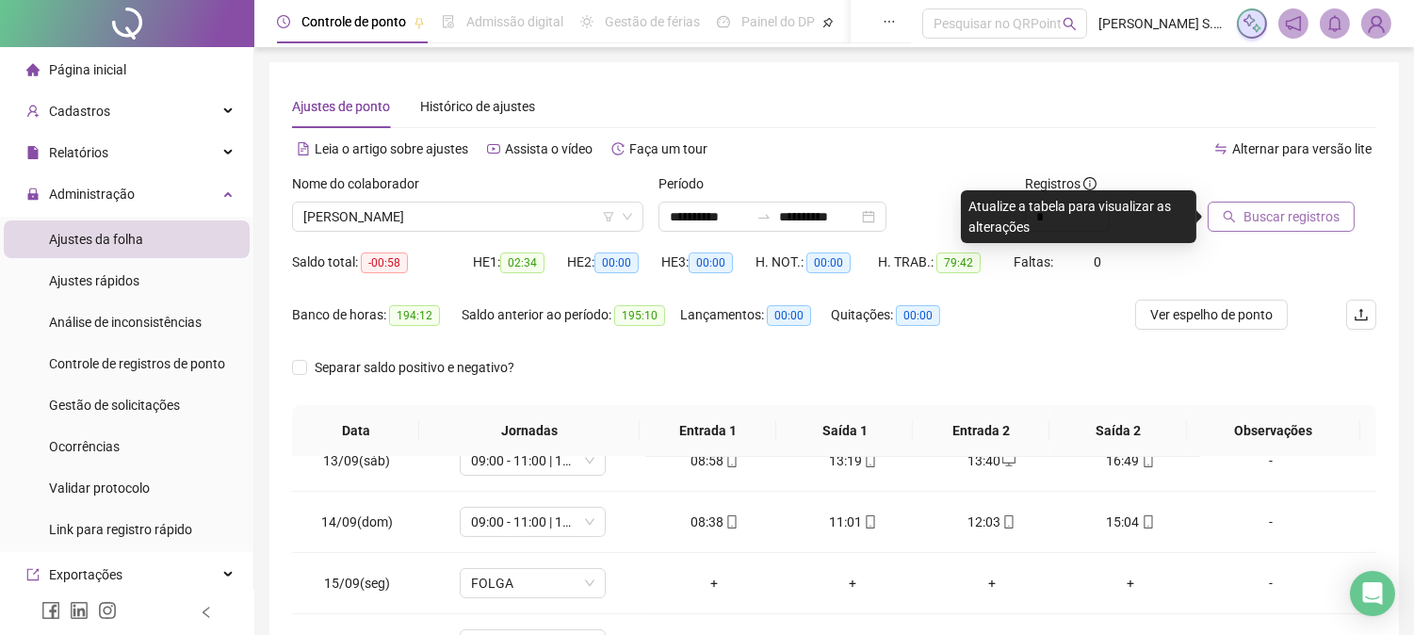
click at [1279, 223] on span "Buscar registros" at bounding box center [1291, 216] width 96 height 21
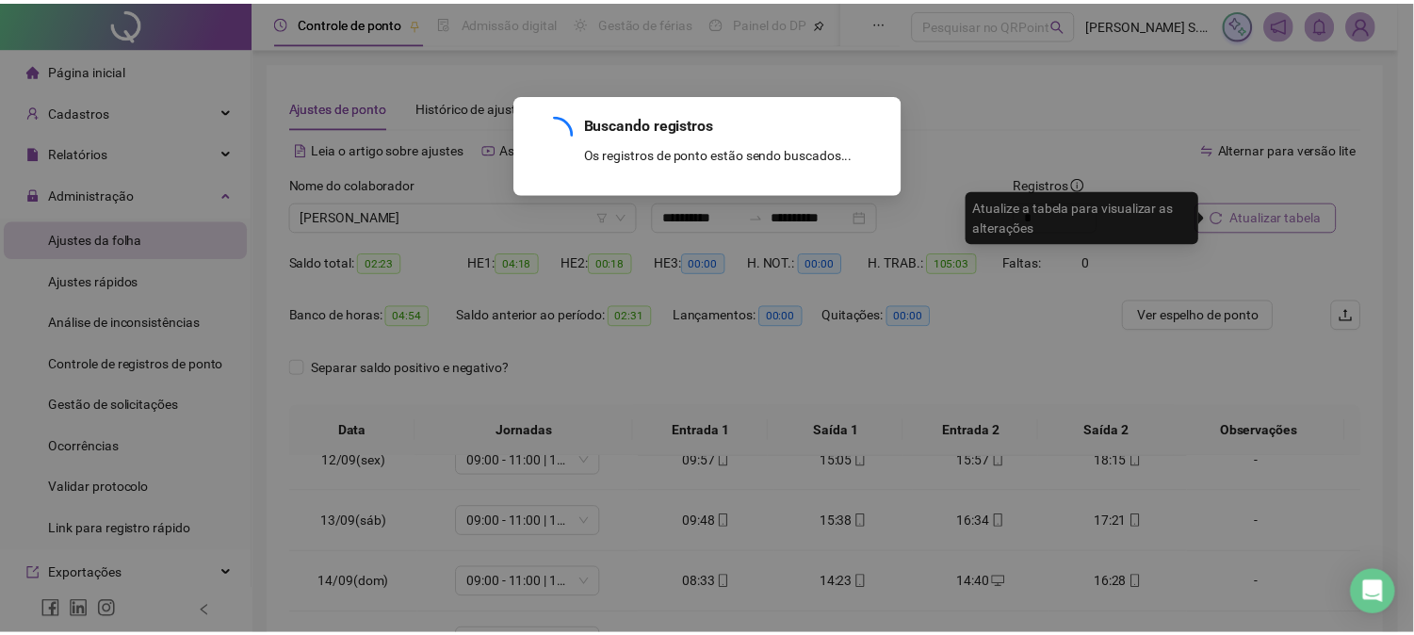
scroll to position [701, 0]
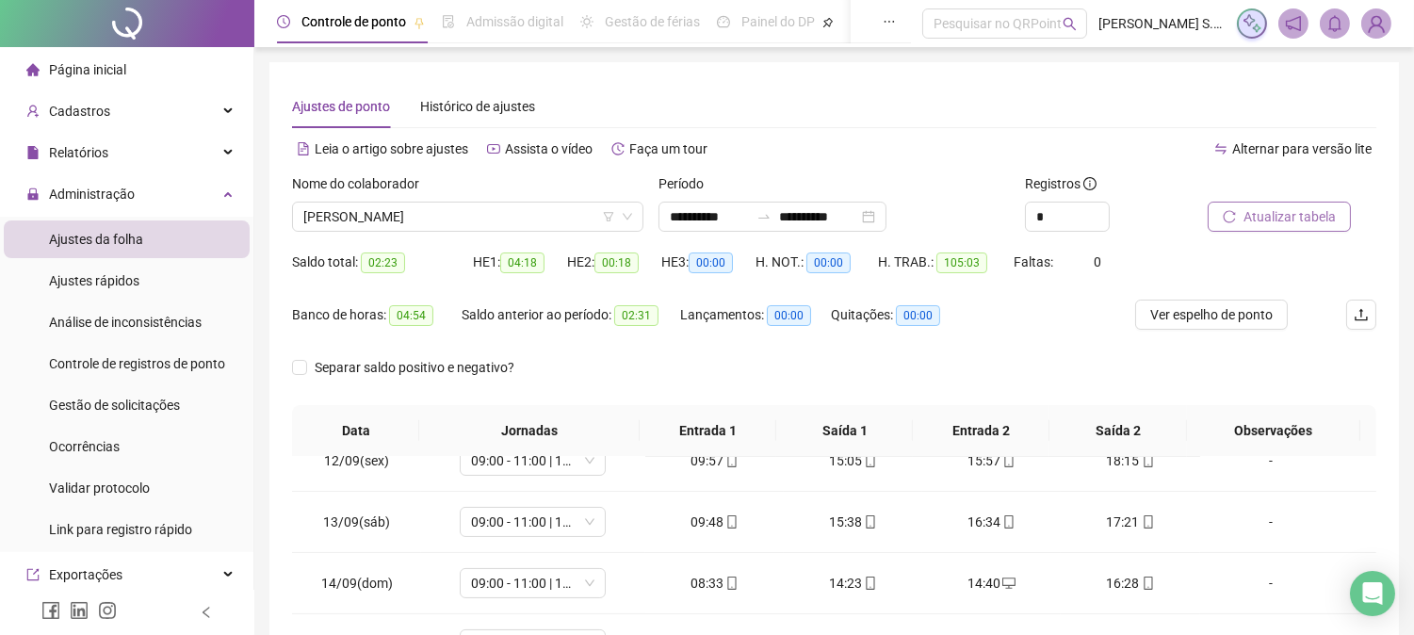
click at [94, 67] on span "Página inicial" at bounding box center [87, 69] width 77 height 15
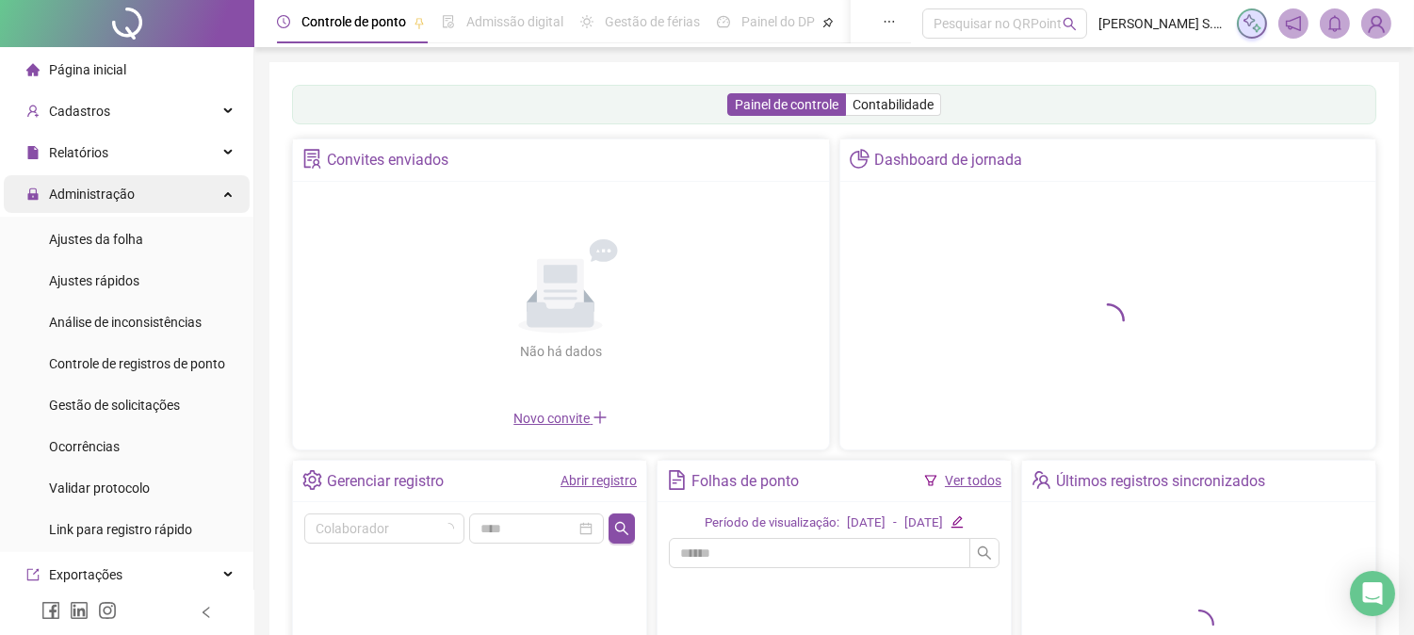
click at [108, 194] on span "Administração" at bounding box center [92, 194] width 86 height 15
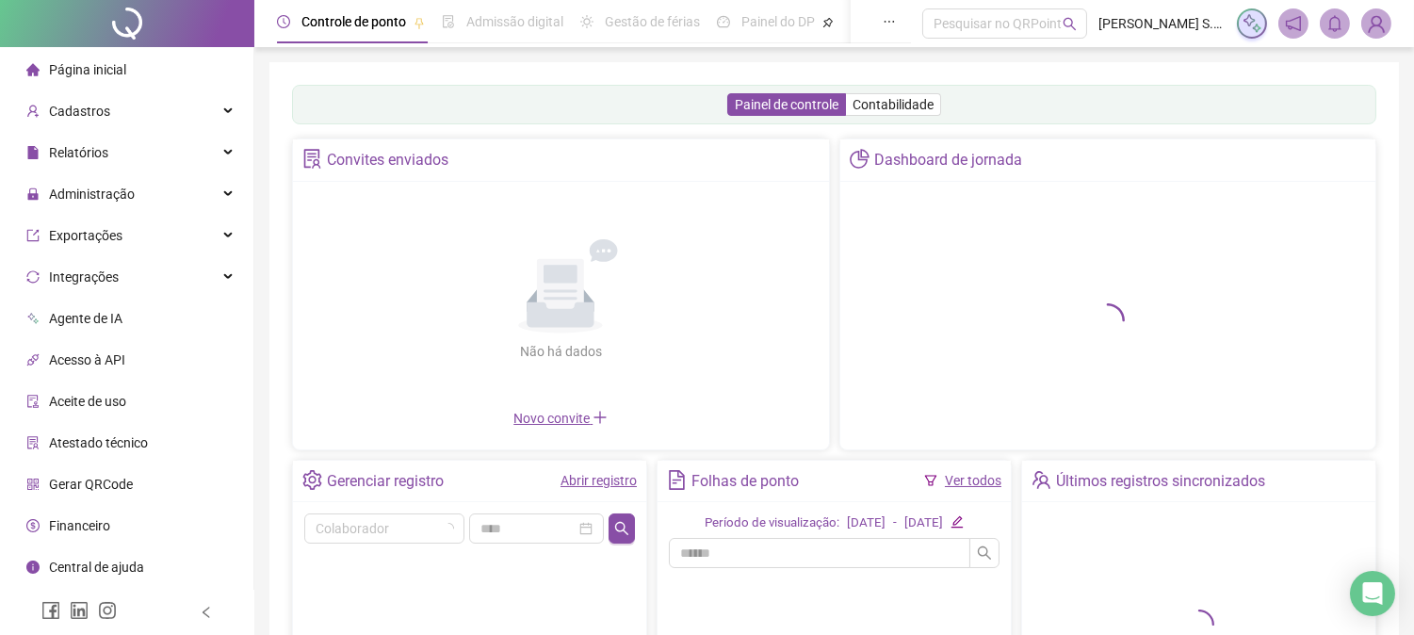
click at [113, 71] on span "Página inicial" at bounding box center [87, 69] width 77 height 15
click at [108, 63] on span "Página inicial" at bounding box center [87, 69] width 77 height 15
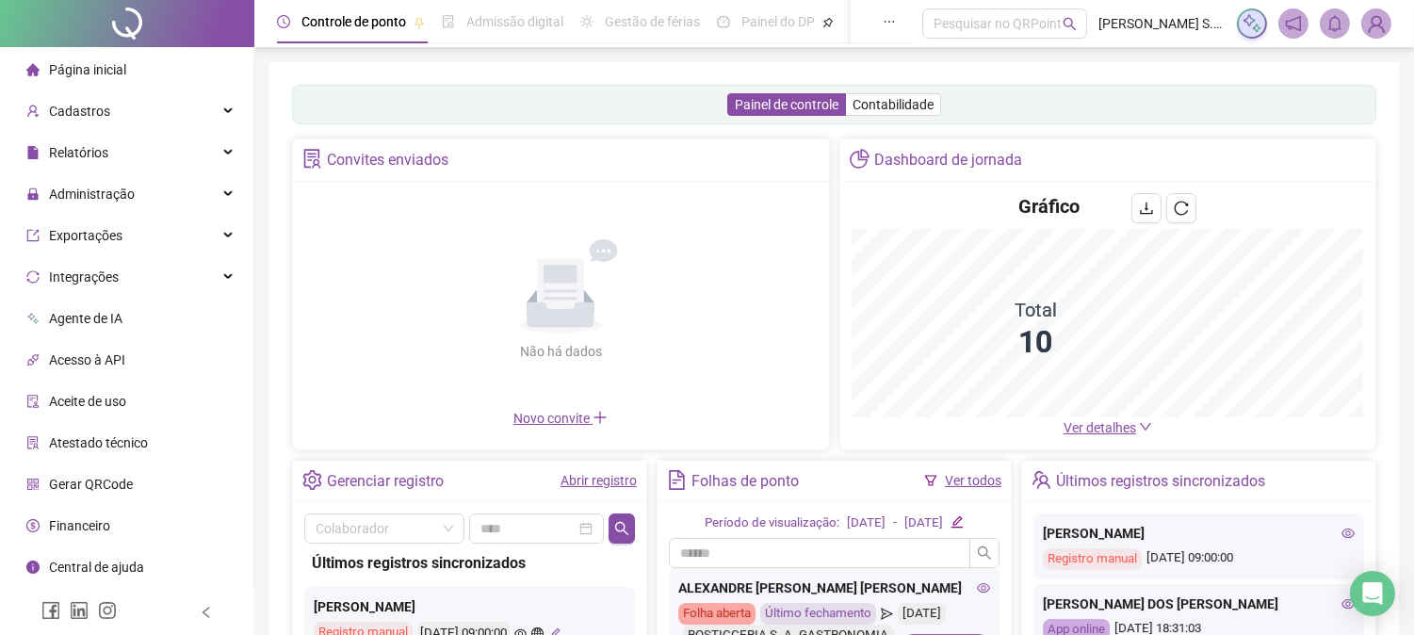
click at [106, 64] on span "Página inicial" at bounding box center [87, 69] width 77 height 15
